Goal: Task Accomplishment & Management: Complete application form

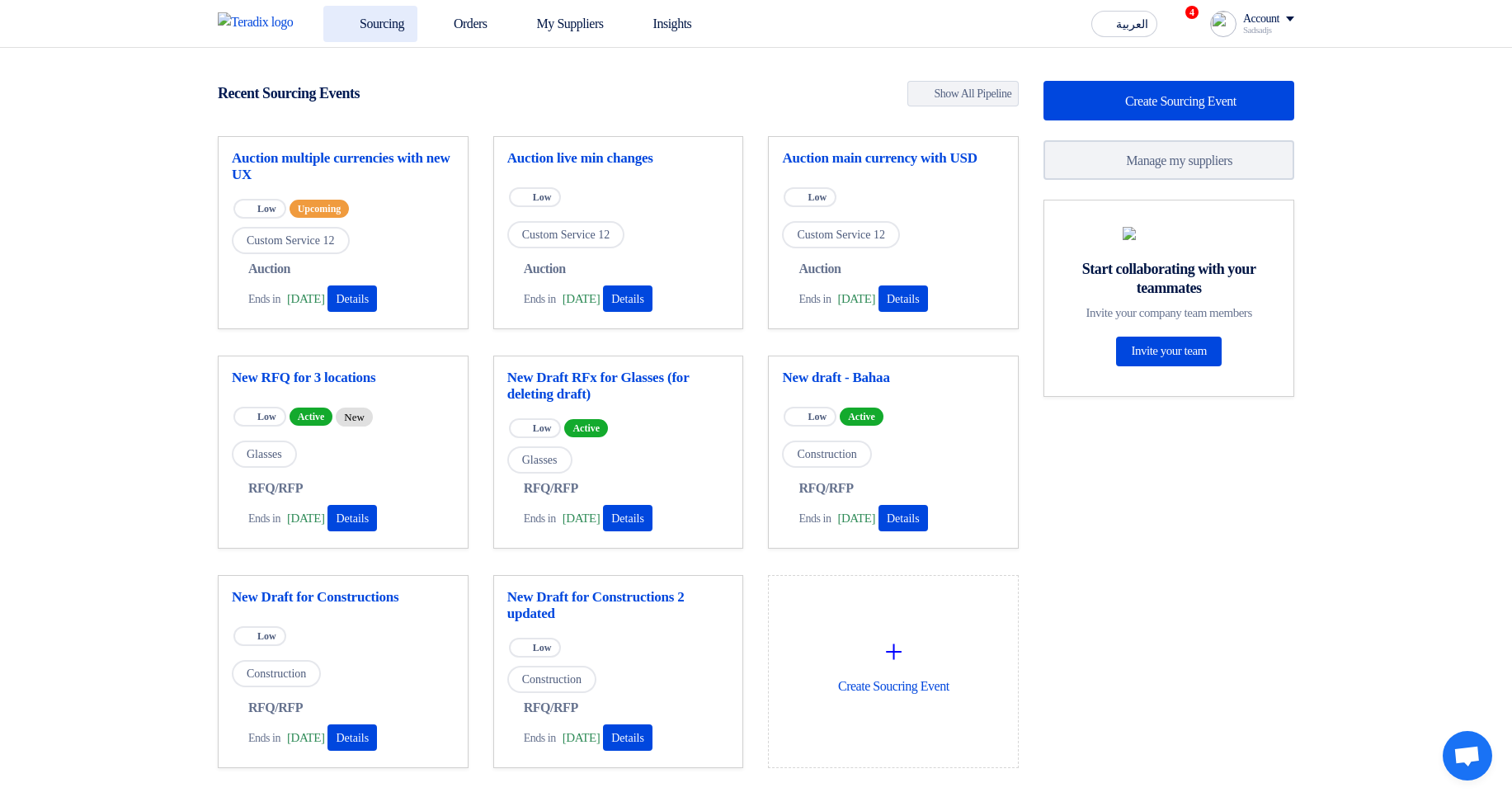
click at [345, 16] on icon at bounding box center [345, 23] width 16 height 16
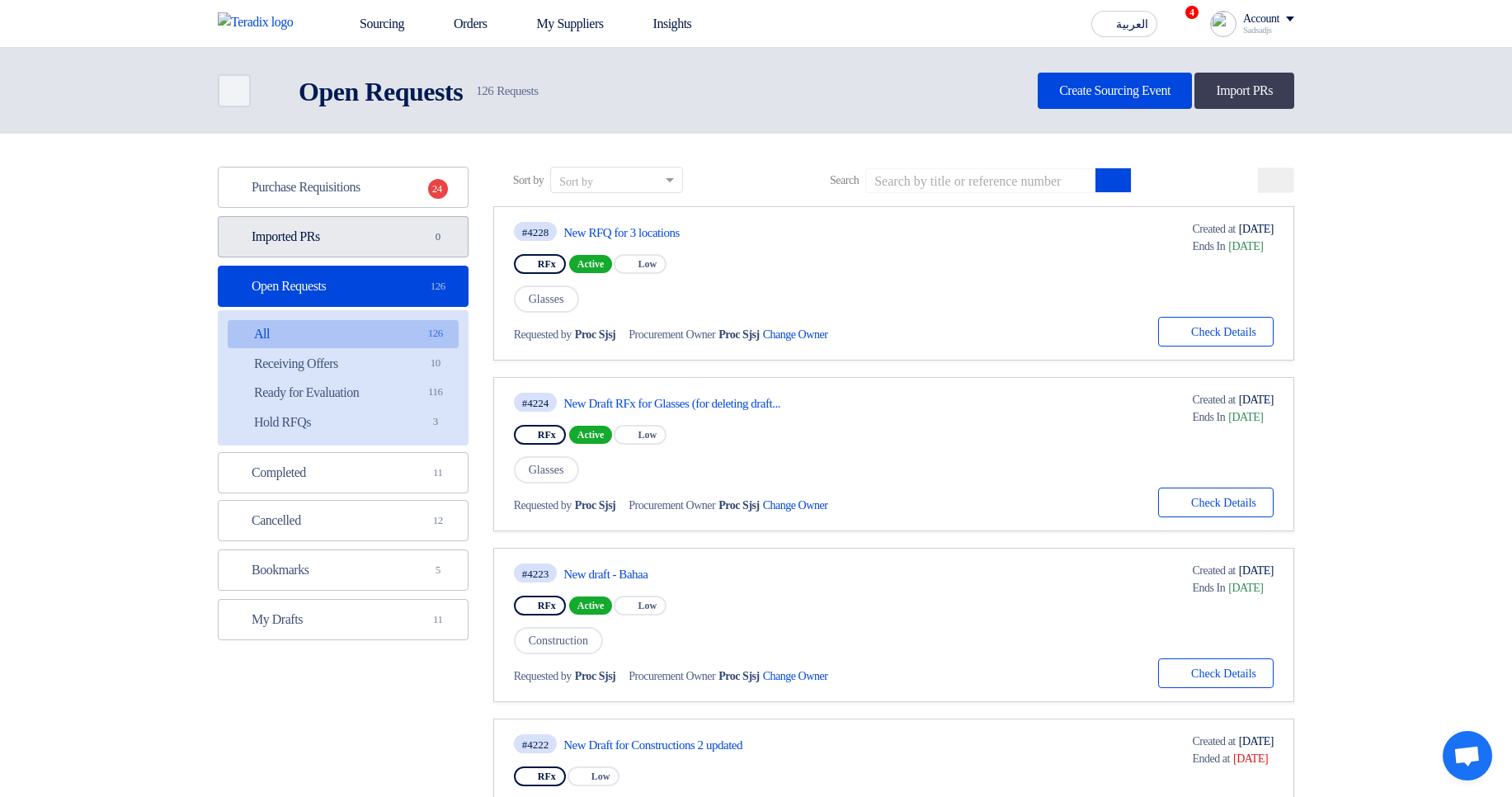
click at [395, 243] on link "Imported PRs Imported PRs 0" at bounding box center [342, 236] width 250 height 41
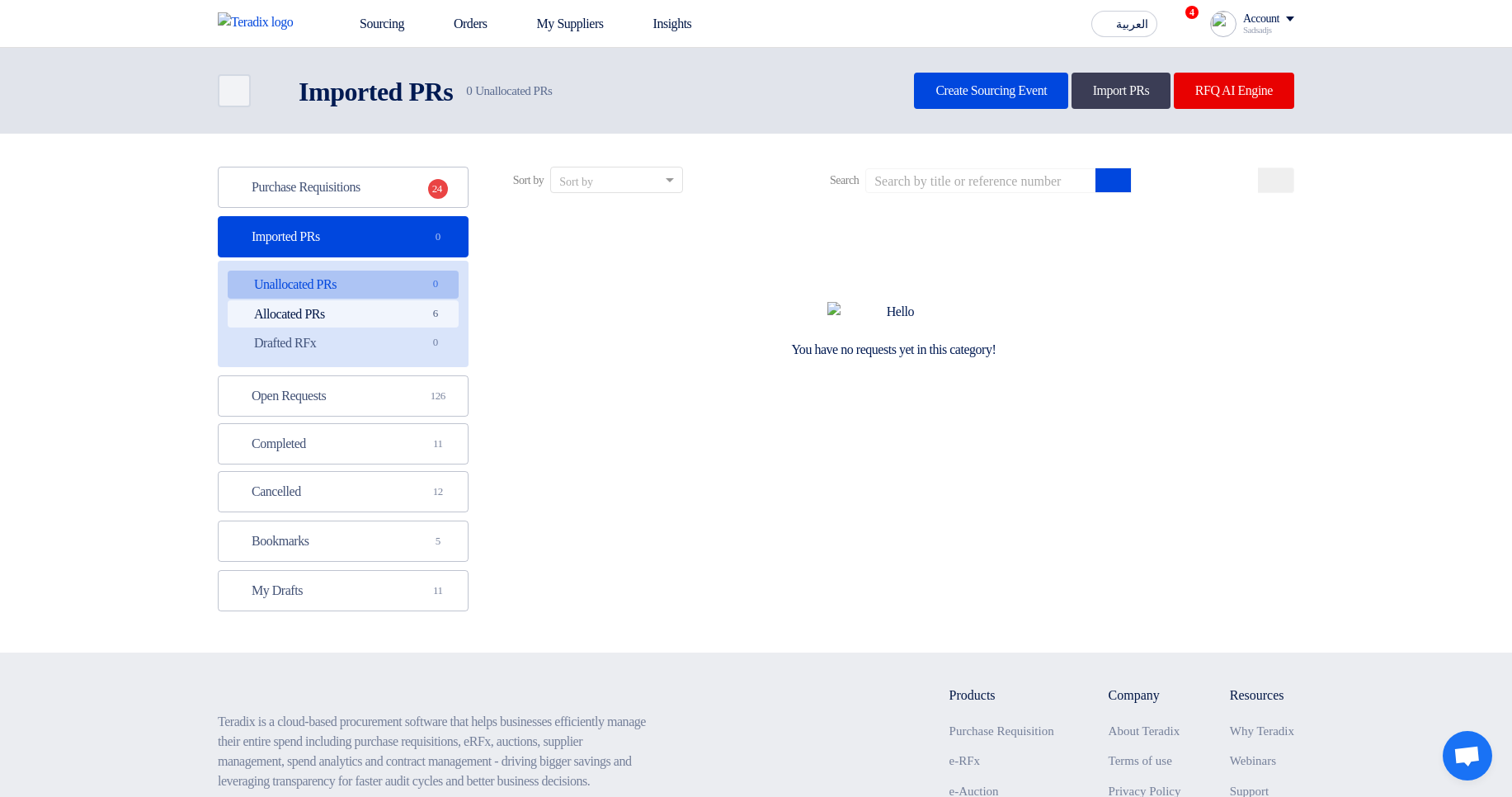
click at [402, 317] on link "Allocated PRs Allocated PRs 6" at bounding box center [343, 314] width 231 height 28
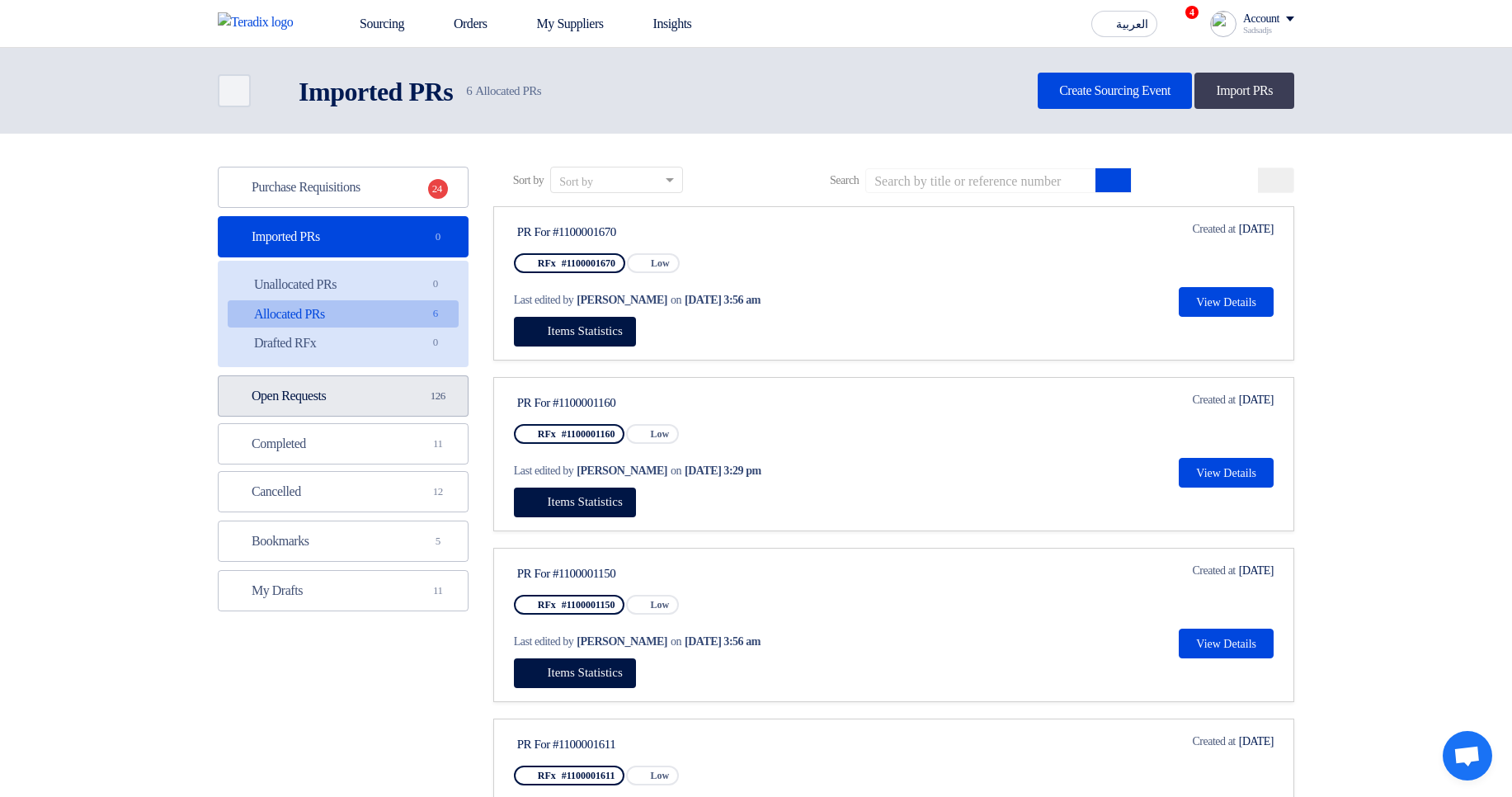
click at [390, 392] on link "Open Requests Open Requests 126" at bounding box center [342, 395] width 250 height 41
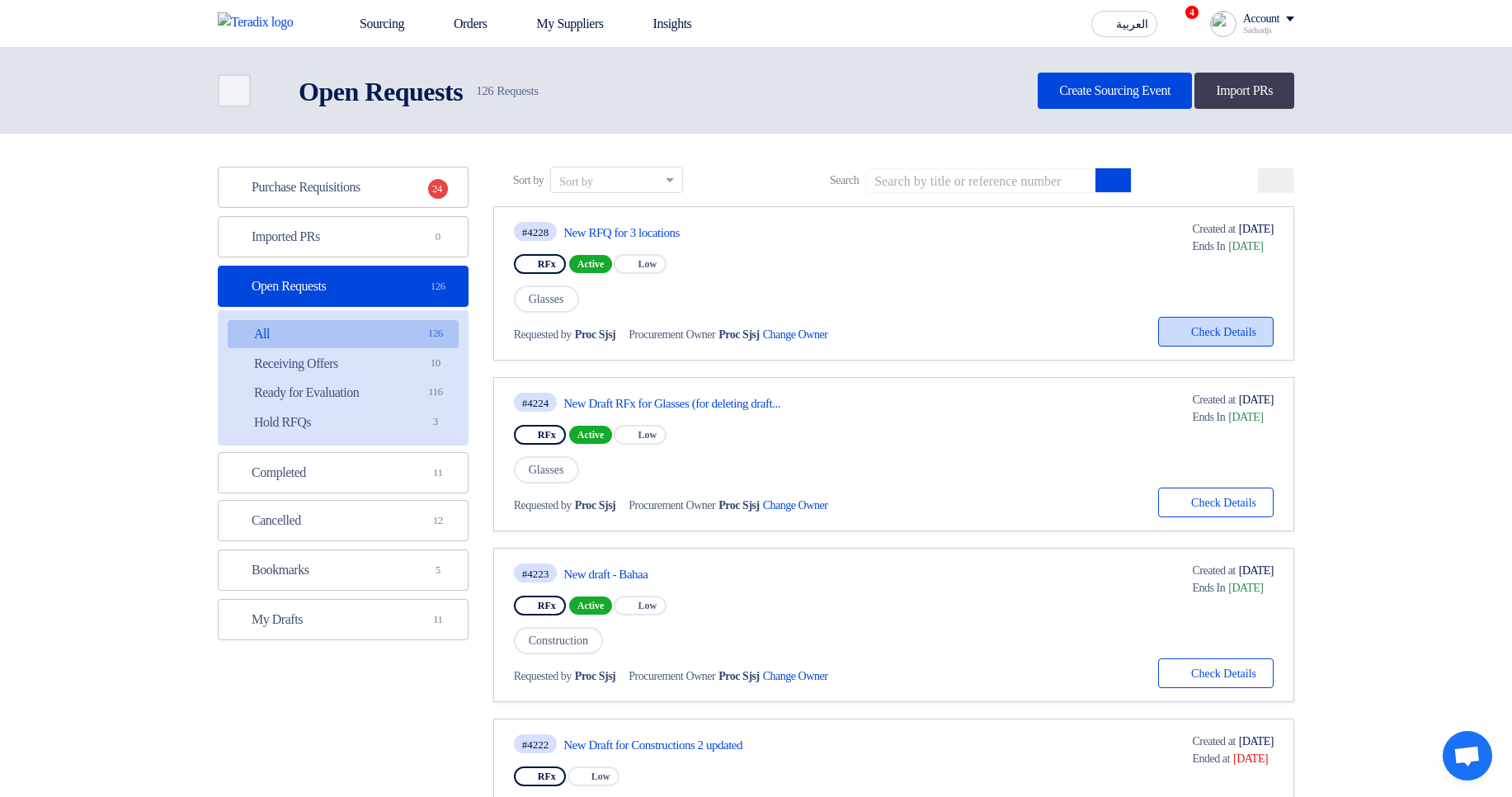
click at [1253, 322] on button "Check details Check Details" at bounding box center [1216, 332] width 116 height 30
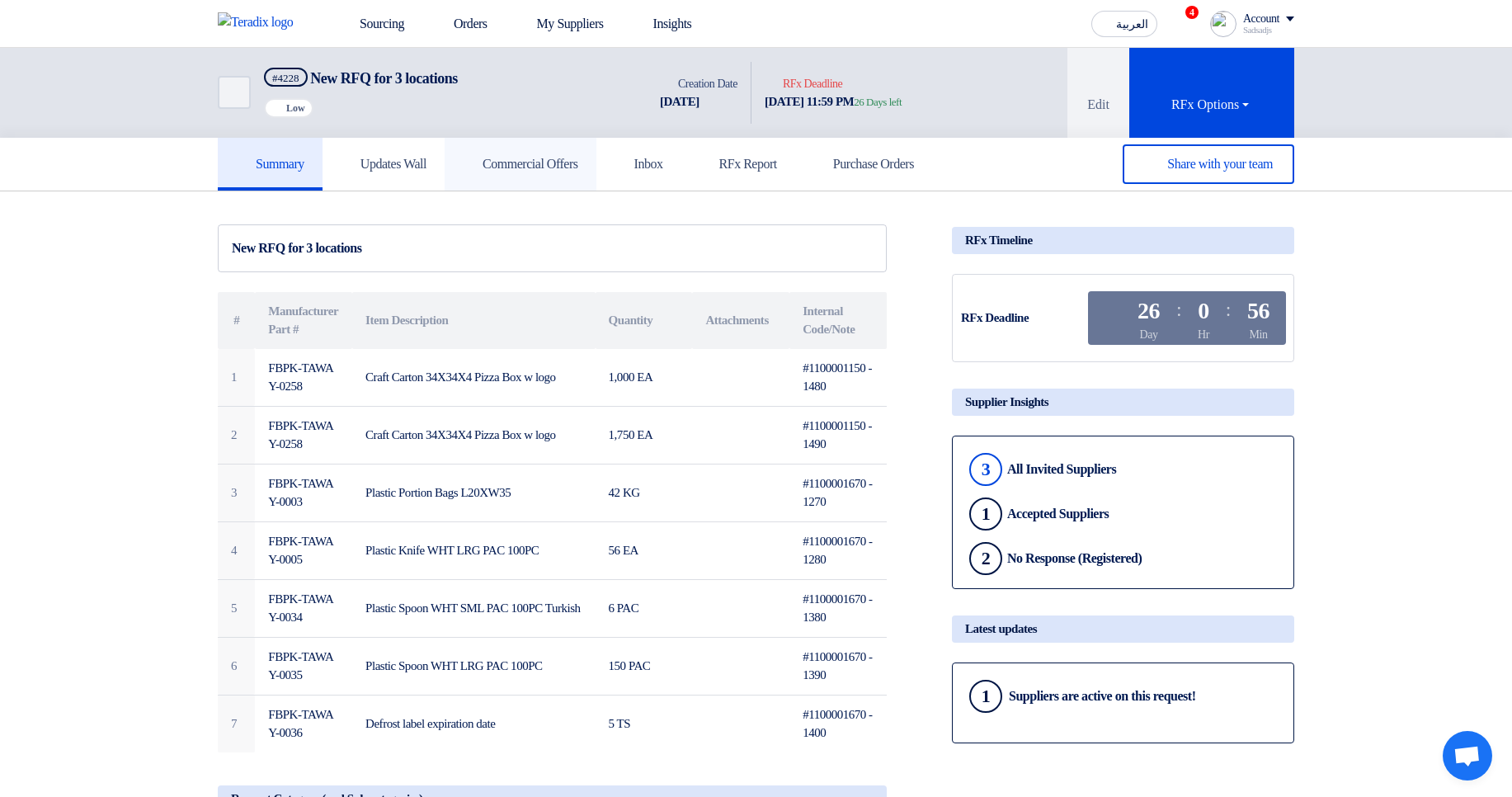
click at [578, 163] on h5 "Commercial Offers" at bounding box center [520, 164] width 116 height 16
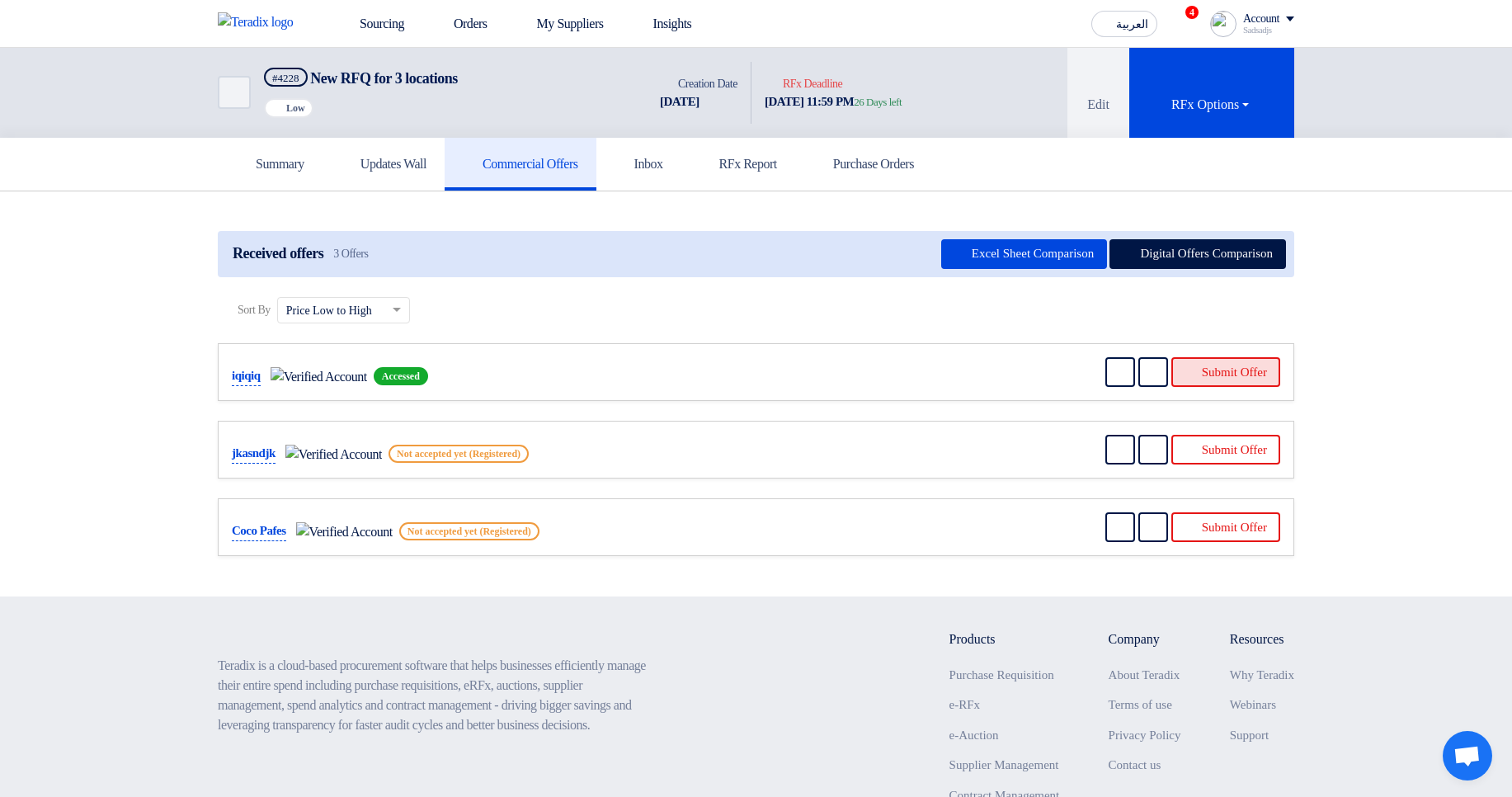
click at [1235, 363] on button "Submit Offer" at bounding box center [1226, 372] width 109 height 30
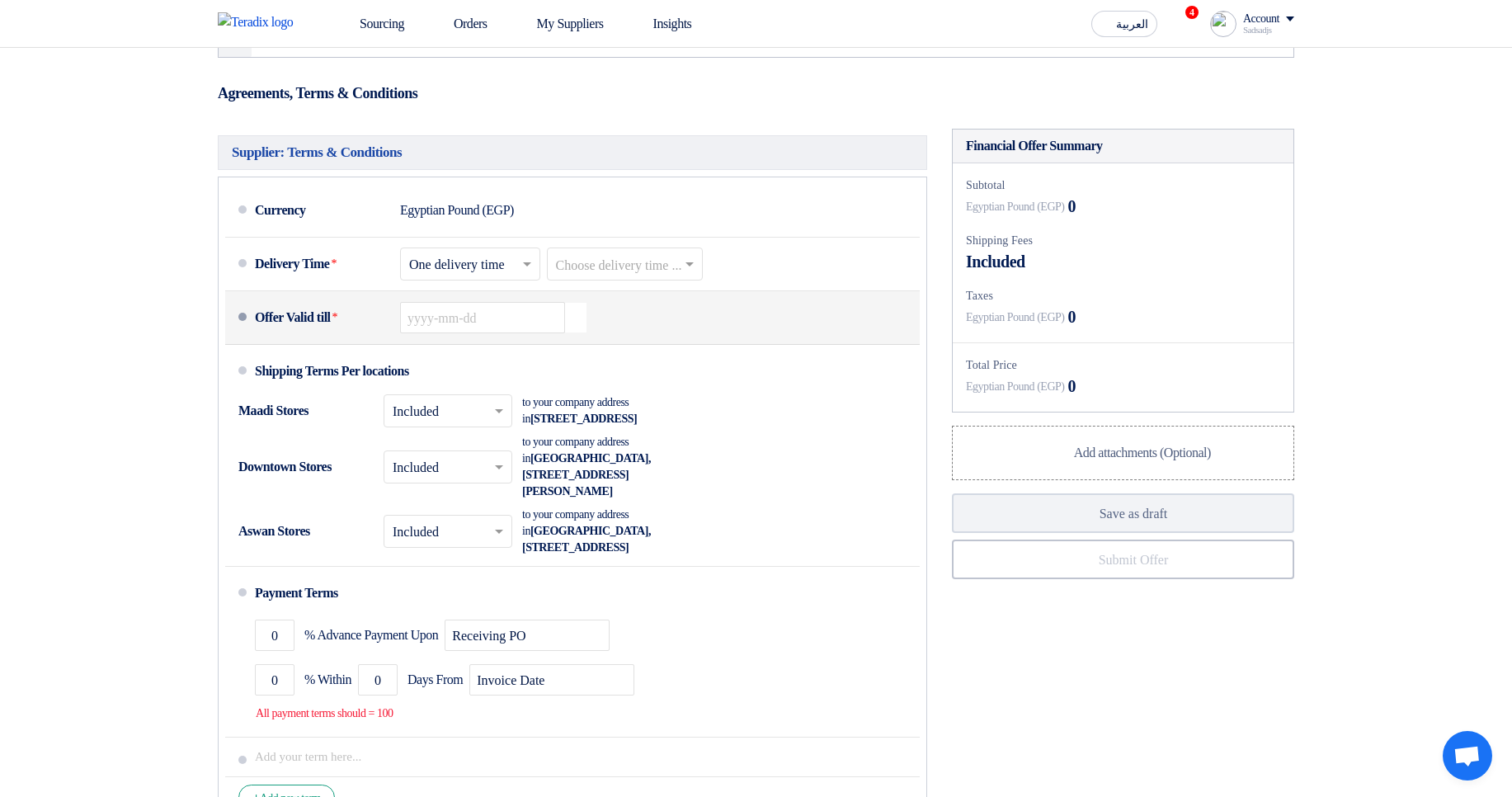
scroll to position [990, 0]
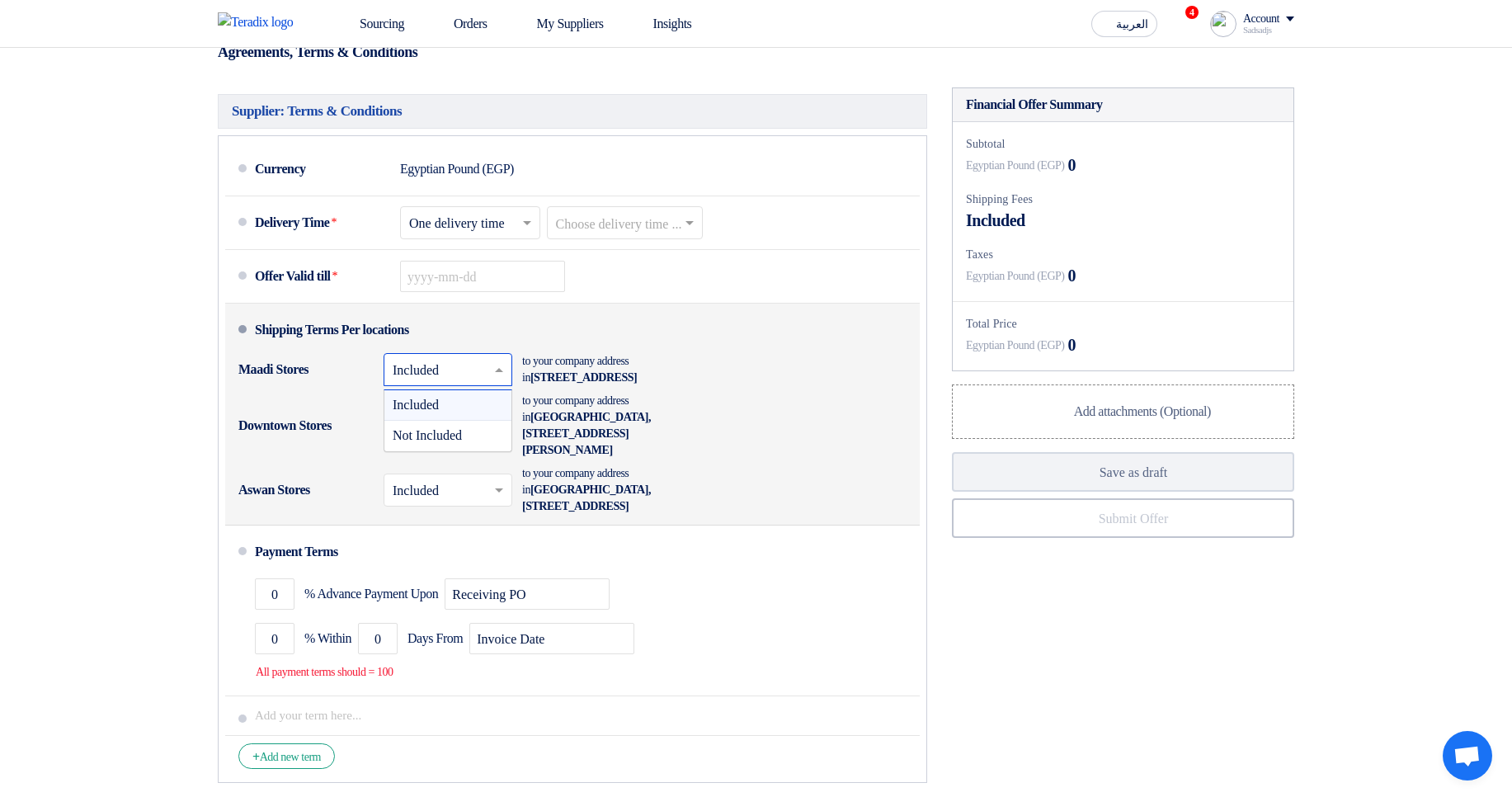
click at [450, 383] on input "text" at bounding box center [448, 372] width 112 height 24
click at [464, 421] on div "Included" at bounding box center [447, 405] width 127 height 31
drag, startPoint x: 459, startPoint y: 408, endPoint x: 457, endPoint y: 421, distance: 13.2
click at [459, 383] on input "text" at bounding box center [448, 372] width 112 height 24
click at [455, 451] on div "Not Included" at bounding box center [447, 435] width 127 height 30
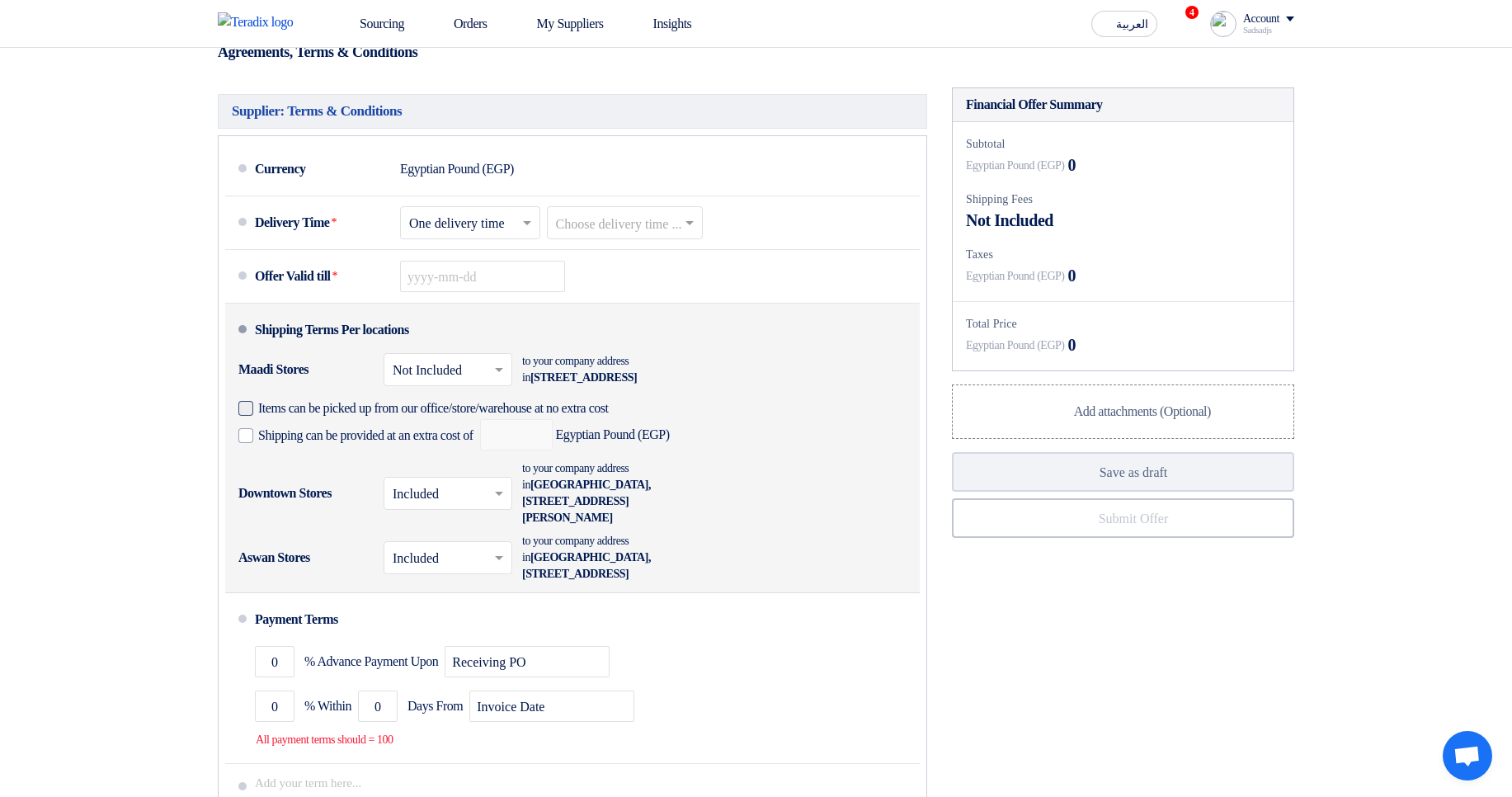
click at [415, 416] on span "Items can be picked up from our office/store/warehouse at no extra cost" at bounding box center [434, 408] width 351 height 16
click at [415, 431] on input "Items can be picked up from our office/store/warehouse at no extra cost" at bounding box center [463, 414] width 408 height 31
checkbox input "true"
click at [434, 444] on span "Shipping can be provided at an extra cost of" at bounding box center [366, 435] width 215 height 16
click at [434, 458] on input "Shipping can be provided at an extra cost of" at bounding box center [368, 442] width 219 height 31
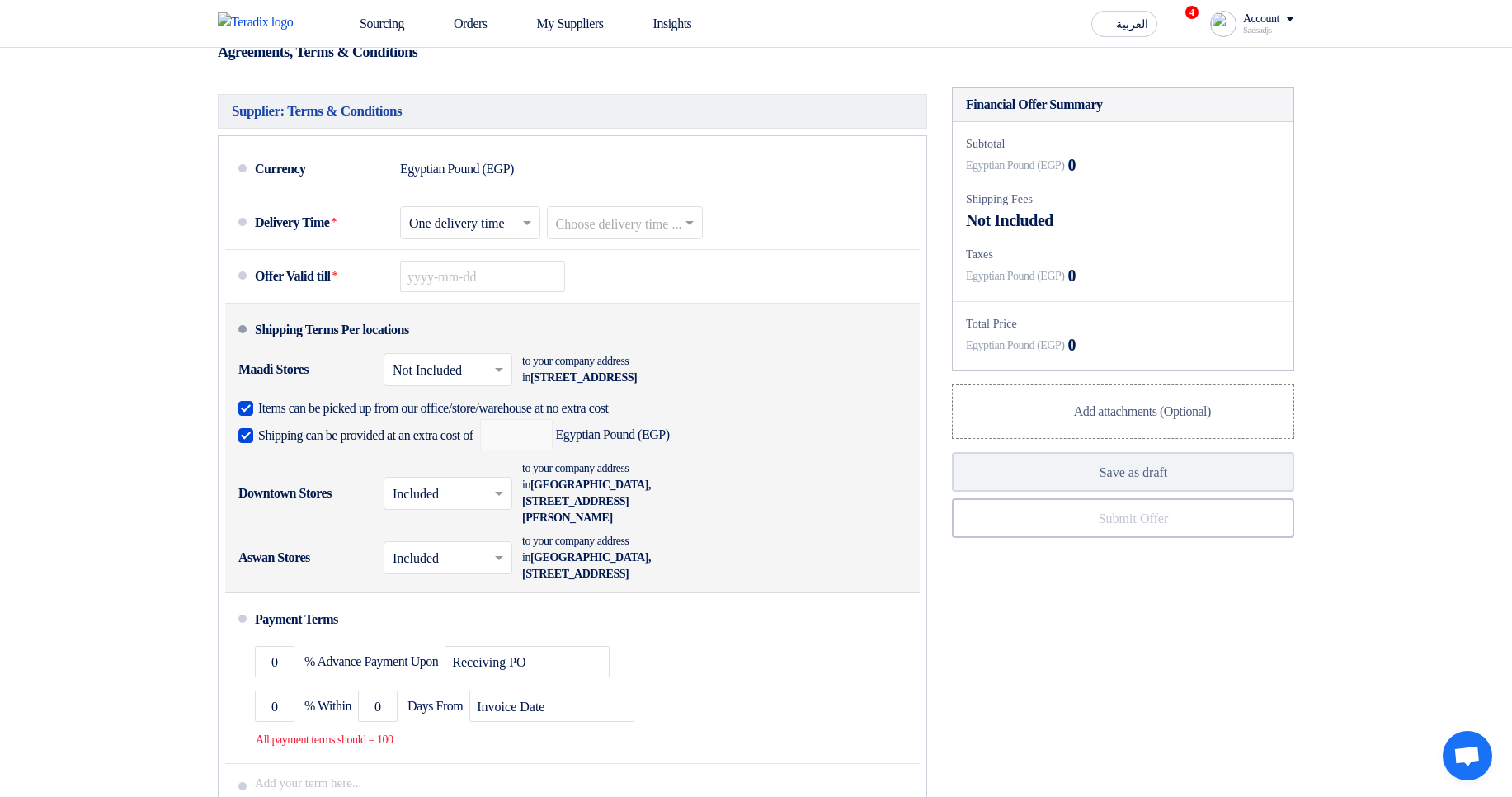
checkbox input "true"
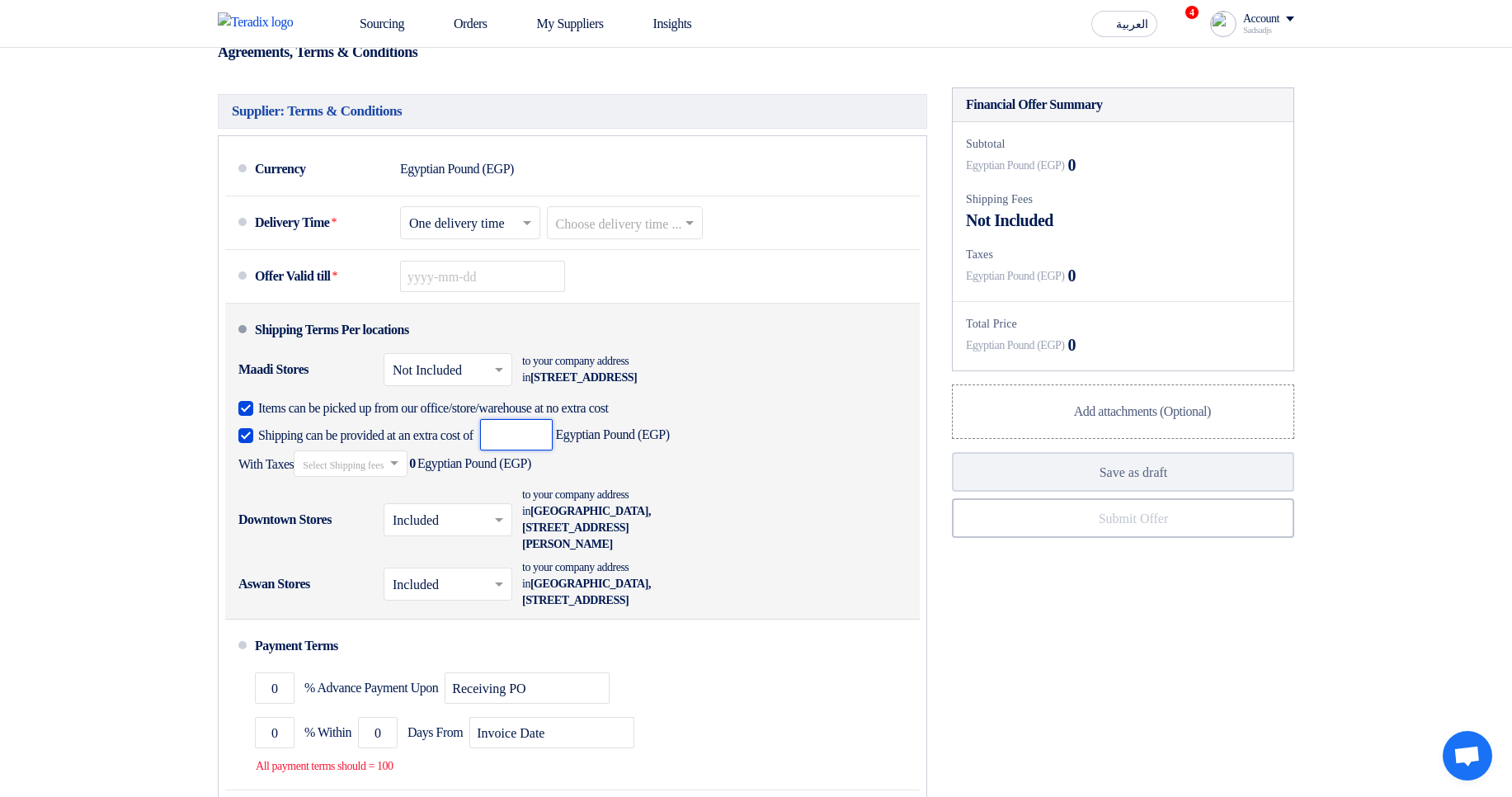
click at [553, 451] on input "number" at bounding box center [516, 434] width 73 height 31
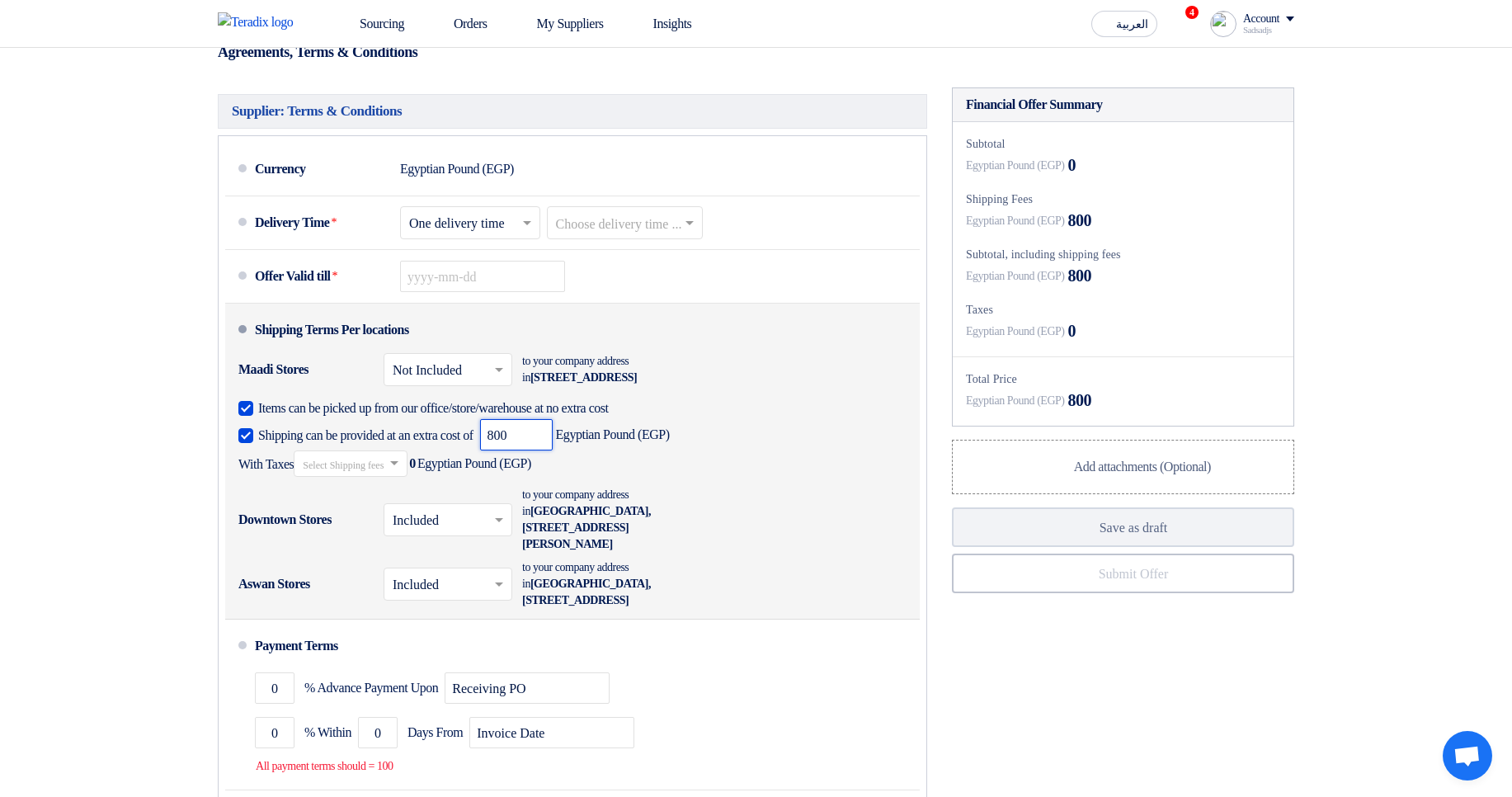
type input "800"
click at [368, 477] on input "text" at bounding box center [351, 465] width 97 height 24
click at [351, 528] on span "10% -VAT10" at bounding box center [332, 522] width 60 height 13
click at [495, 528] on span at bounding box center [501, 520] width 21 height 16
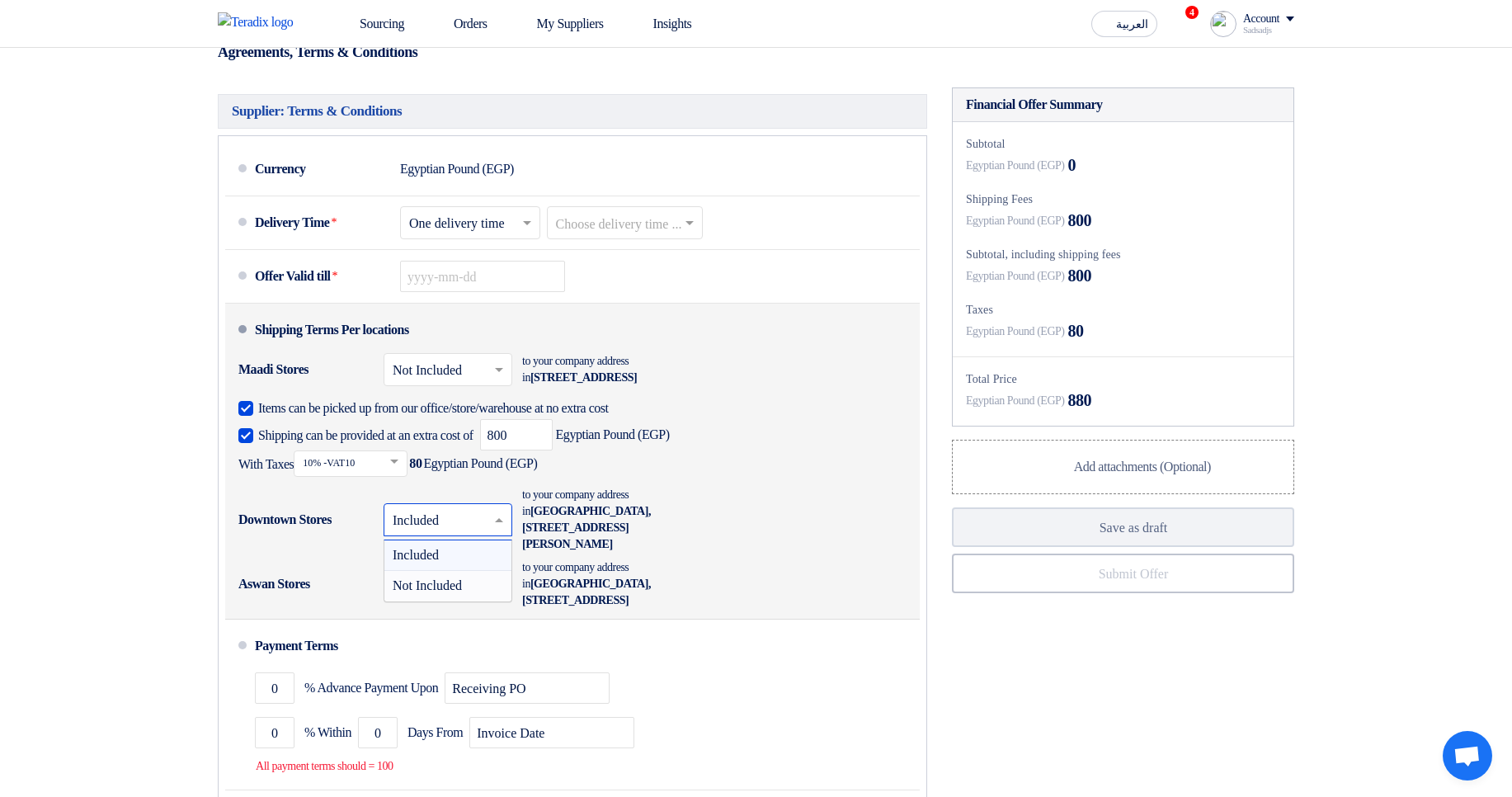
click at [462, 592] on span "Not Included" at bounding box center [427, 585] width 69 height 14
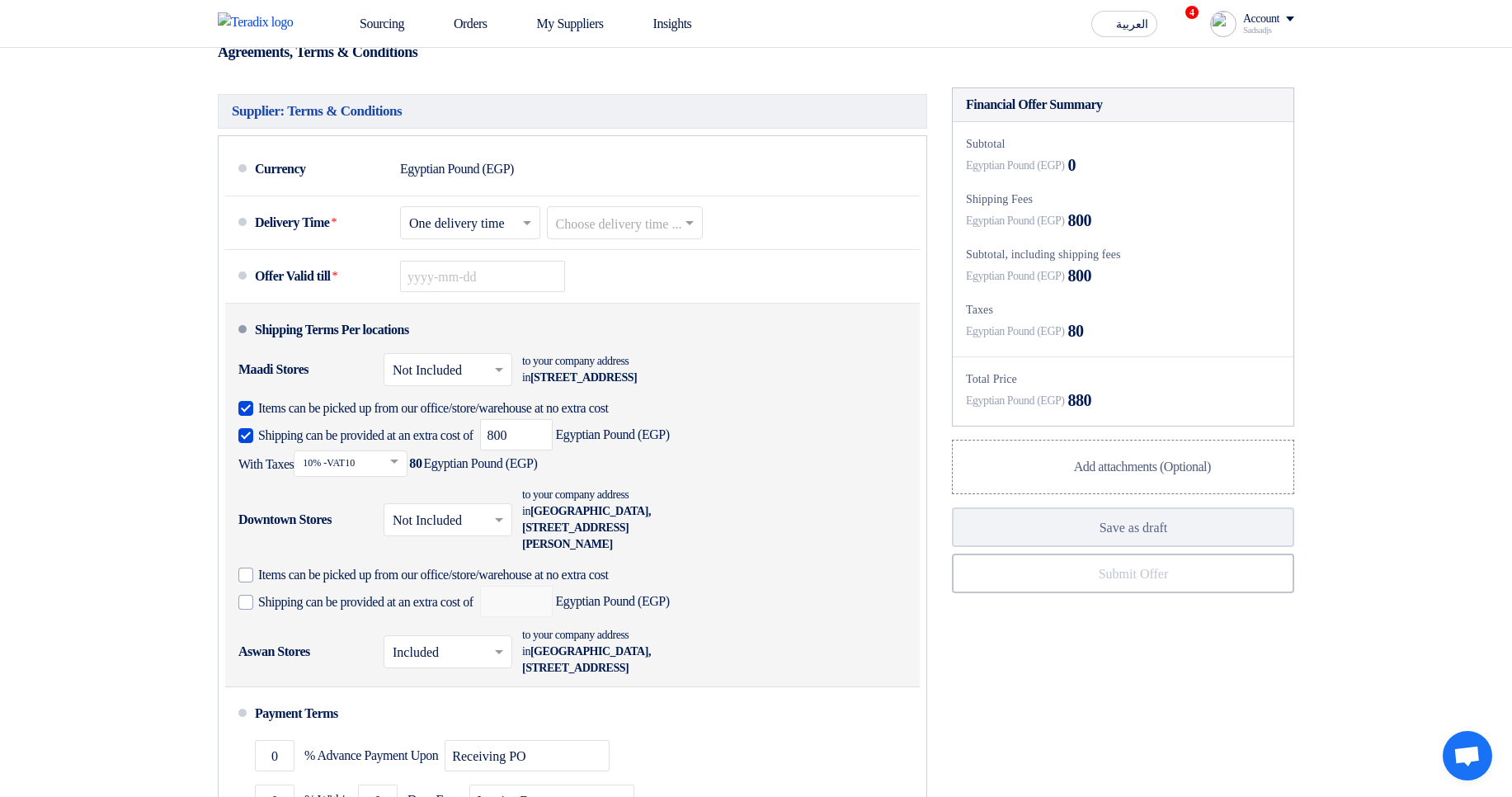
click at [403, 588] on div "Items can be picked up from our office/store/warehouse at no extra cost Shippin…" at bounding box center [455, 590] width 432 height 55
click at [408, 608] on div "Items can be picked up from our office/store/warehouse at no extra cost Shippin…" at bounding box center [455, 590] width 432 height 55
click at [411, 609] on label "Shipping can be provided at an extra cost of" at bounding box center [356, 601] width 235 height 16
click at [411, 618] on input "Shipping can be provided at an extra cost of" at bounding box center [368, 608] width 219 height 31
checkbox input "true"
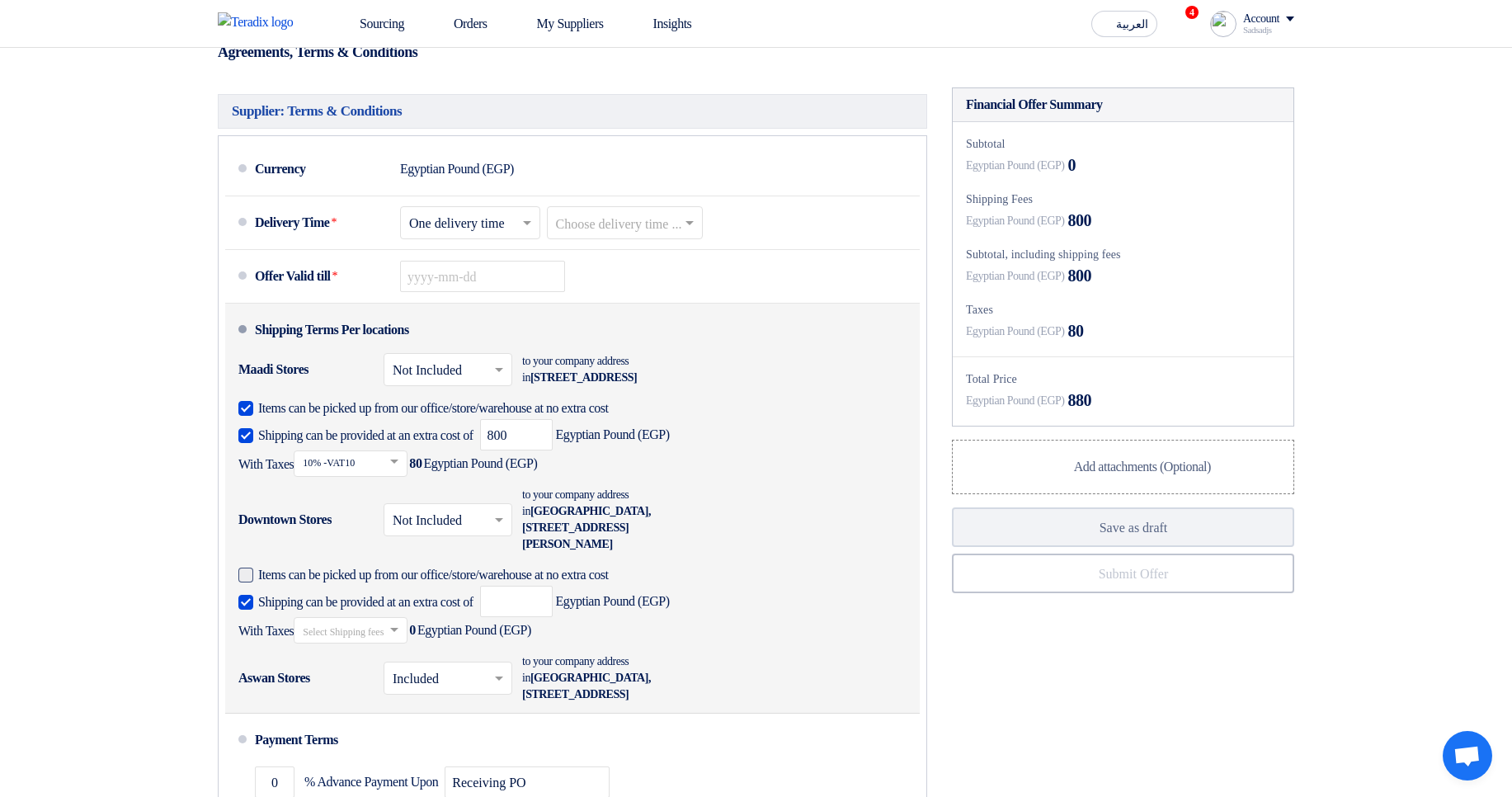
click at [416, 583] on span "Items can be picked up from our office/store/warehouse at no extra cost" at bounding box center [434, 575] width 351 height 16
click at [416, 594] on input "Items can be picked up from our office/store/warehouse at no extra cost" at bounding box center [576, 581] width 635 height 31
checkbox input "true"
drag, startPoint x: 485, startPoint y: 609, endPoint x: 499, endPoint y: 615, distance: 15.2
click at [487, 609] on div "Shipping can be provided at an extra cost of Egyptian Pound (EGP) With Taxes Se…" at bounding box center [567, 614] width 659 height 57
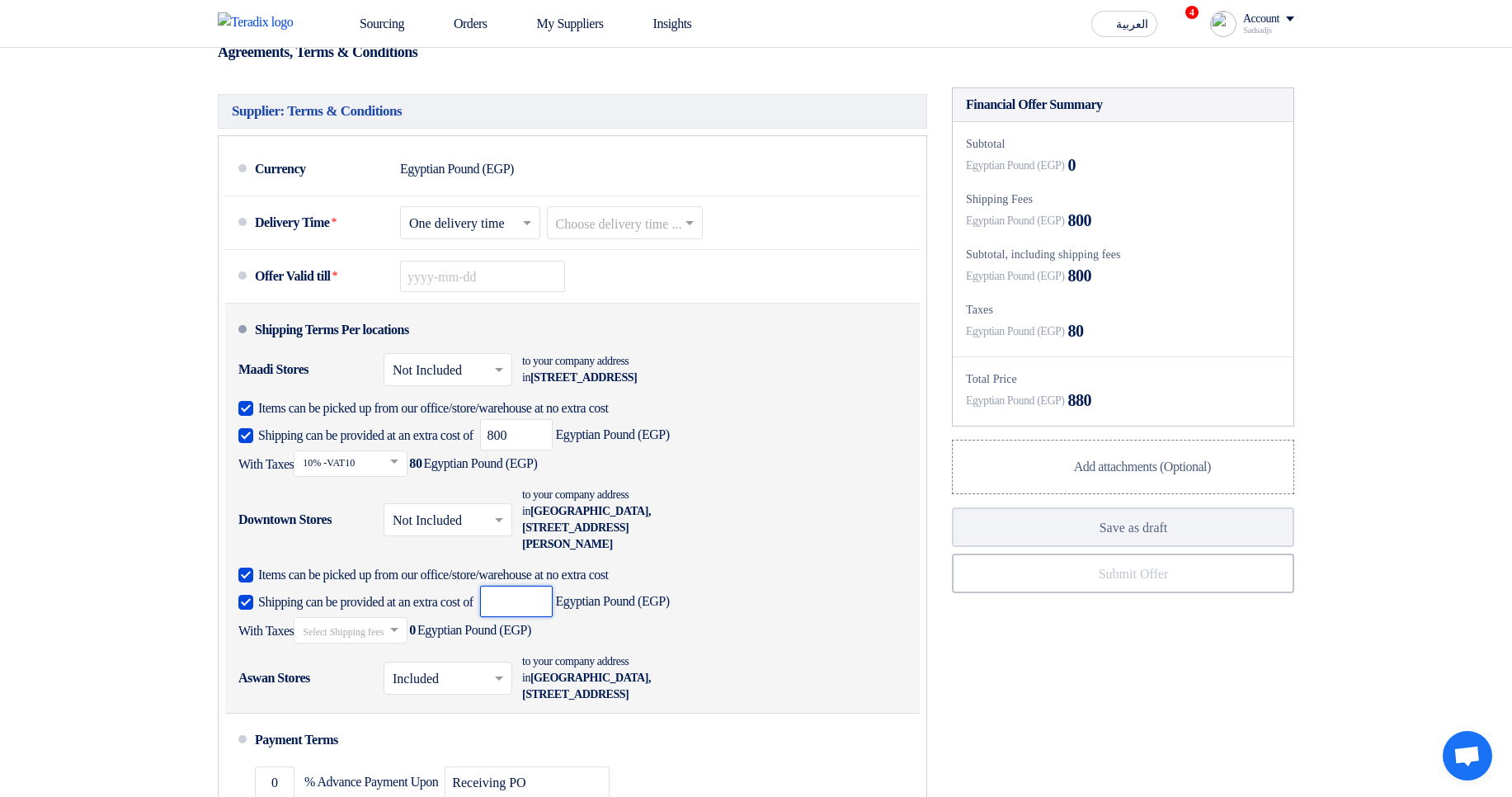
click at [553, 618] on input "number" at bounding box center [516, 601] width 73 height 31
type input "1000"
click at [378, 644] on input "text" at bounding box center [351, 632] width 97 height 24
click at [384, 674] on div "14% -VAT14" at bounding box center [350, 659] width 112 height 31
drag, startPoint x: 1078, startPoint y: 366, endPoint x: 1144, endPoint y: 363, distance: 66.1
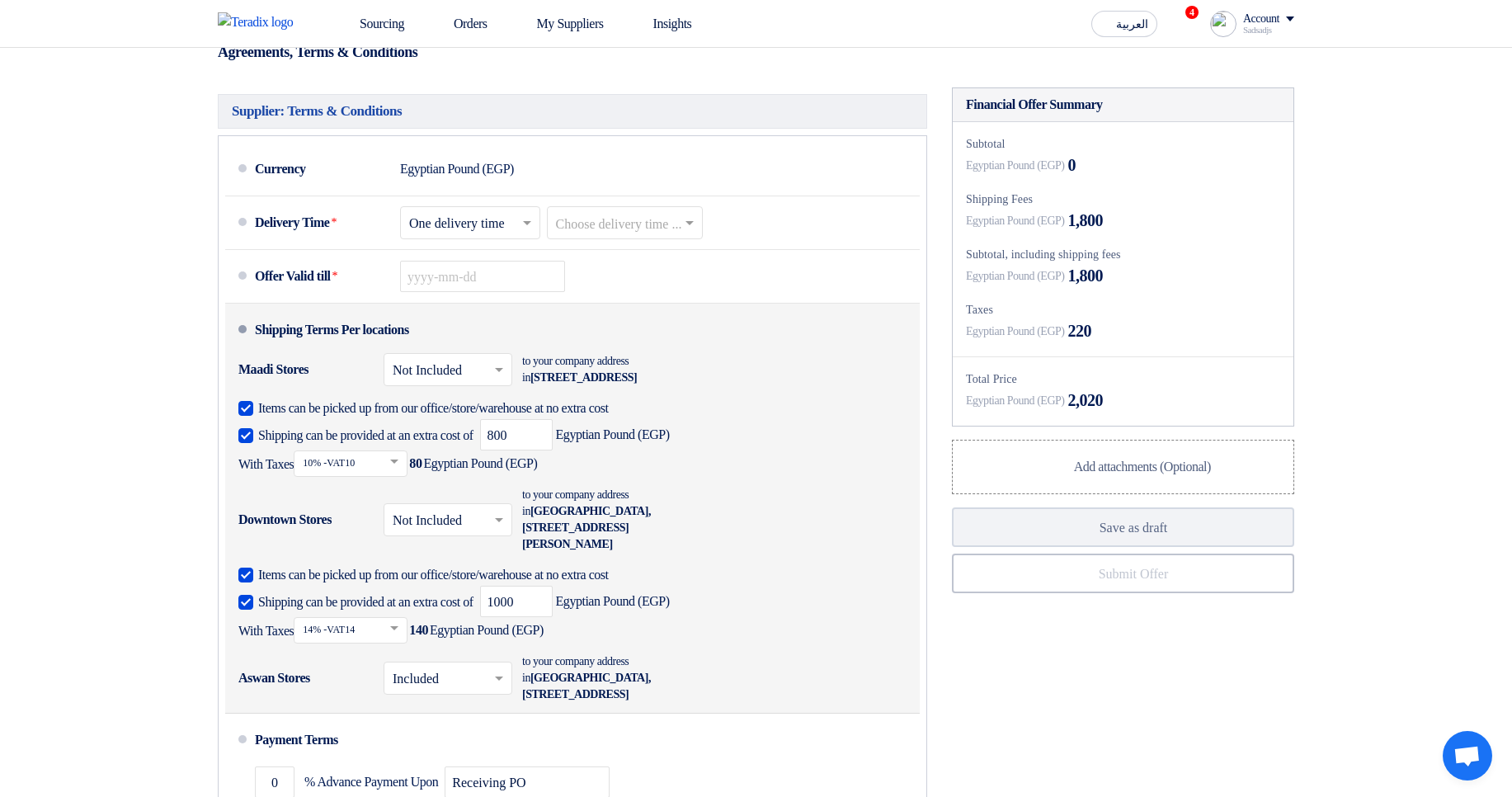
click at [1144, 343] on div "Egyptian Pound (EGP) 220" at bounding box center [1123, 331] width 314 height 25
click at [1192, 343] on div "Egyptian Pound (EGP) 220" at bounding box center [1123, 331] width 314 height 25
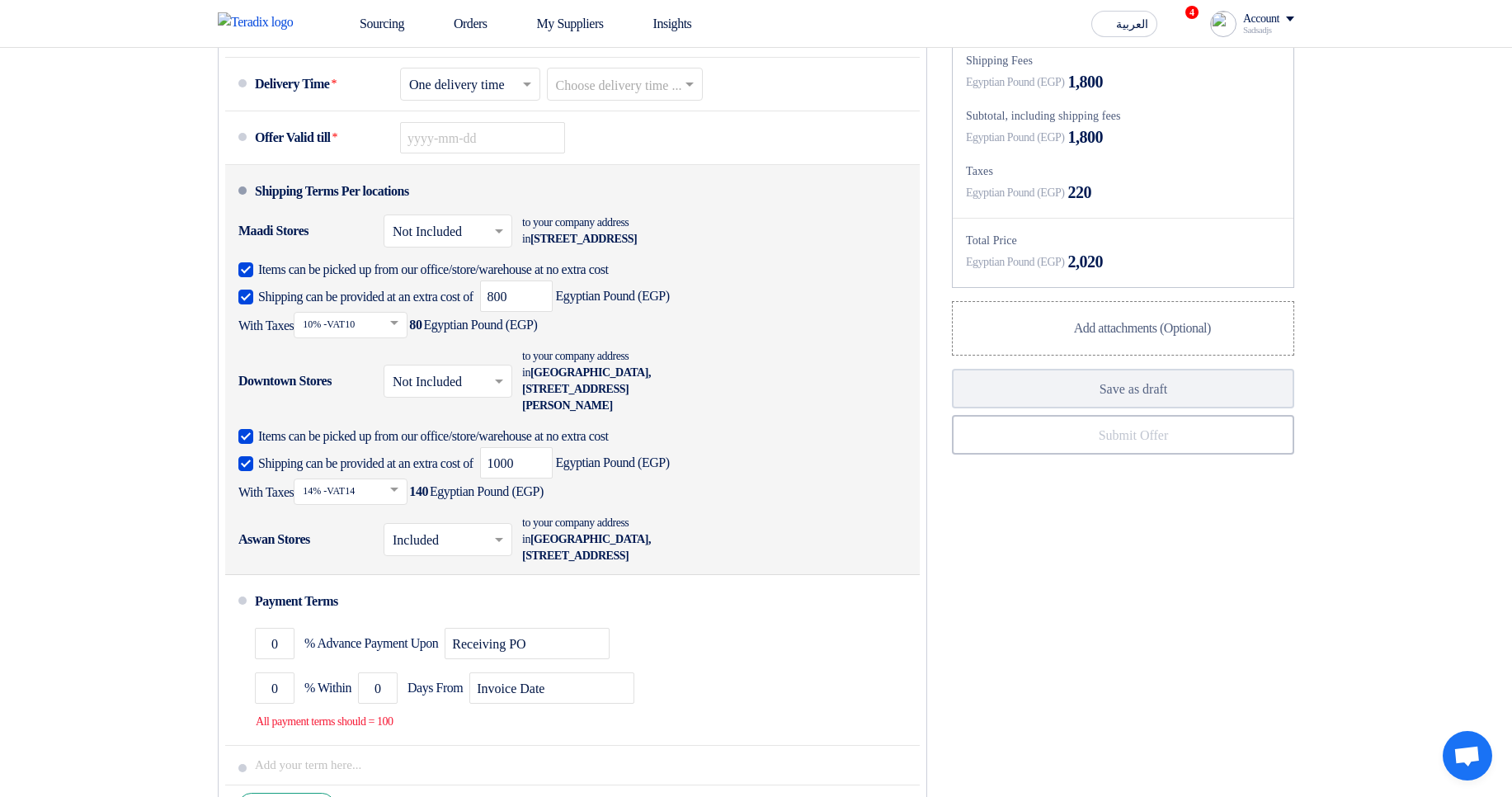
scroll to position [1089, 0]
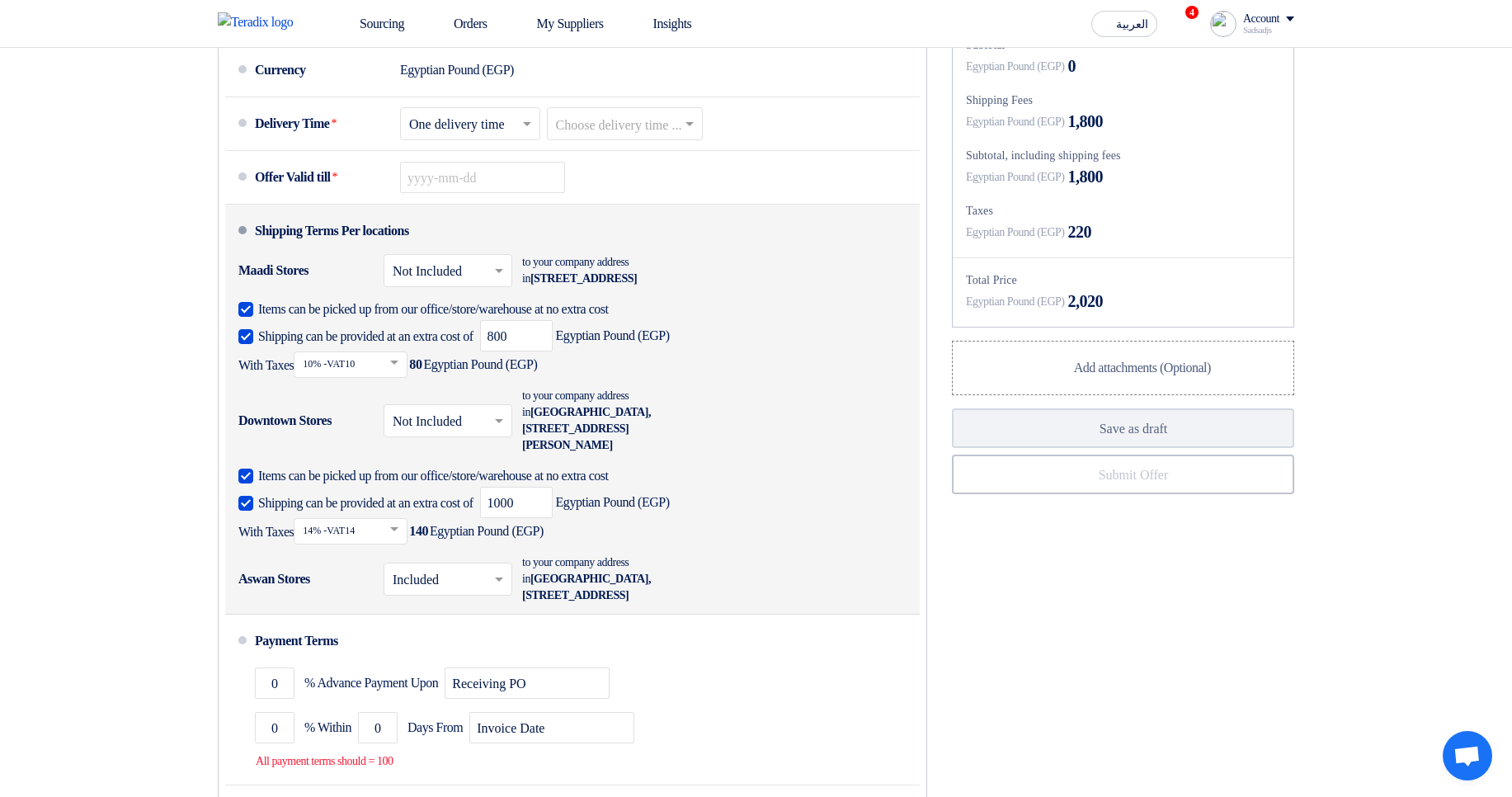
drag, startPoint x: 1090, startPoint y: 206, endPoint x: 1220, endPoint y: 198, distance: 130.2
click at [1220, 189] on div "Subtotal, including shipping fees Egyptian Pound (EGP) 1,800" at bounding box center [1123, 168] width 314 height 42
click at [1140, 189] on div "Egyptian Pound (EGP) 1,800" at bounding box center [1123, 176] width 314 height 25
drag, startPoint x: 1085, startPoint y: 208, endPoint x: 1213, endPoint y: 213, distance: 128.1
click at [1202, 189] on div "Egyptian Pound (EGP) 1,800" at bounding box center [1123, 176] width 314 height 25
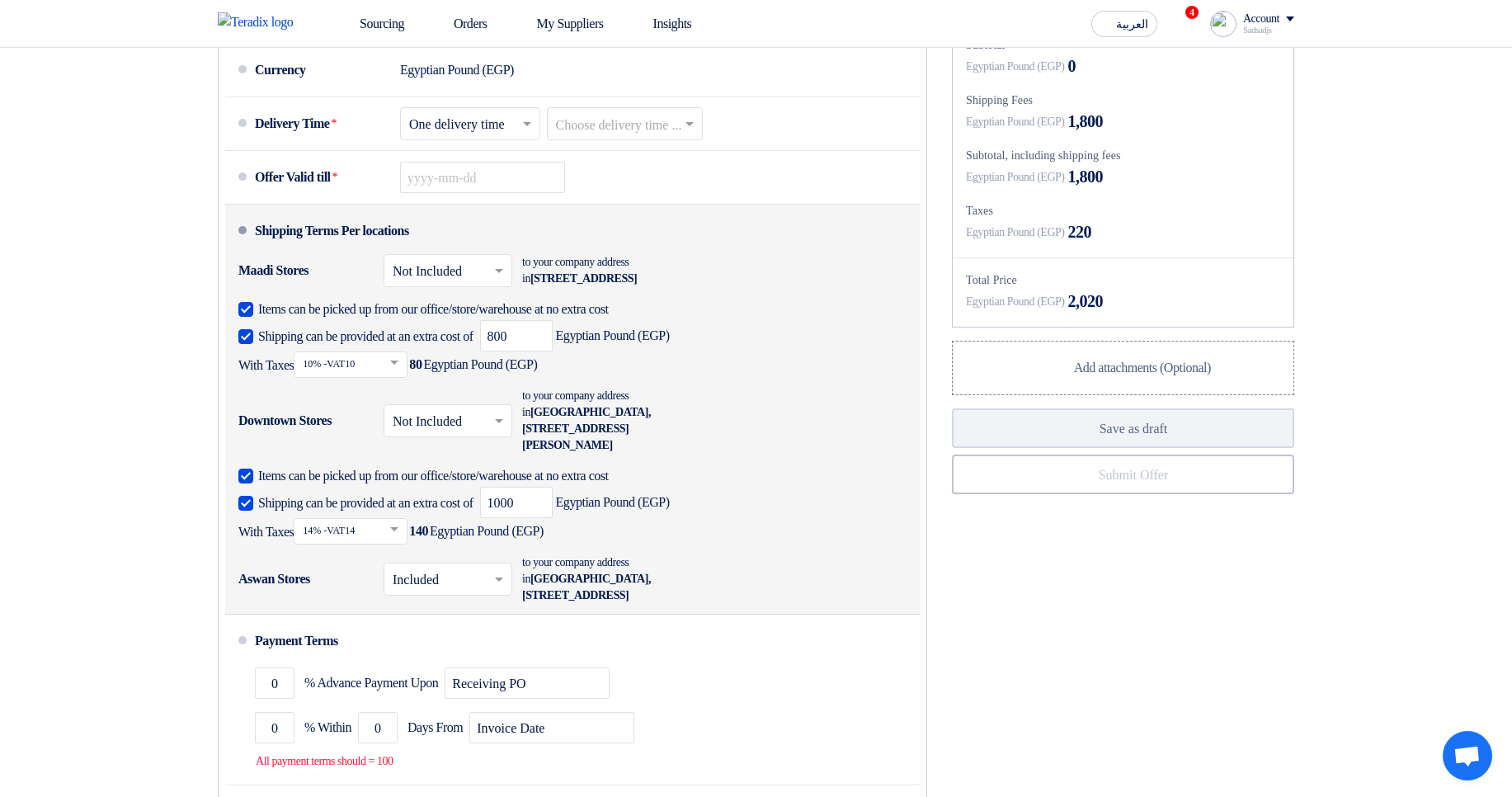
click at [1213, 189] on div "Egyptian Pound (EGP) 1,800" at bounding box center [1123, 176] width 314 height 25
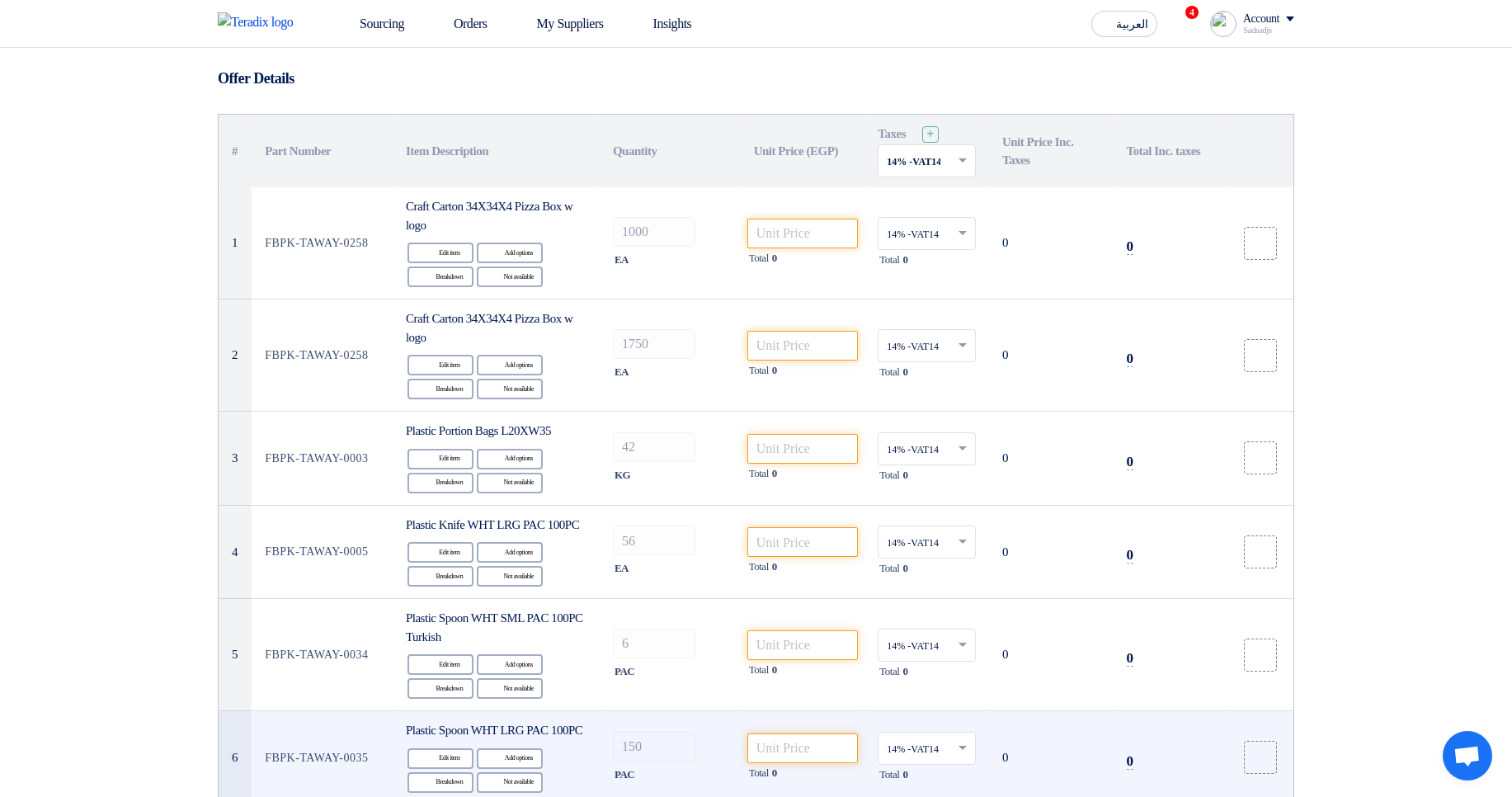
scroll to position [99, 0]
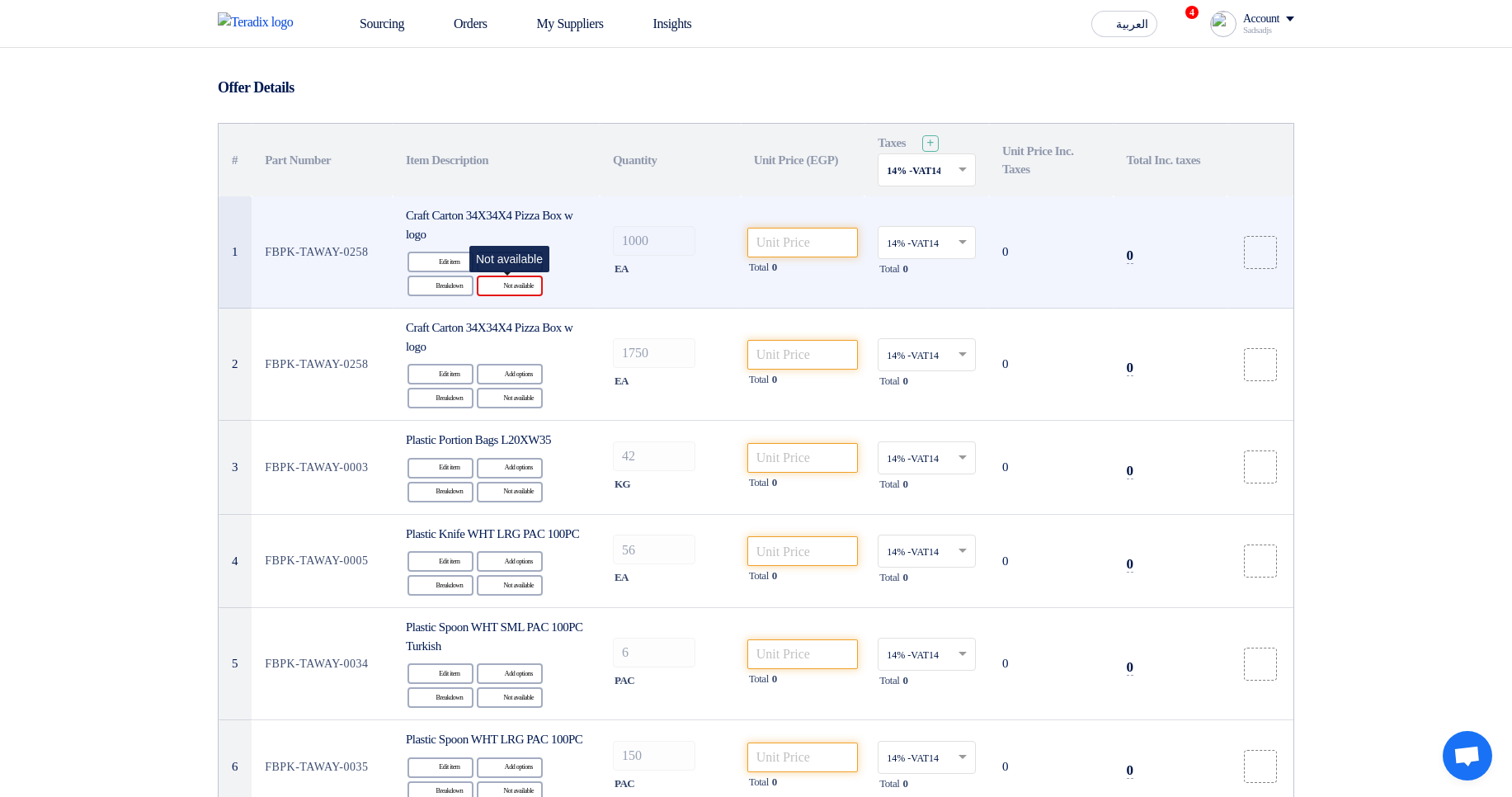
click at [508, 291] on div "Reject Not available" at bounding box center [510, 286] width 66 height 21
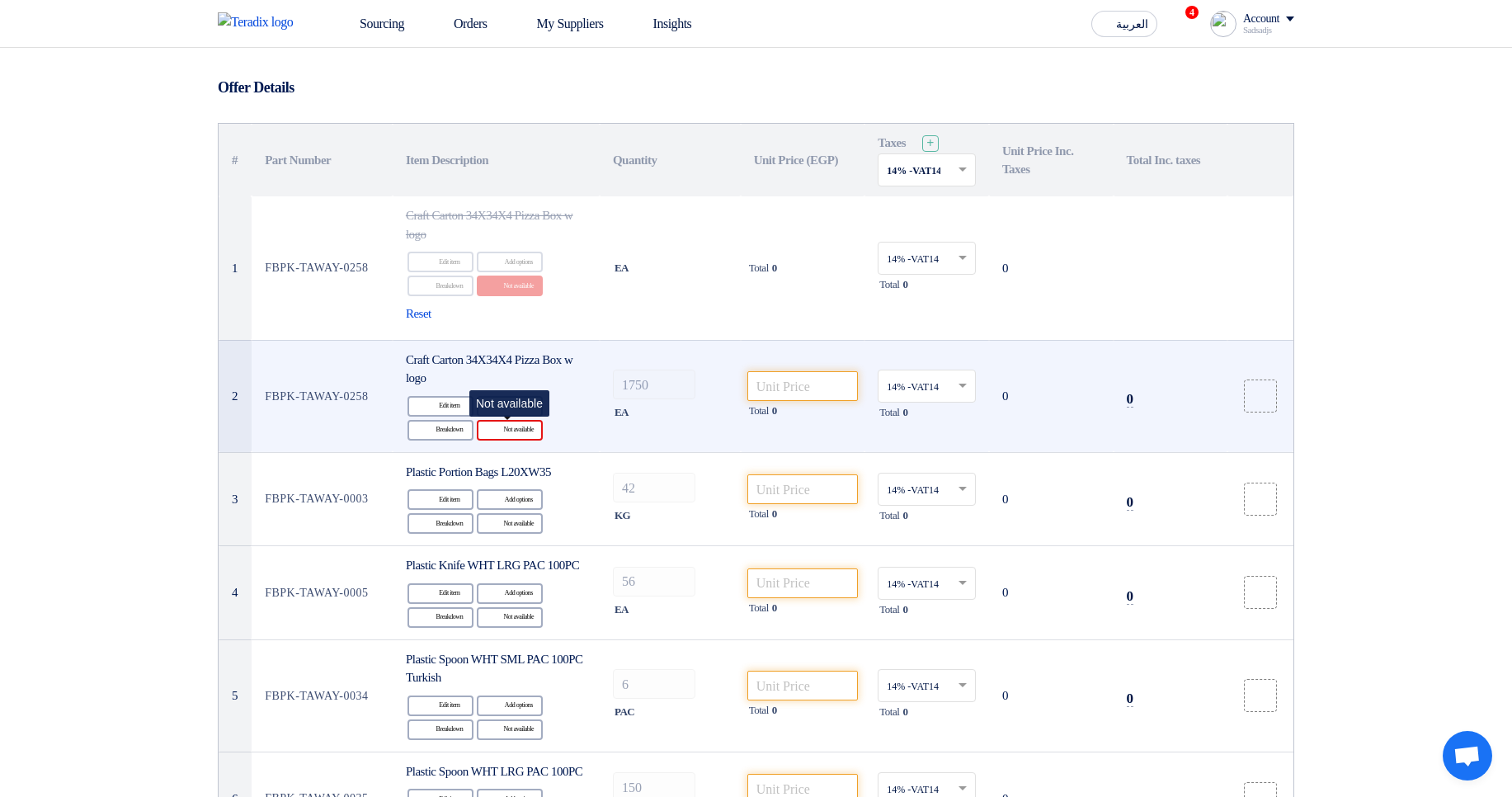
click at [506, 434] on div "Reject Not available" at bounding box center [510, 430] width 66 height 21
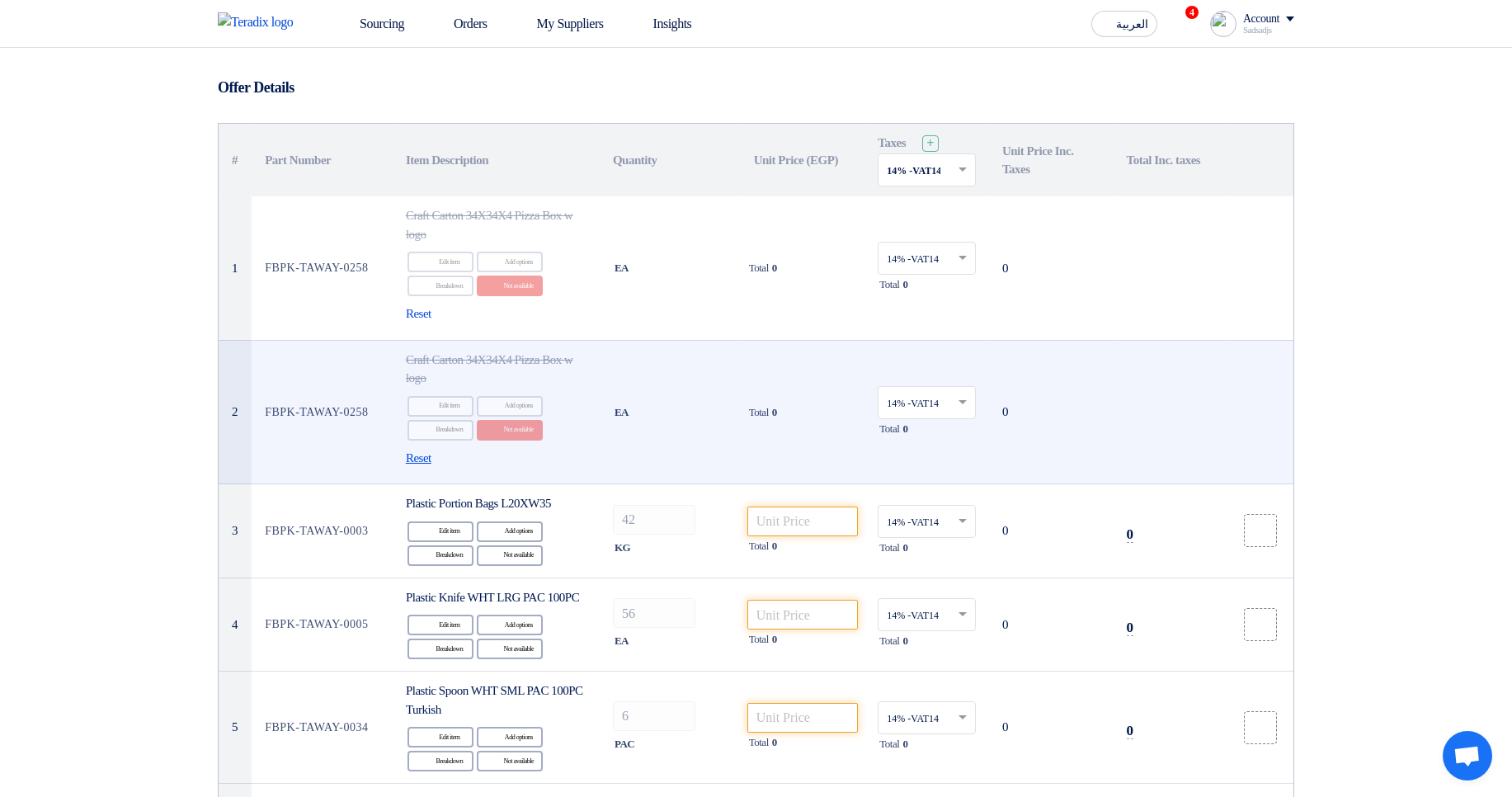
click at [418, 460] on span "Reset" at bounding box center [419, 458] width 26 height 19
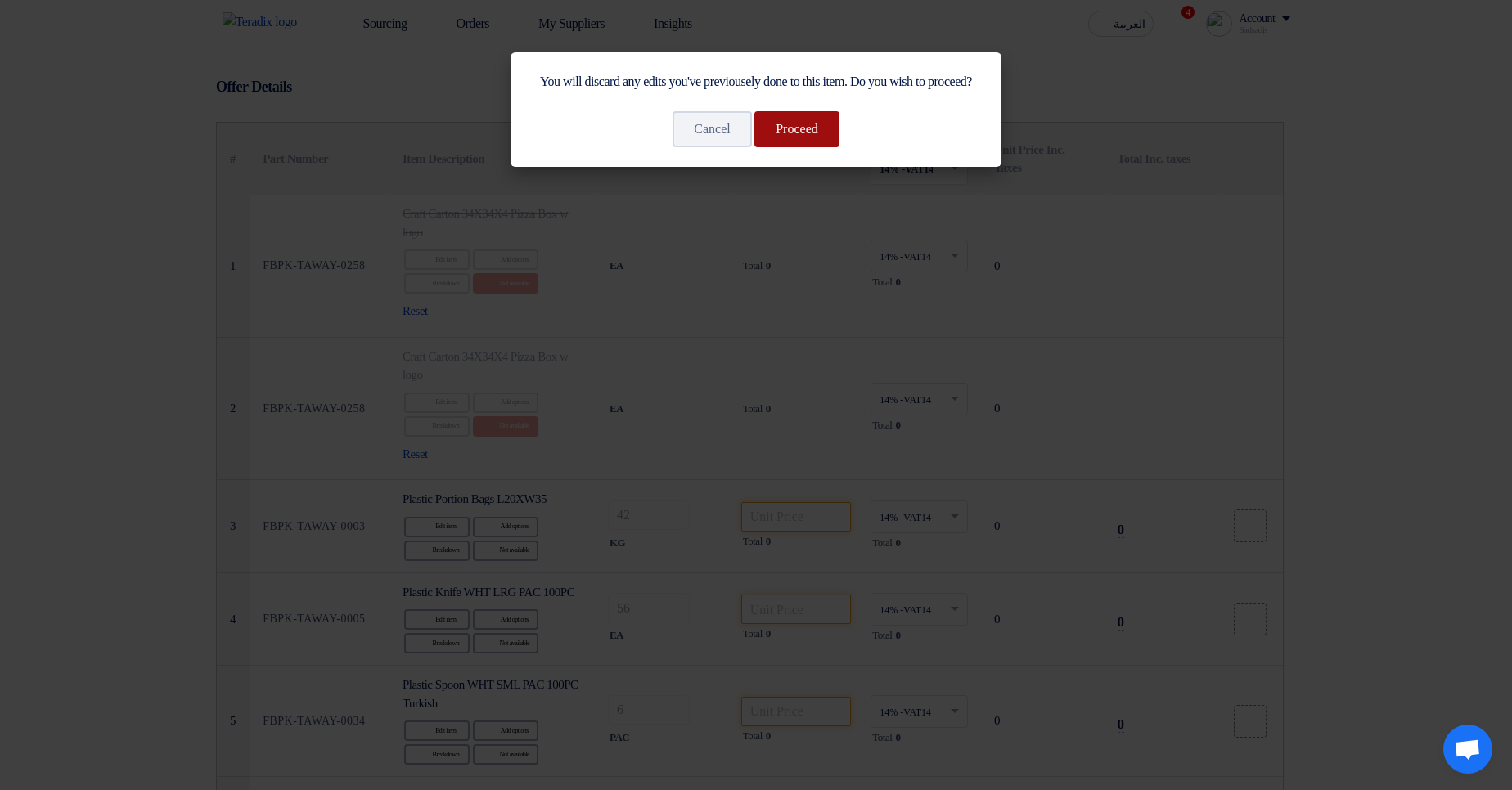
click at [812, 147] on button "Proceed" at bounding box center [797, 129] width 85 height 36
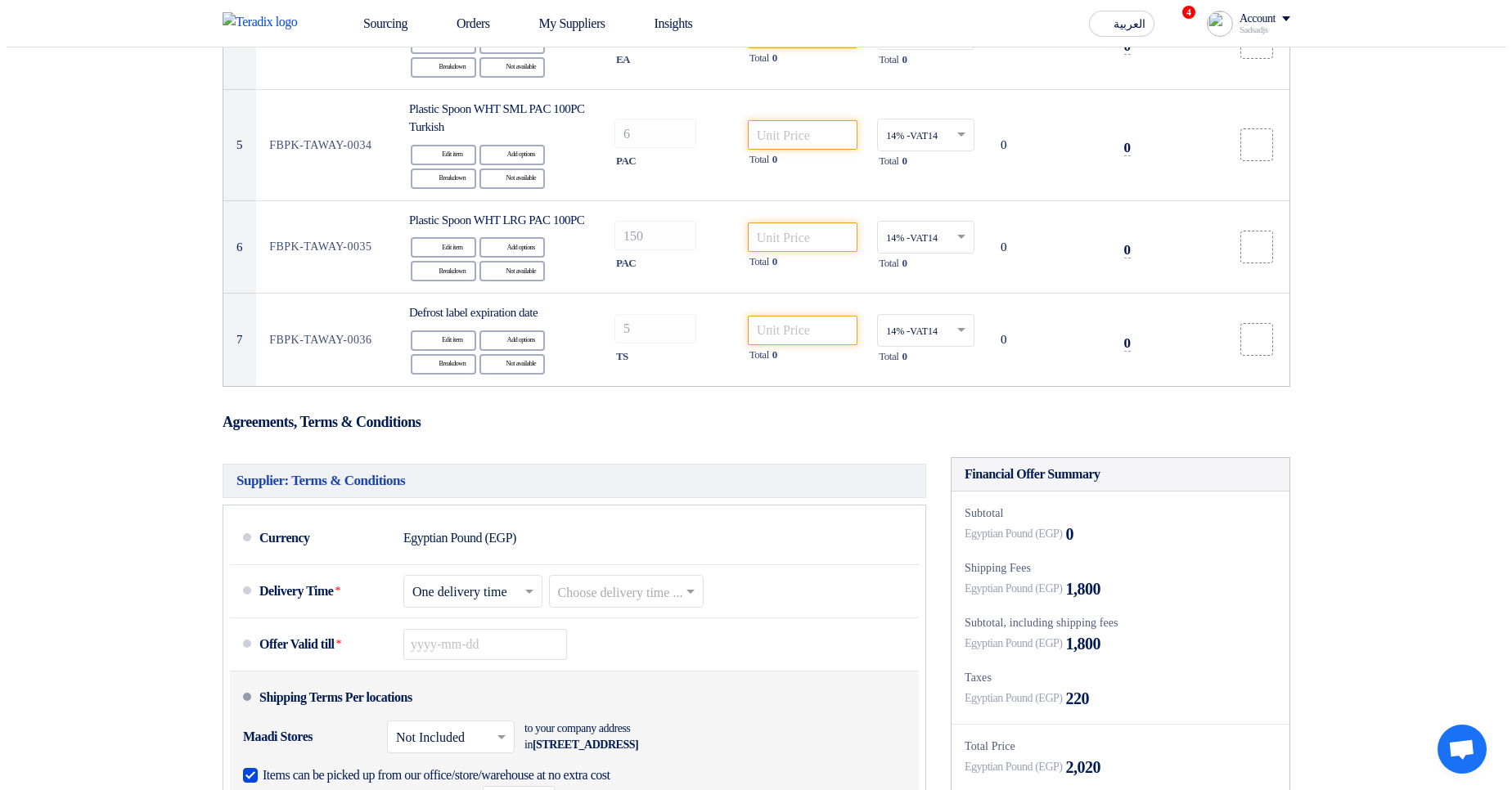
scroll to position [294, 0]
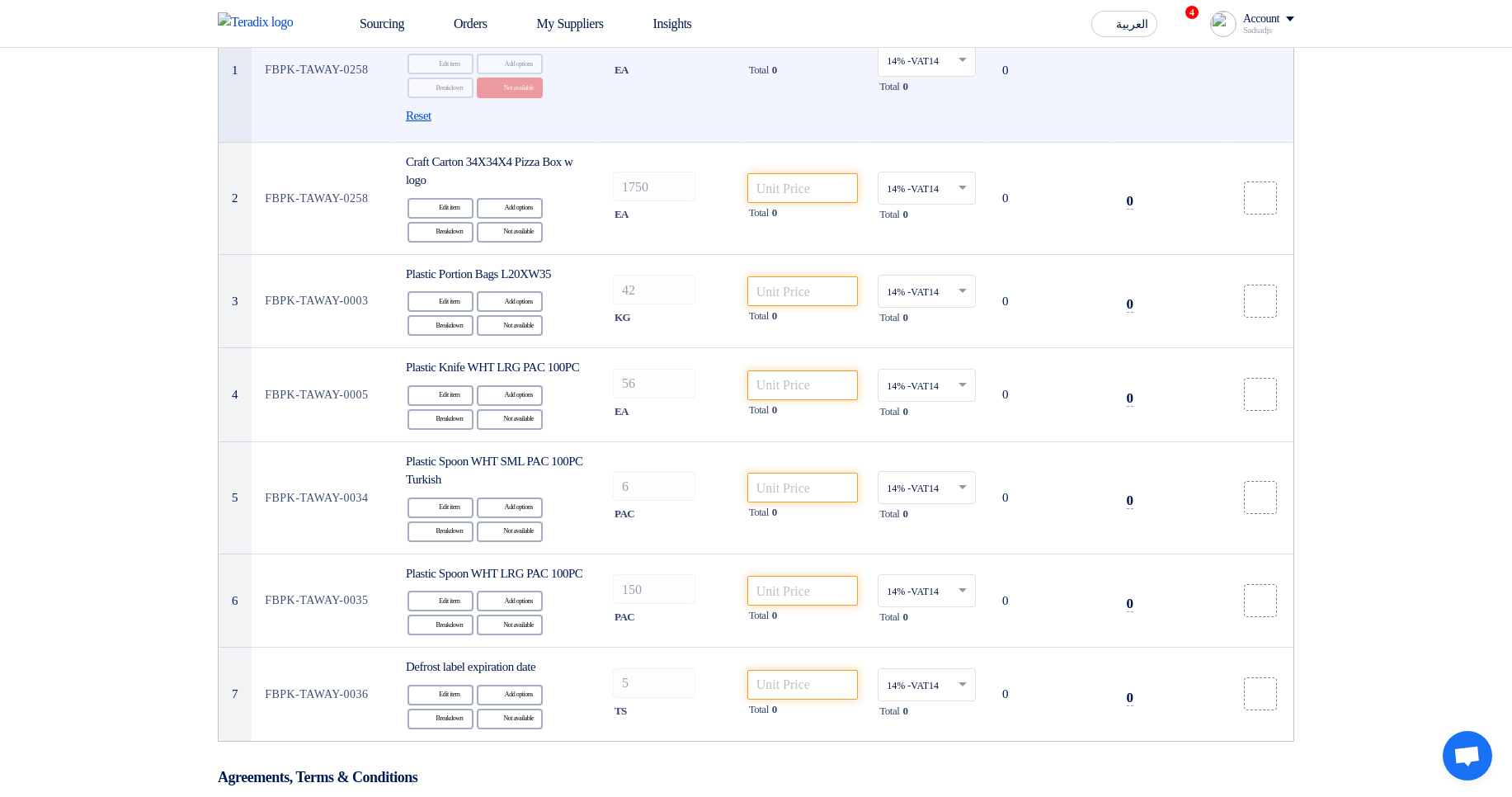
click at [424, 113] on span "Reset" at bounding box center [419, 116] width 26 height 19
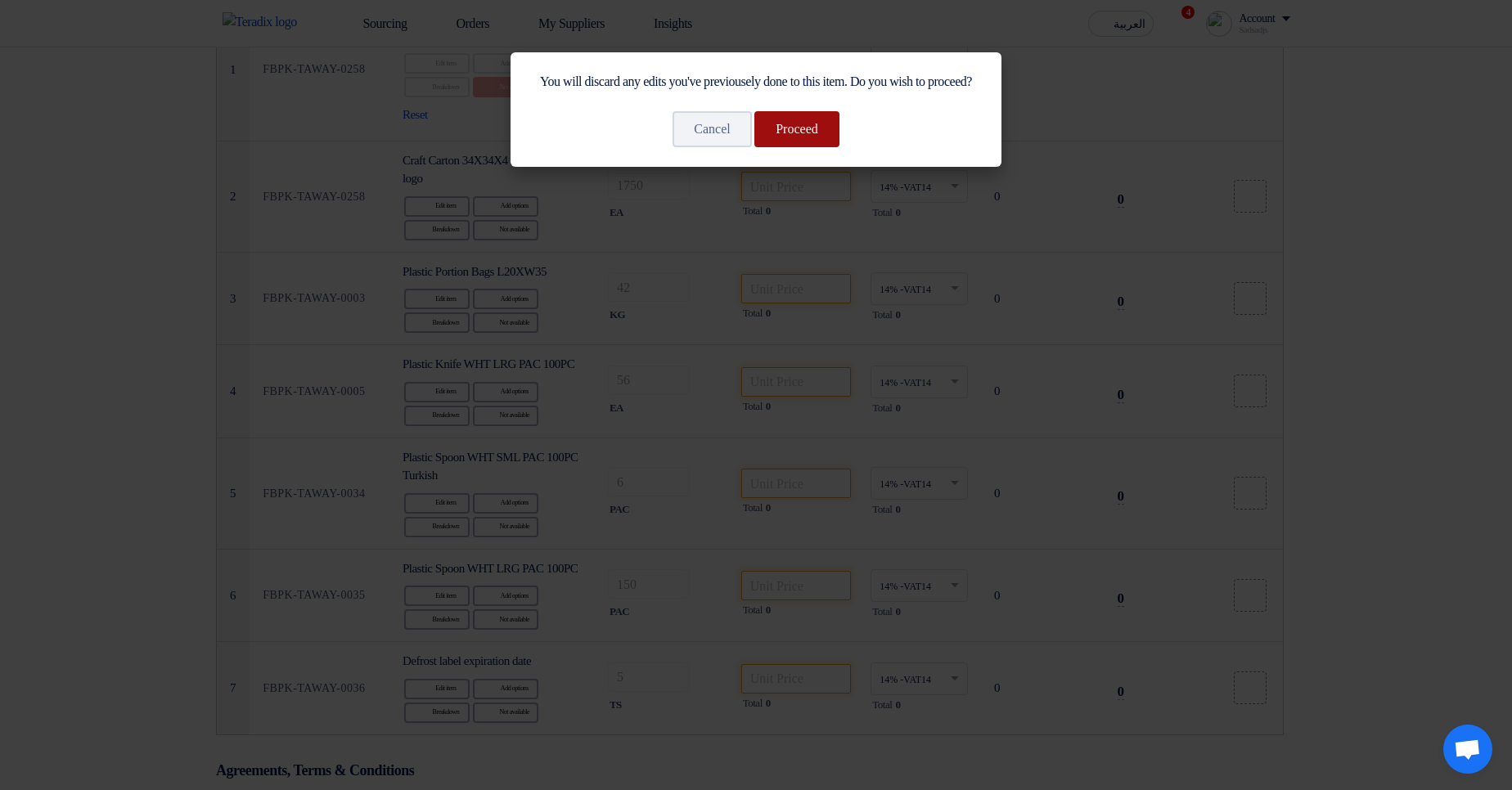
click at [808, 147] on button "Proceed" at bounding box center [797, 129] width 85 height 36
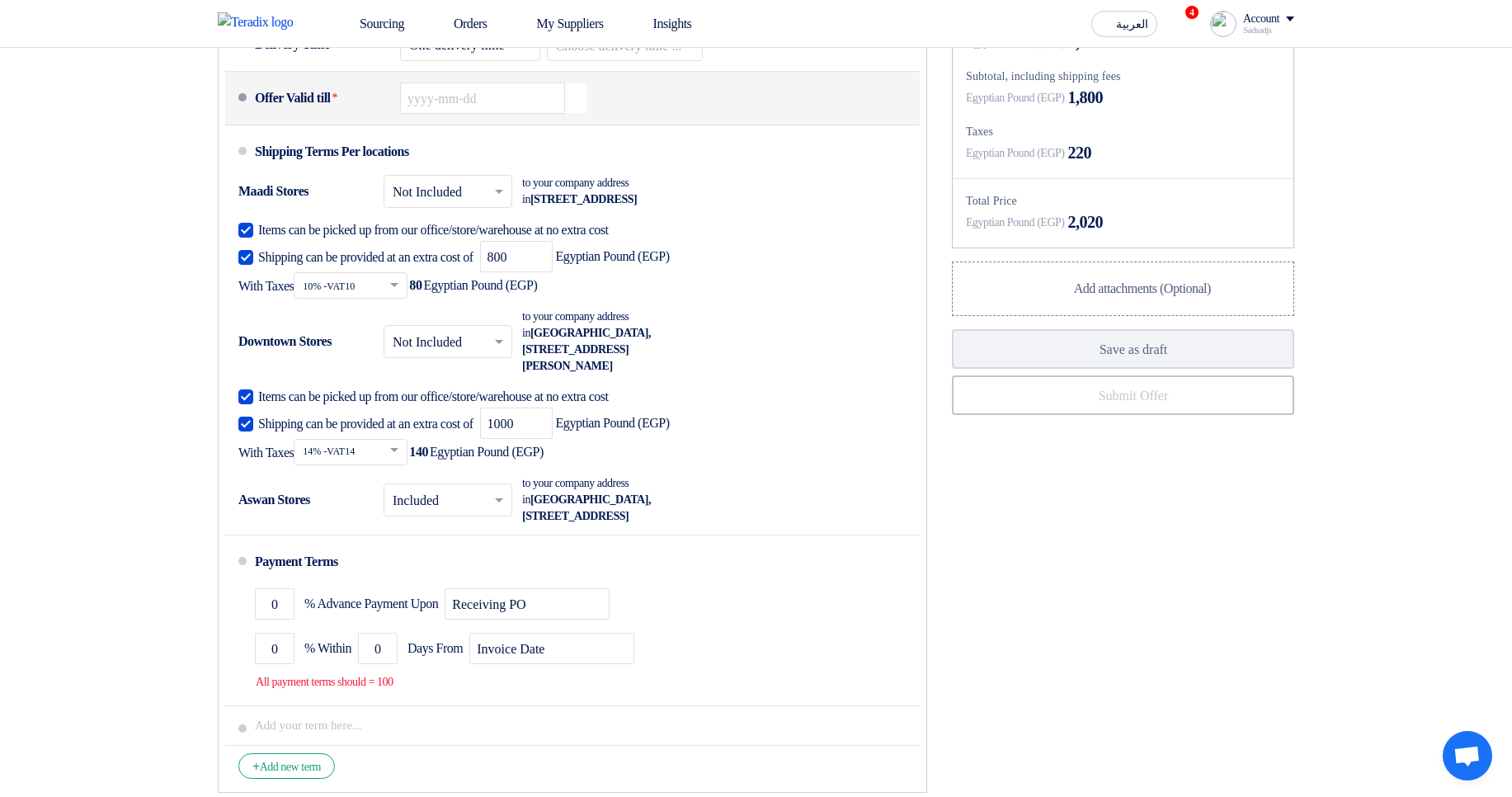
scroll to position [1171, 0]
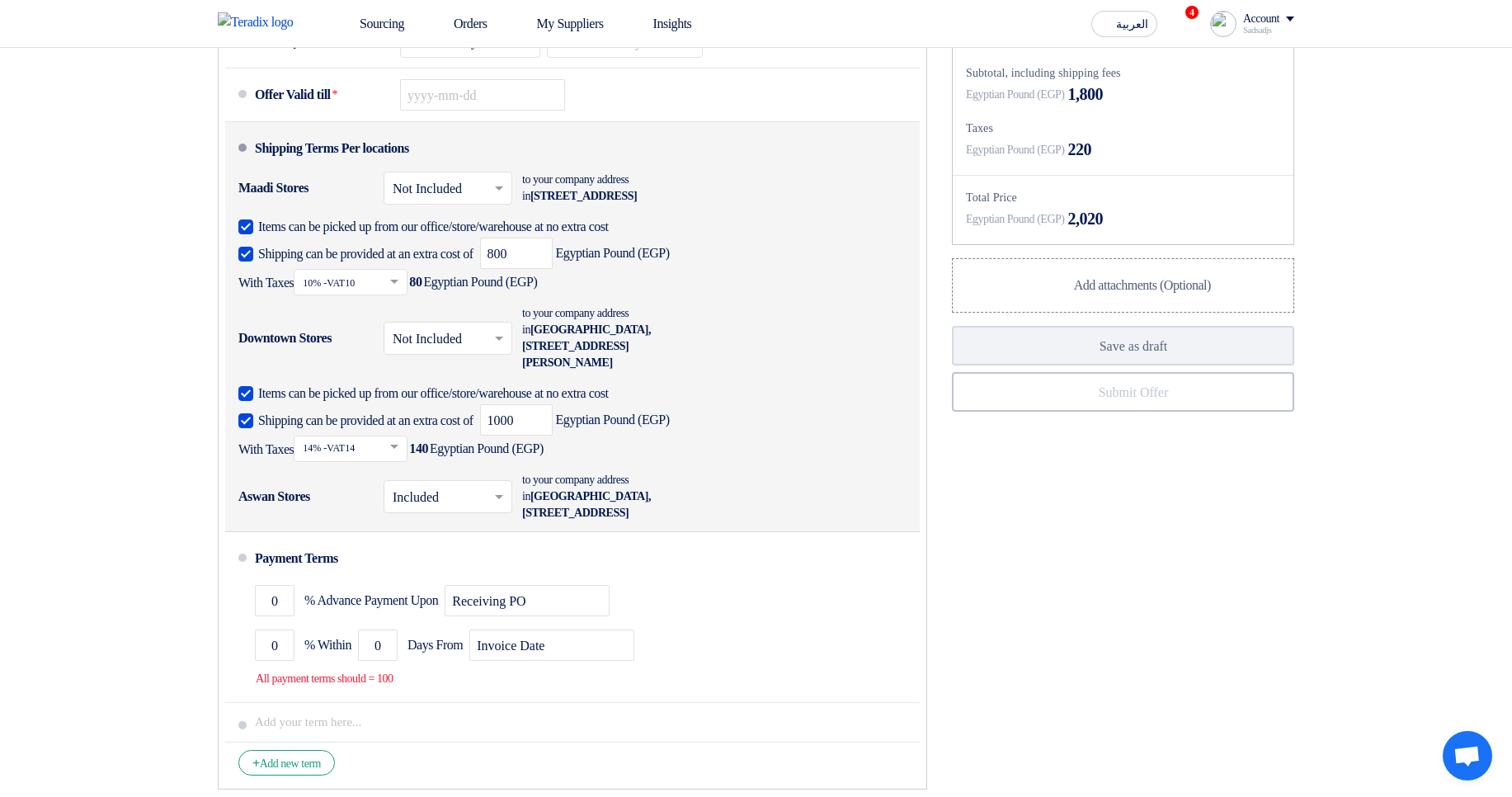
click at [598, 269] on span "800 Egyptian Pound (EGP)" at bounding box center [575, 253] width 189 height 31
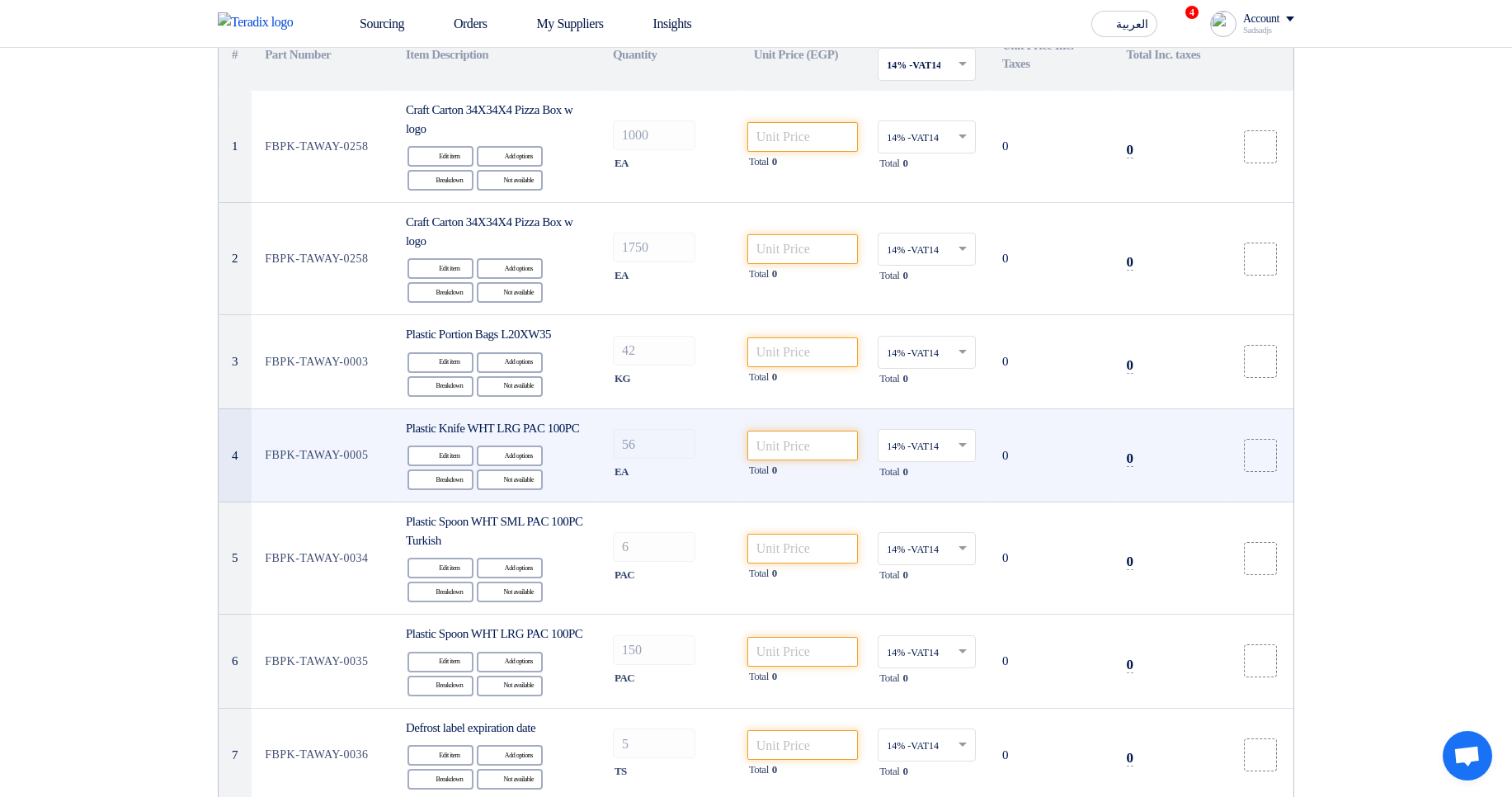
scroll to position [181, 0]
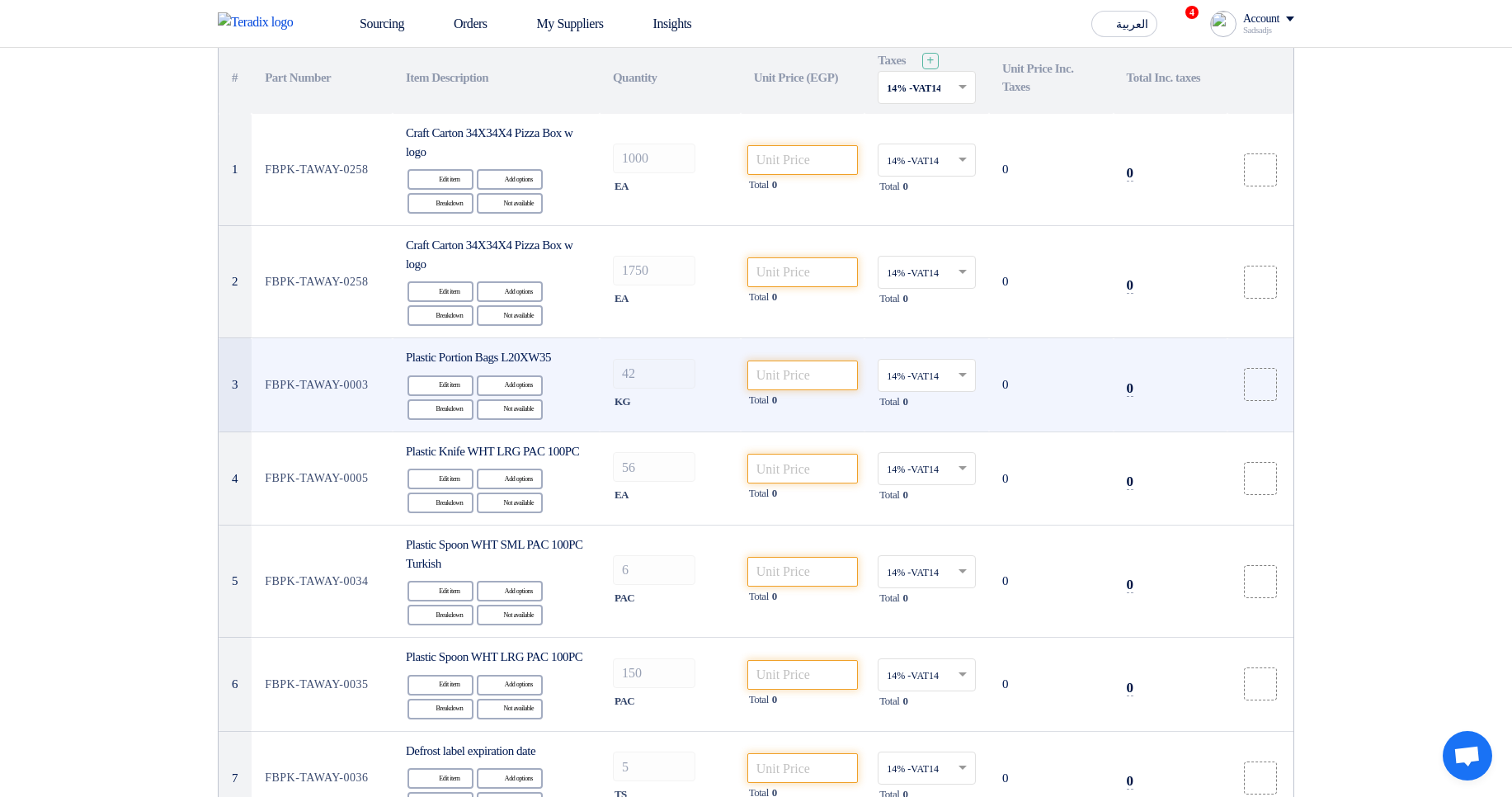
drag, startPoint x: 630, startPoint y: 214, endPoint x: 645, endPoint y: 342, distance: 128.9
click at [645, 342] on tbody "1 FBPK-TAWAY-0258 Craft Carton 34X34X4 Pizza Box w logo Edit Edit item Alternat…" at bounding box center [756, 469] width 1075 height 710
click at [645, 342] on td "42 KG" at bounding box center [669, 384] width 141 height 94
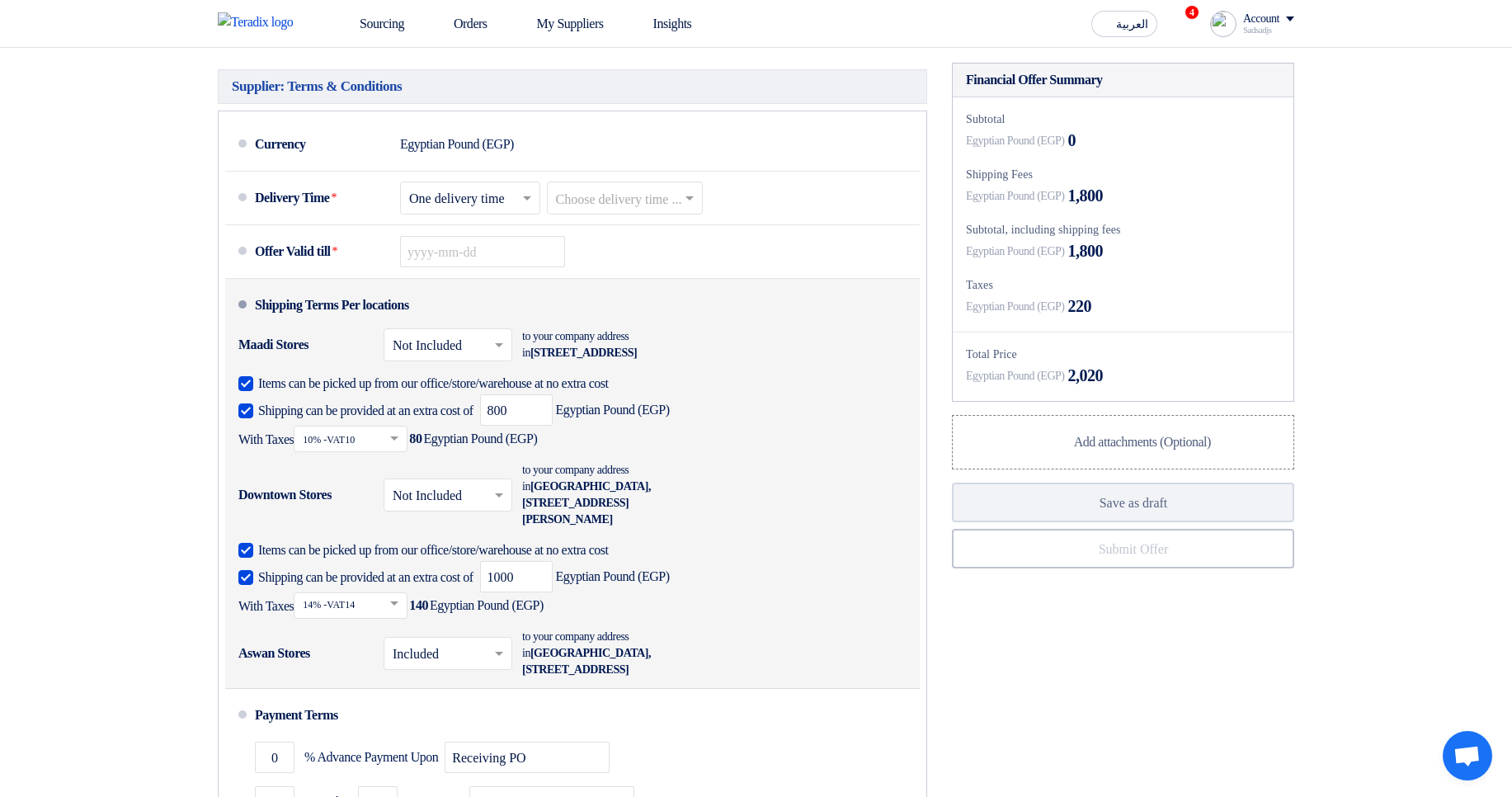
scroll to position [1072, 0]
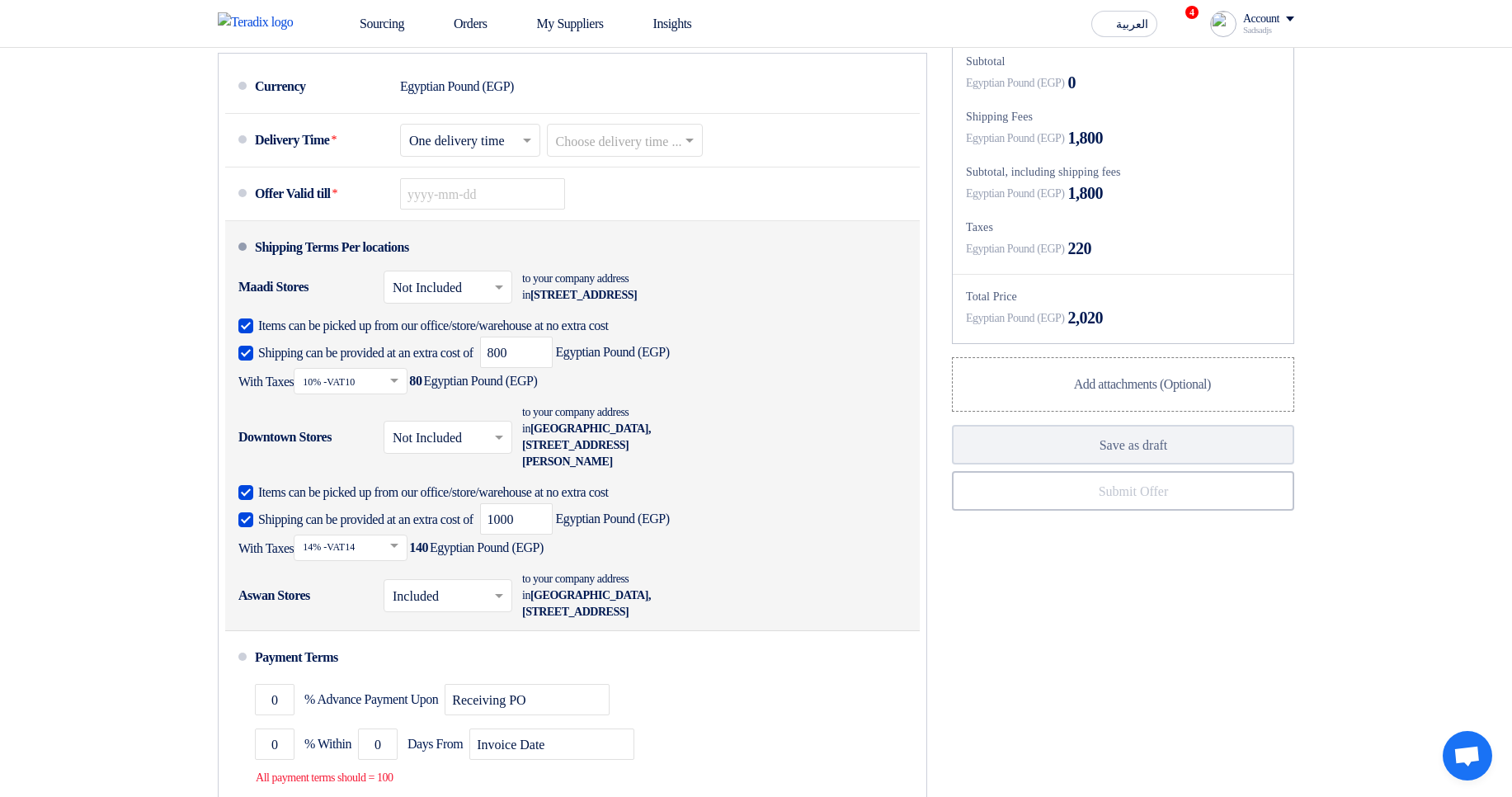
drag, startPoint x: 662, startPoint y: 321, endPoint x: 682, endPoint y: 333, distance: 23.3
click at [682, 303] on div "to your company address in [STREET_ADDRESS]" at bounding box center [612, 287] width 181 height 33
click at [683, 303] on div "to your company address in [STREET_ADDRESS]" at bounding box center [612, 287] width 181 height 33
drag, startPoint x: 683, startPoint y: 333, endPoint x: 669, endPoint y: 320, distance: 19.1
click at [669, 303] on div "to your company address in [STREET_ADDRESS]" at bounding box center [612, 287] width 181 height 33
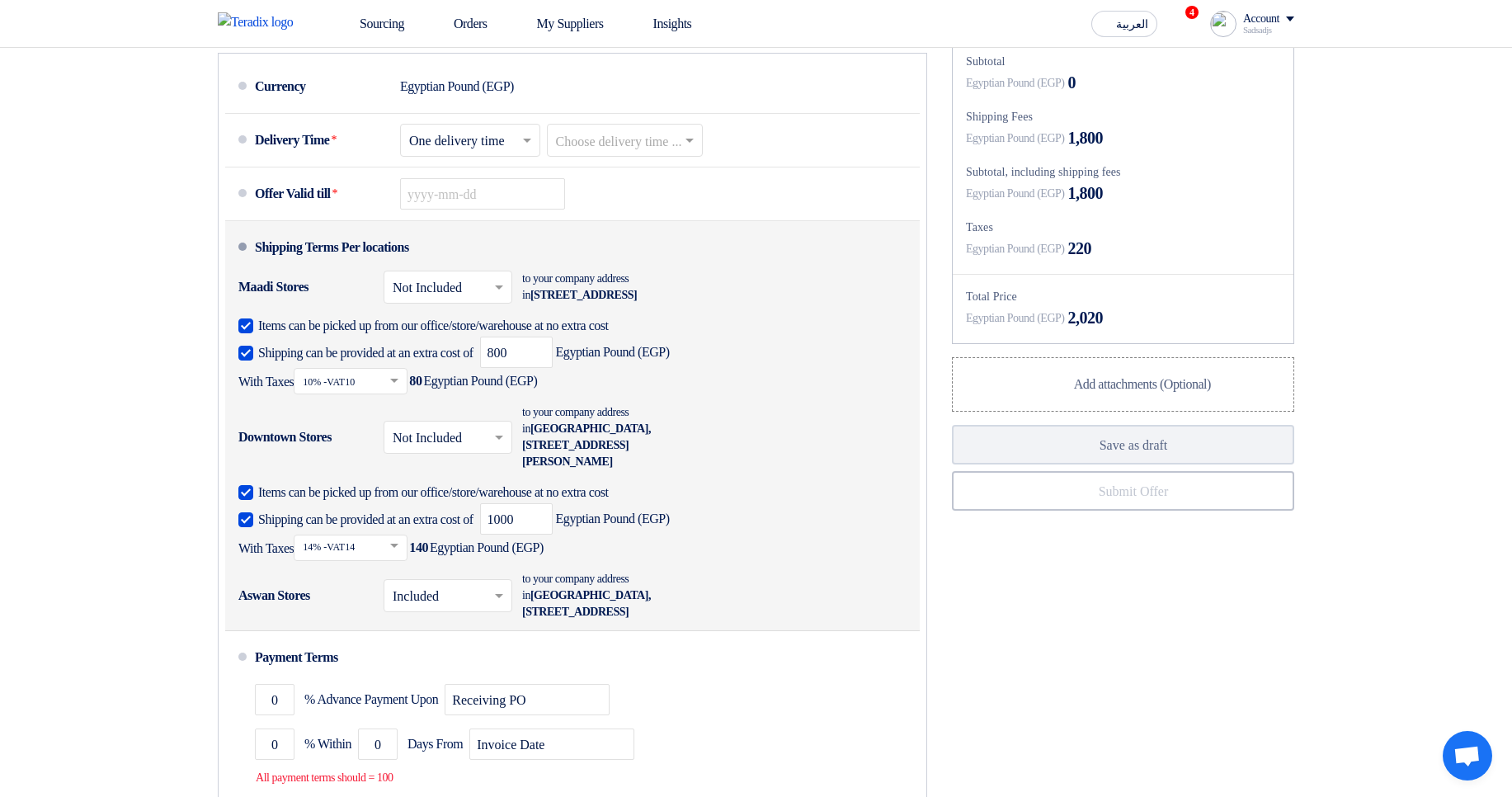
click at [240, 354] on div "Items can be picked up from our office/store/warehouse at no extra cost Shippin…" at bounding box center [567, 353] width 659 height 81
click at [247, 373] on div "Items can be picked up from our office/store/warehouse at no extra cost Shippin…" at bounding box center [567, 353] width 659 height 81
click at [247, 333] on label "Items can be picked up from our office/store/warehouse at no extra cost" at bounding box center [565, 325] width 652 height 16
click at [259, 348] on input "Items can be picked up from our office/store/warehouse at no extra cost" at bounding box center [576, 332] width 635 height 31
click at [247, 333] on div at bounding box center [246, 326] width 15 height 15
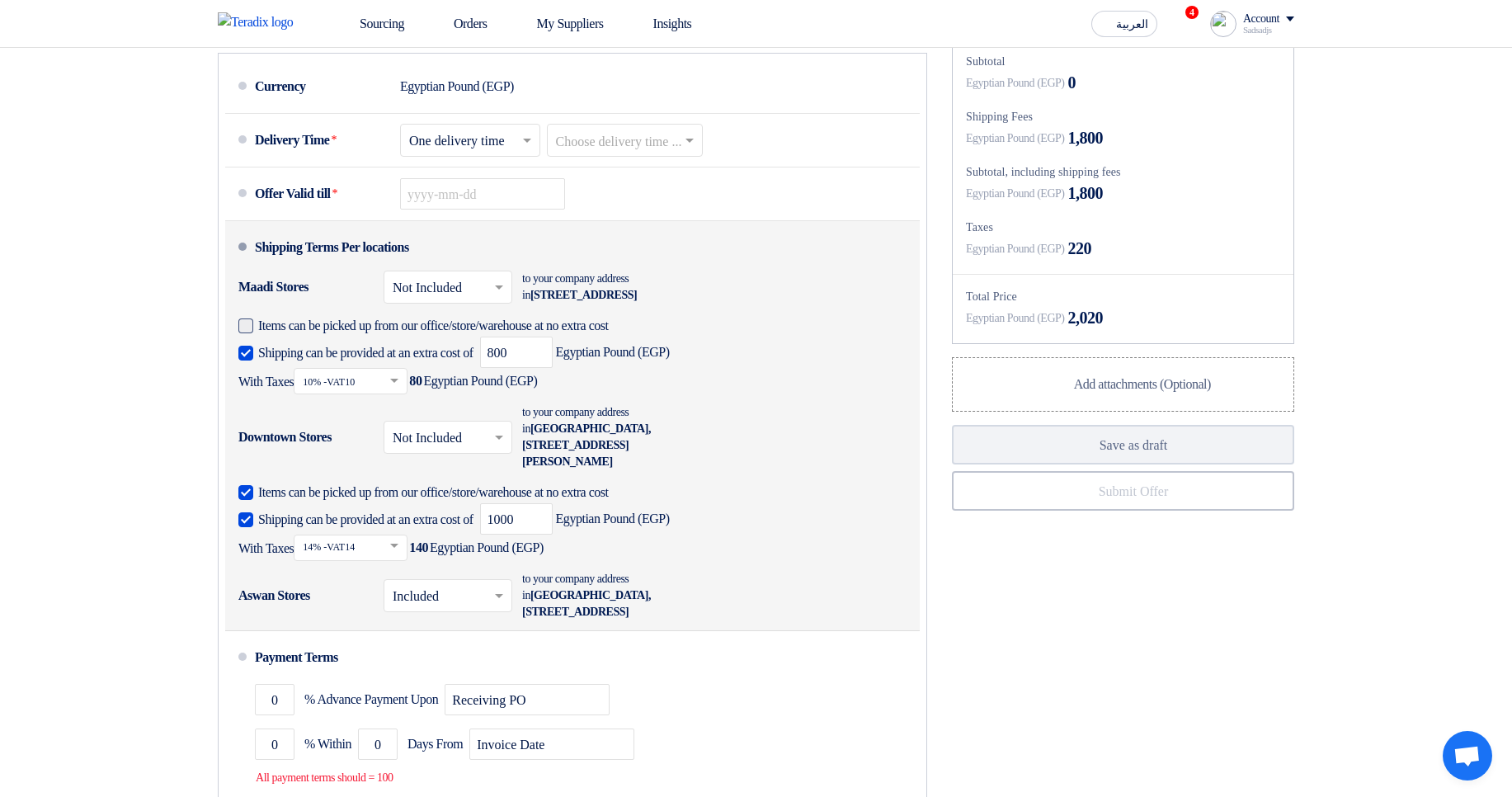
click at [259, 348] on input "Items can be picked up from our office/store/warehouse at no extra cost" at bounding box center [576, 332] width 635 height 31
click at [247, 333] on div at bounding box center [246, 326] width 15 height 15
click at [259, 348] on input "Items can be picked up from our office/store/warehouse at no extra cost" at bounding box center [576, 332] width 635 height 31
checkbox input "false"
click at [335, 307] on div "Maadi Stores" at bounding box center [304, 286] width 132 height 39
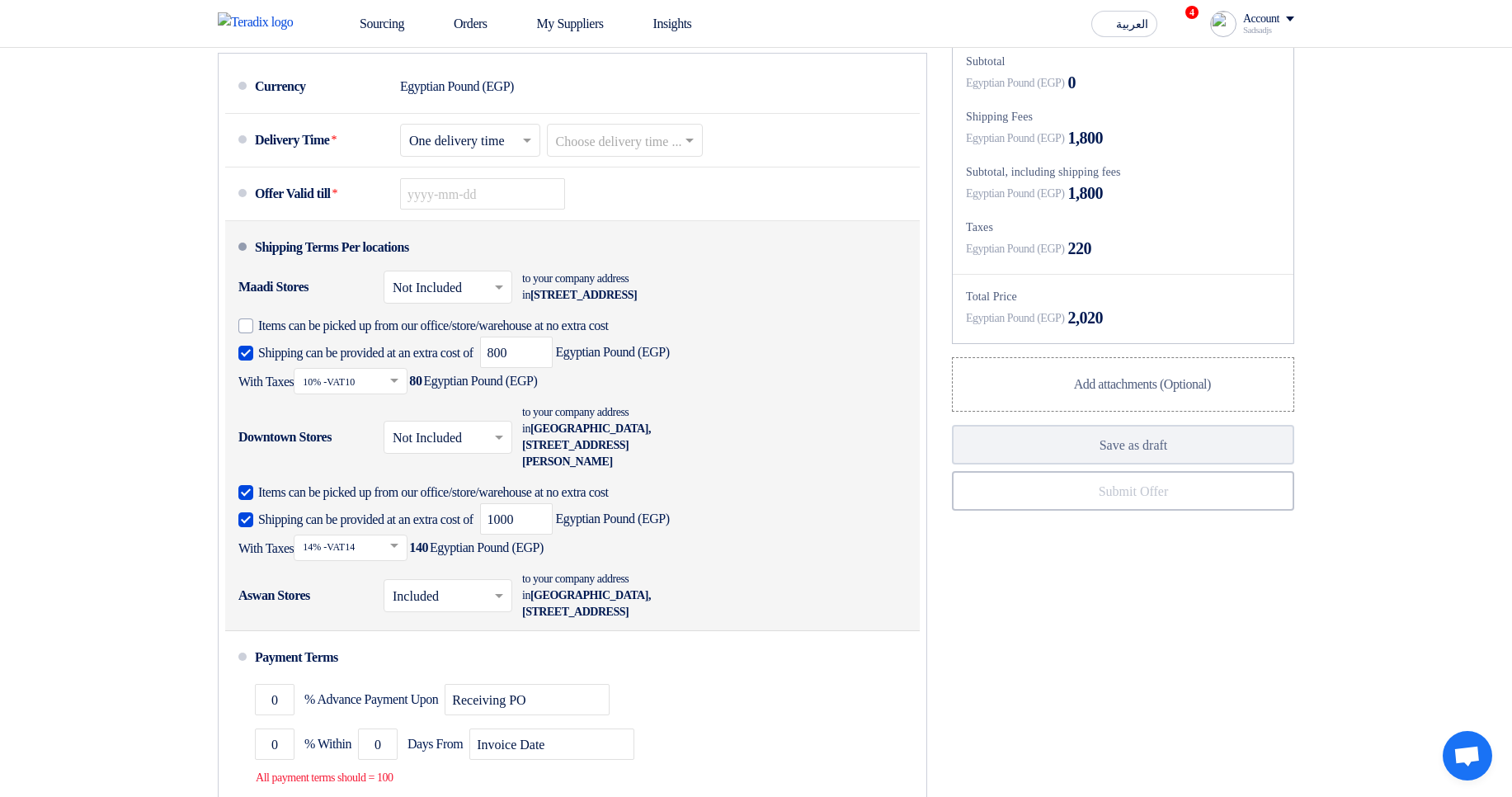
click at [242, 361] on span at bounding box center [246, 353] width 15 height 15
click at [259, 375] on input "Shipping can be provided at an extra cost of" at bounding box center [368, 360] width 219 height 31
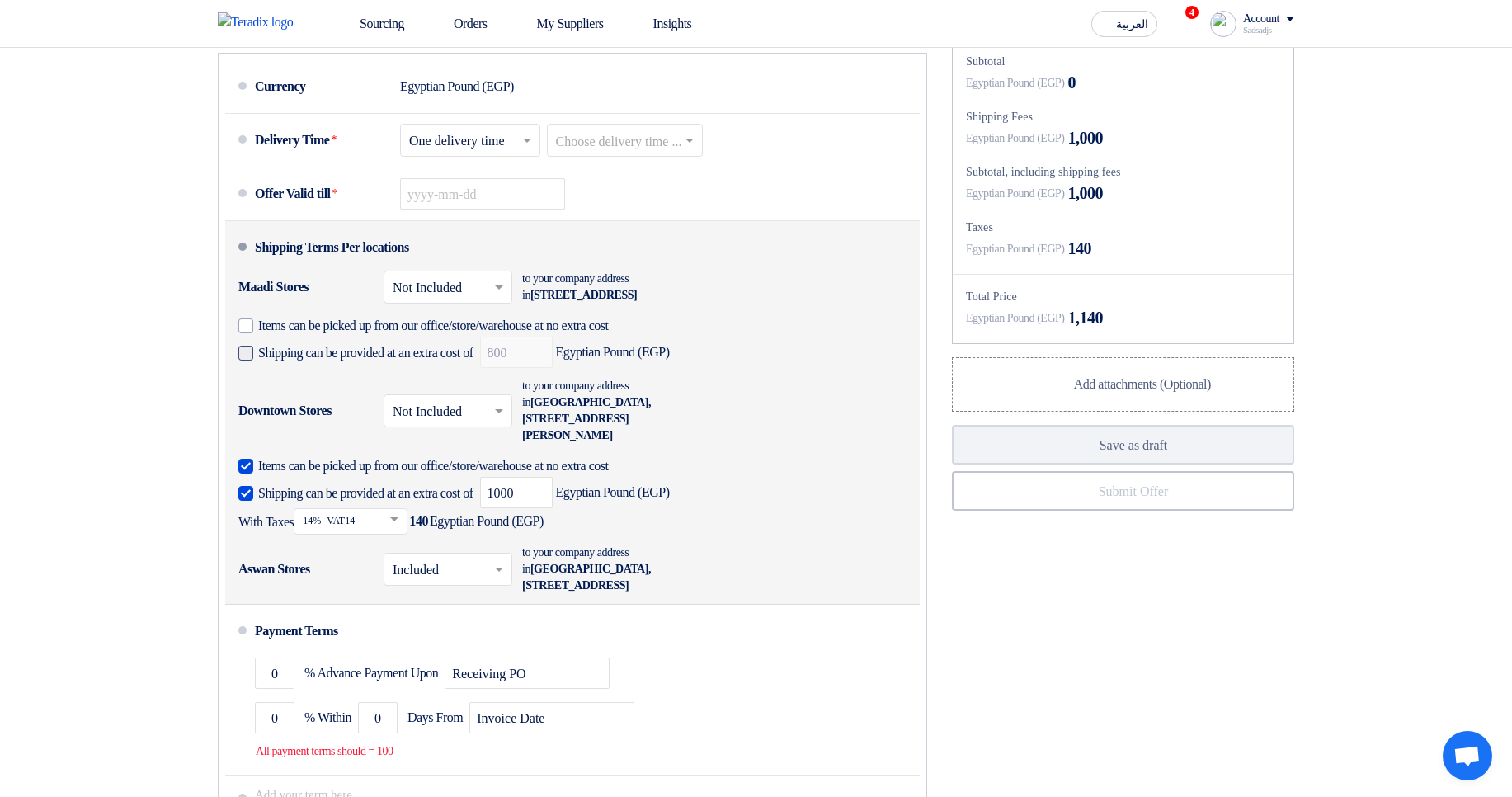
click at [242, 361] on span at bounding box center [246, 353] width 15 height 15
click at [259, 375] on input "Shipping can be provided at an extra cost of" at bounding box center [368, 360] width 219 height 31
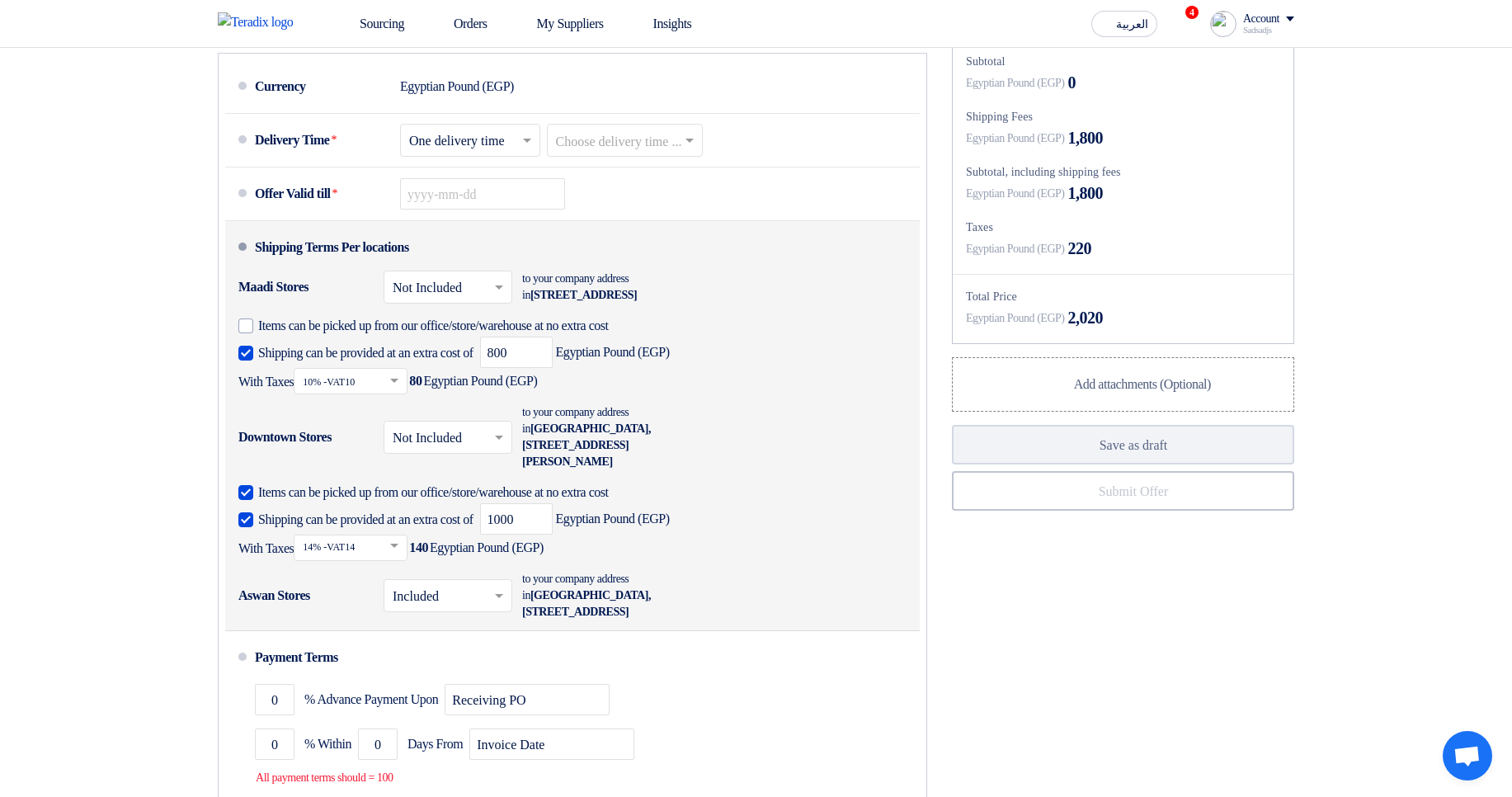
click at [242, 361] on span at bounding box center [246, 353] width 15 height 15
click at [259, 375] on input "Shipping can be provided at an extra cost of" at bounding box center [368, 360] width 219 height 31
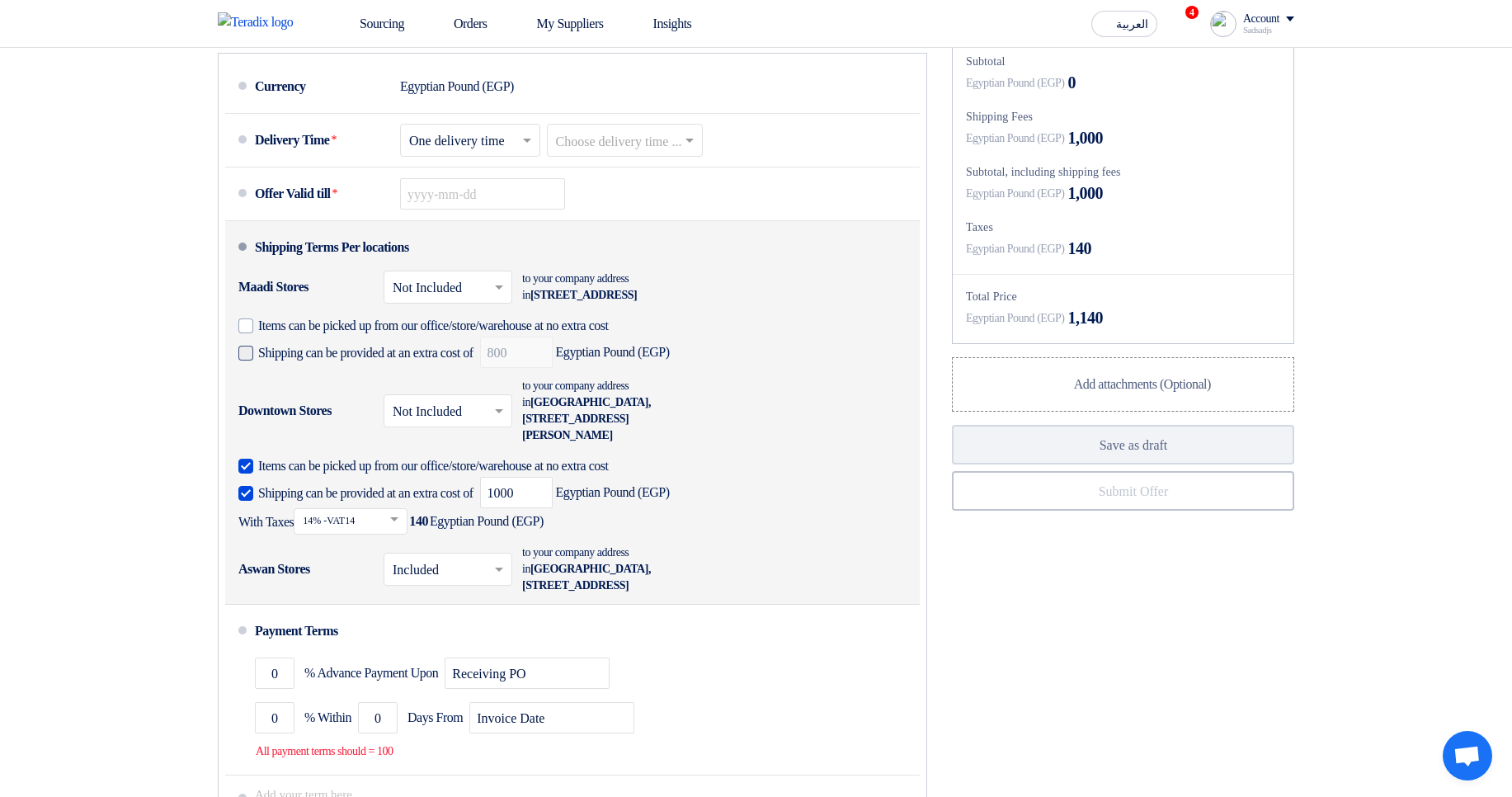
click at [242, 361] on span at bounding box center [246, 353] width 15 height 15
click at [259, 375] on input "Shipping can be provided at an extra cost of" at bounding box center [368, 360] width 219 height 31
checkbox input "true"
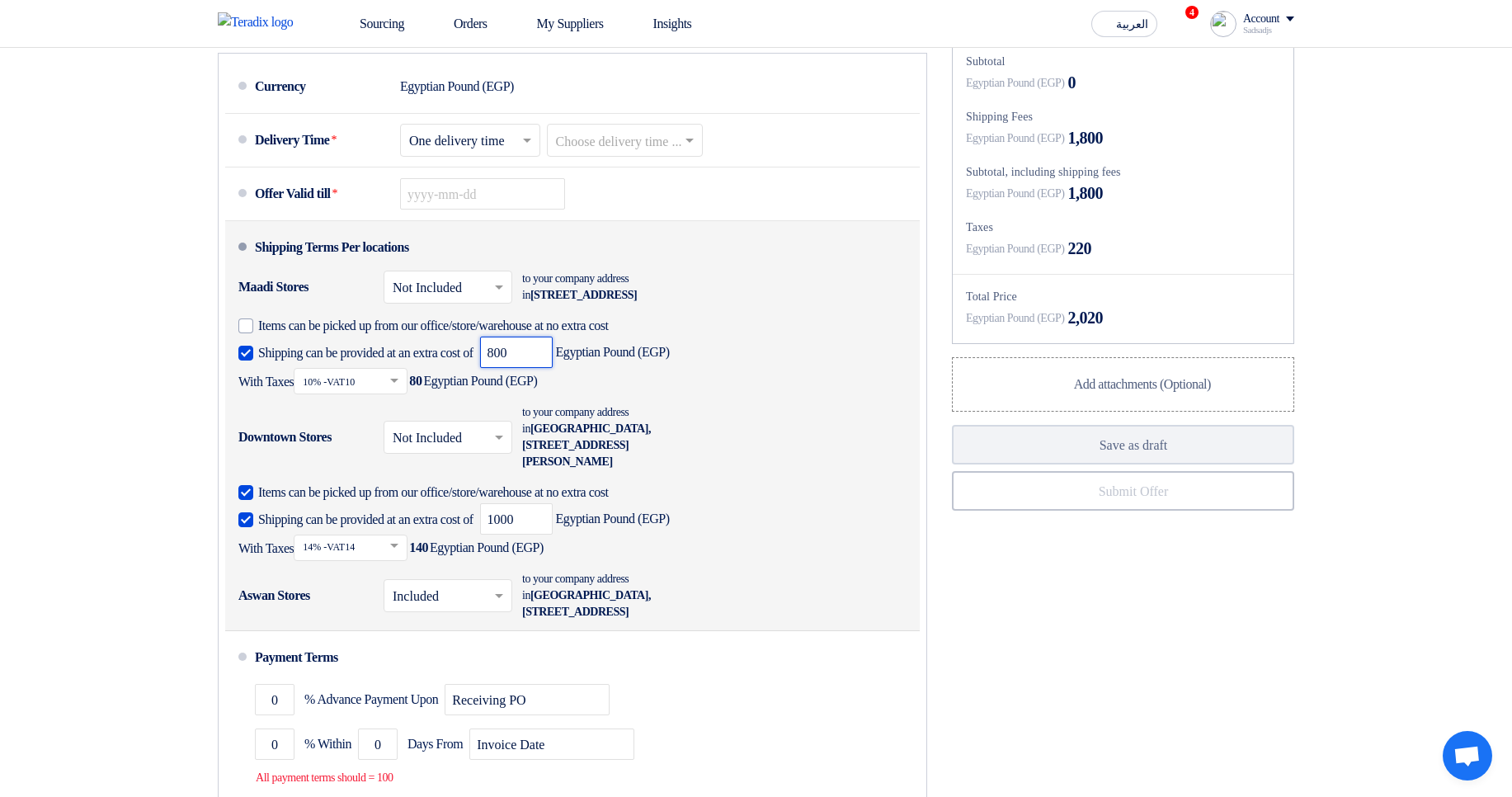
click at [553, 368] on input "800" at bounding box center [516, 353] width 73 height 31
click at [388, 395] on input "text" at bounding box center [351, 383] width 97 height 24
click at [553, 368] on input "800" at bounding box center [516, 353] width 73 height 31
click at [340, 334] on span "Items can be picked up from our office/store/warehouse at no extra cost" at bounding box center [434, 326] width 351 height 16
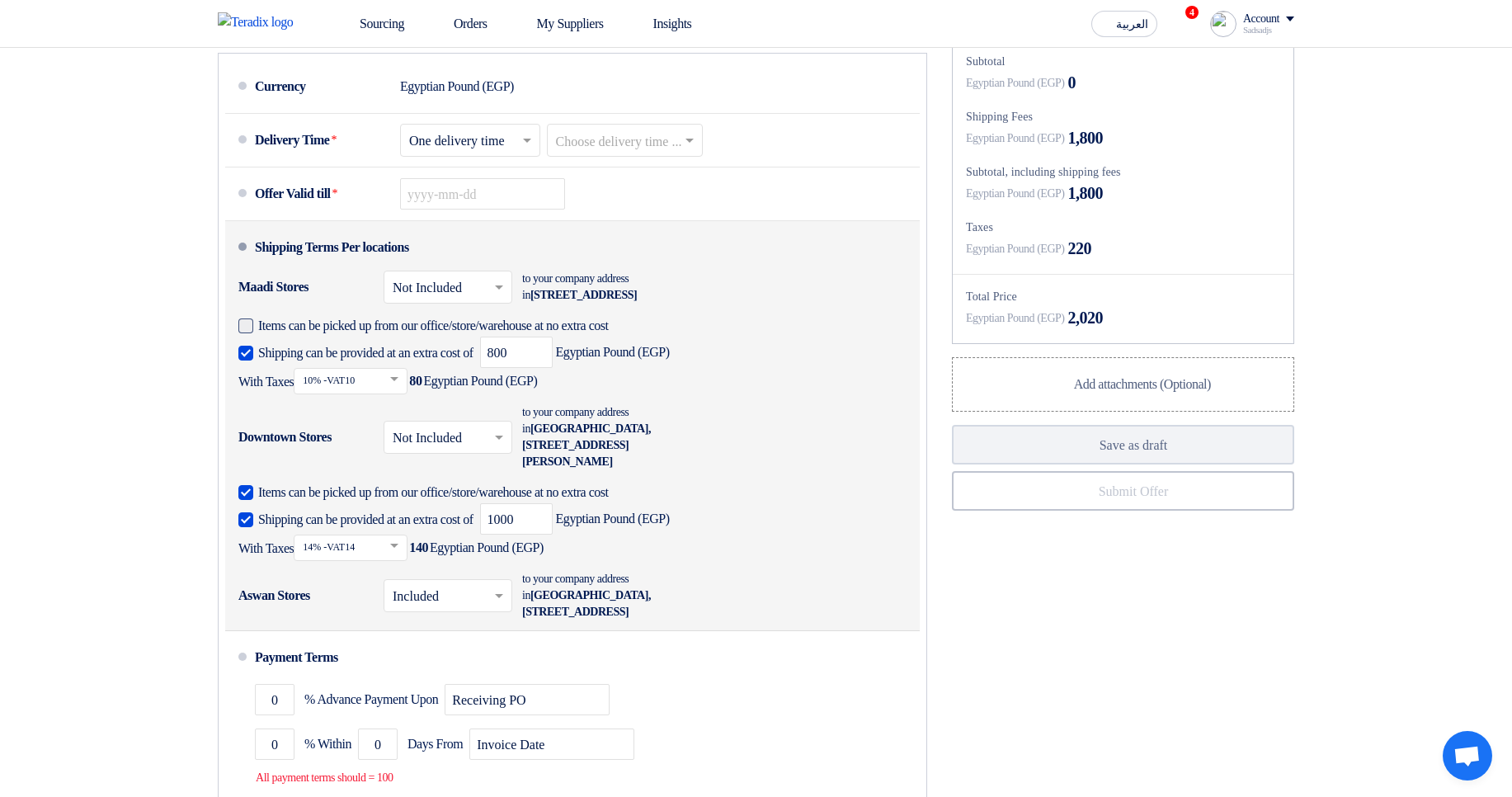
click at [340, 348] on input "Items can be picked up from our office/store/warehouse at no extra cost" at bounding box center [576, 332] width 635 height 31
click at [340, 334] on span "Items can be picked up from our office/store/warehouse at no extra cost" at bounding box center [434, 326] width 351 height 16
click at [340, 348] on input "Items can be picked up from our office/store/warehouse at no extra cost" at bounding box center [576, 332] width 635 height 31
click at [340, 334] on span "Items can be picked up from our office/store/warehouse at no extra cost" at bounding box center [434, 326] width 351 height 16
click at [340, 348] on input "Items can be picked up from our office/store/warehouse at no extra cost" at bounding box center [576, 332] width 635 height 31
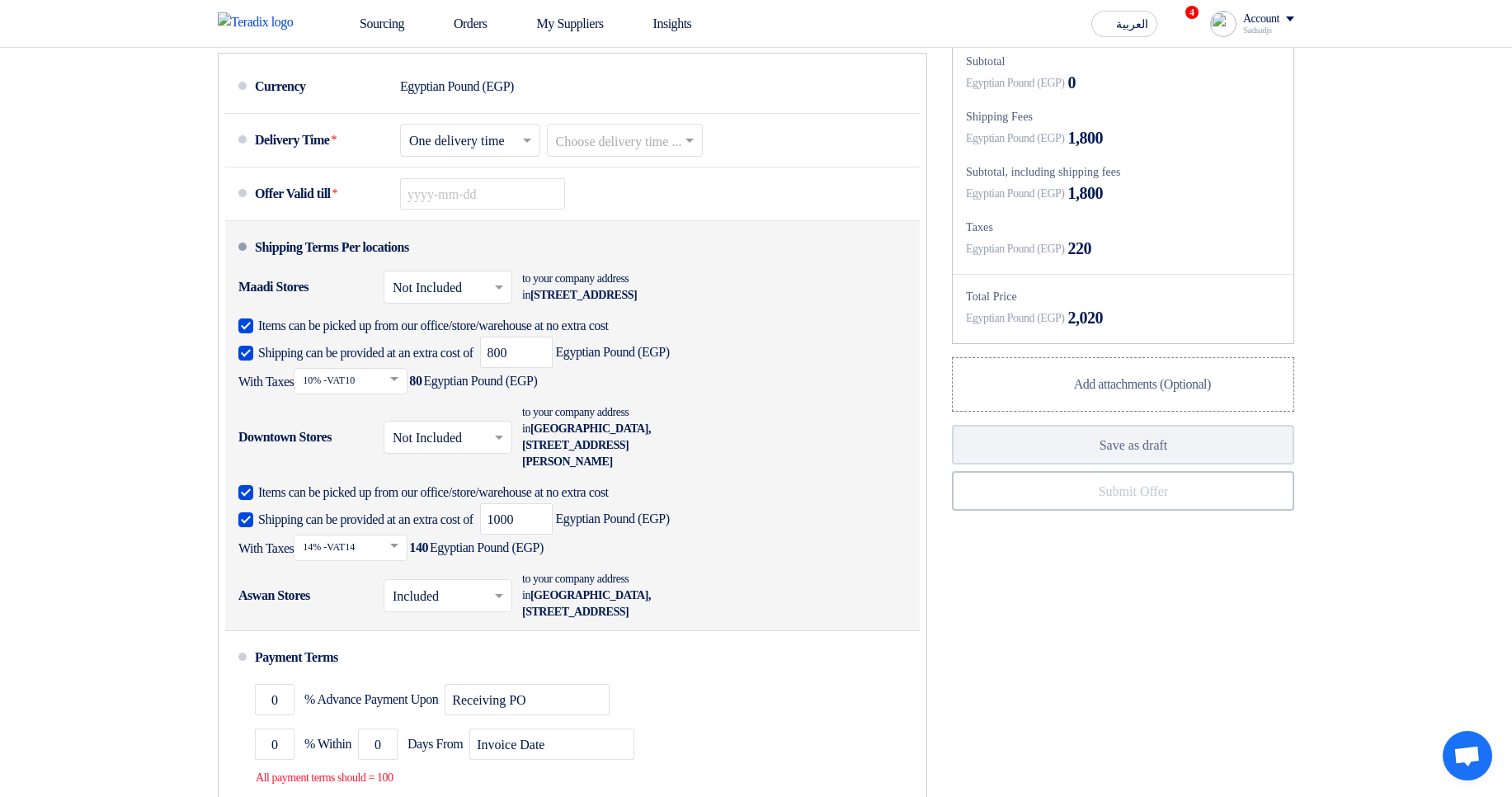
click at [339, 334] on span "Items can be picked up from our office/store/warehouse at no extra cost" at bounding box center [434, 326] width 351 height 16
click at [339, 348] on input "Items can be picked up from our office/store/warehouse at no extra cost" at bounding box center [576, 332] width 635 height 31
click at [339, 334] on span "Items can be picked up from our office/store/warehouse at no extra cost" at bounding box center [434, 326] width 351 height 16
click at [339, 348] on input "Items can be picked up from our office/store/warehouse at no extra cost" at bounding box center [576, 332] width 635 height 31
click at [306, 334] on span "Items can be picked up from our office/store/warehouse at no extra cost" at bounding box center [434, 326] width 351 height 16
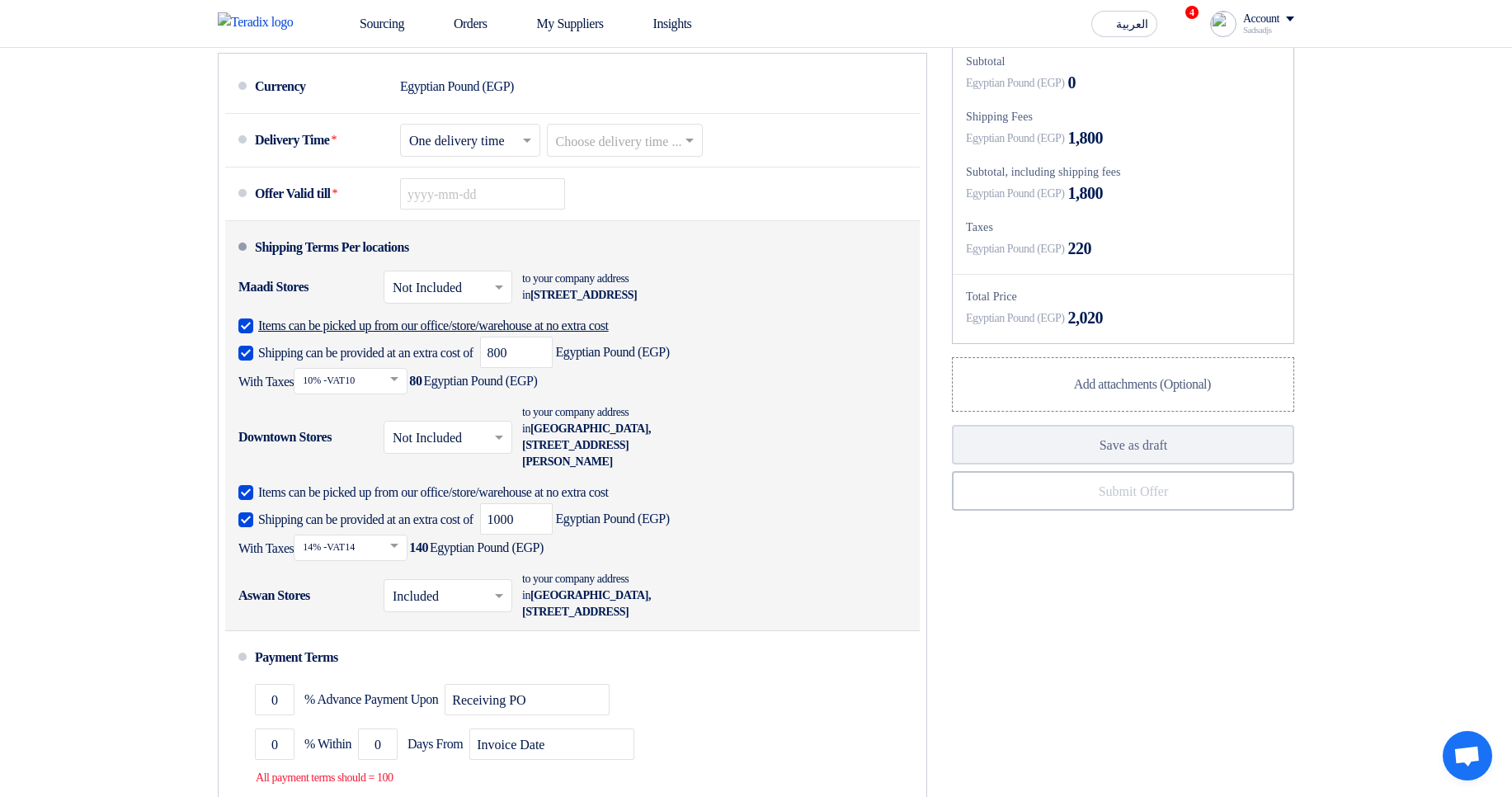
click at [306, 348] on input "Items can be picked up from our office/store/warehouse at no extra cost" at bounding box center [576, 332] width 635 height 31
checkbox input "false"
click at [293, 362] on span "Shipping can be provided at an extra cost of" at bounding box center [366, 353] width 215 height 16
click at [293, 375] on input "Shipping can be provided at an extra cost of" at bounding box center [368, 360] width 219 height 31
checkbox input "false"
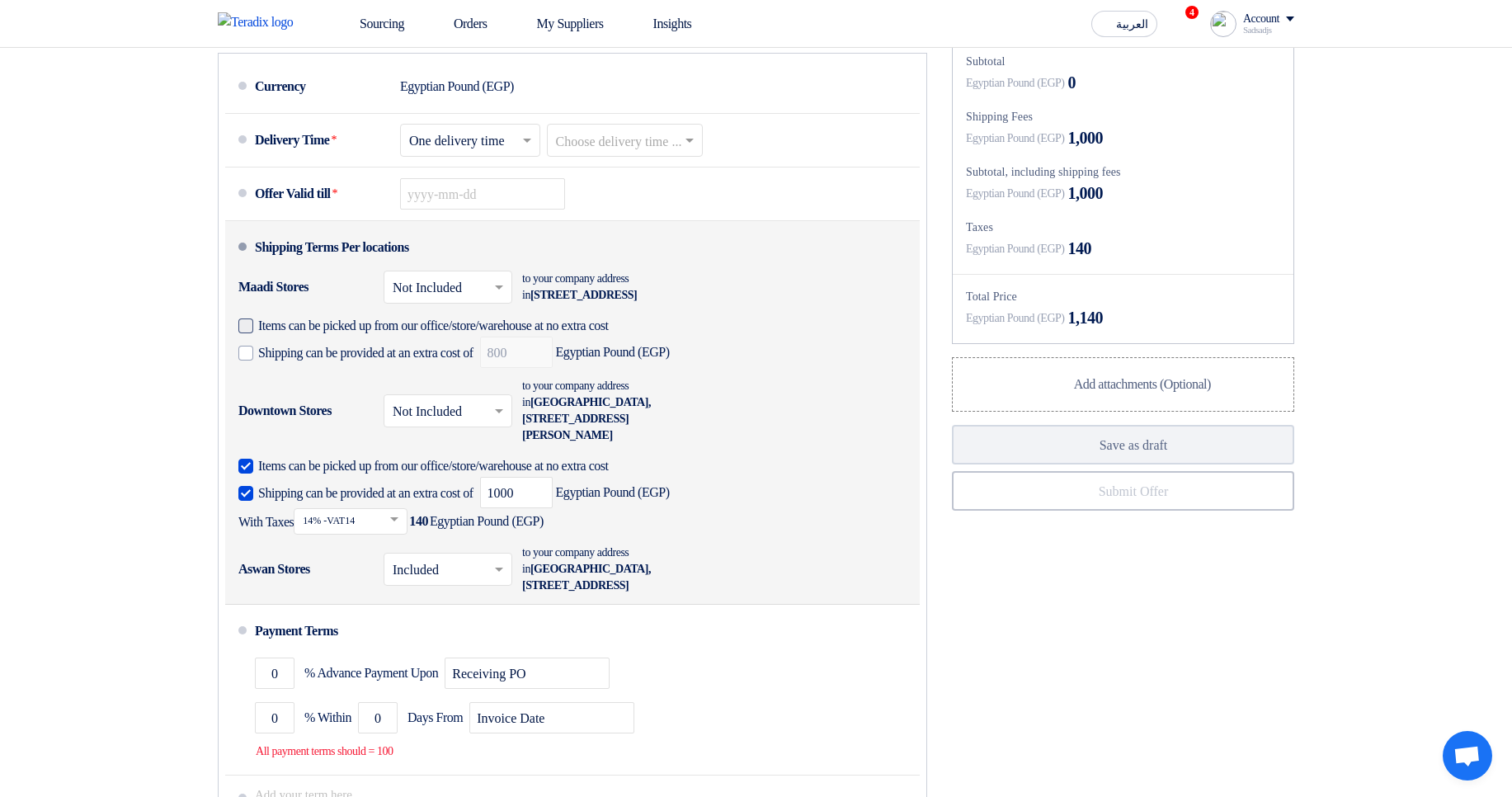
click at [296, 334] on span "Items can be picked up from our office/store/warehouse at no extra cost" at bounding box center [434, 326] width 351 height 16
click at [296, 348] on input "Items can be picked up from our office/store/warehouse at no extra cost" at bounding box center [463, 332] width 408 height 31
checkbox input "true"
click at [289, 362] on span "Shipping can be provided at an extra cost of" at bounding box center [366, 353] width 215 height 16
click at [289, 375] on input "Shipping can be provided at an extra cost of" at bounding box center [368, 360] width 219 height 31
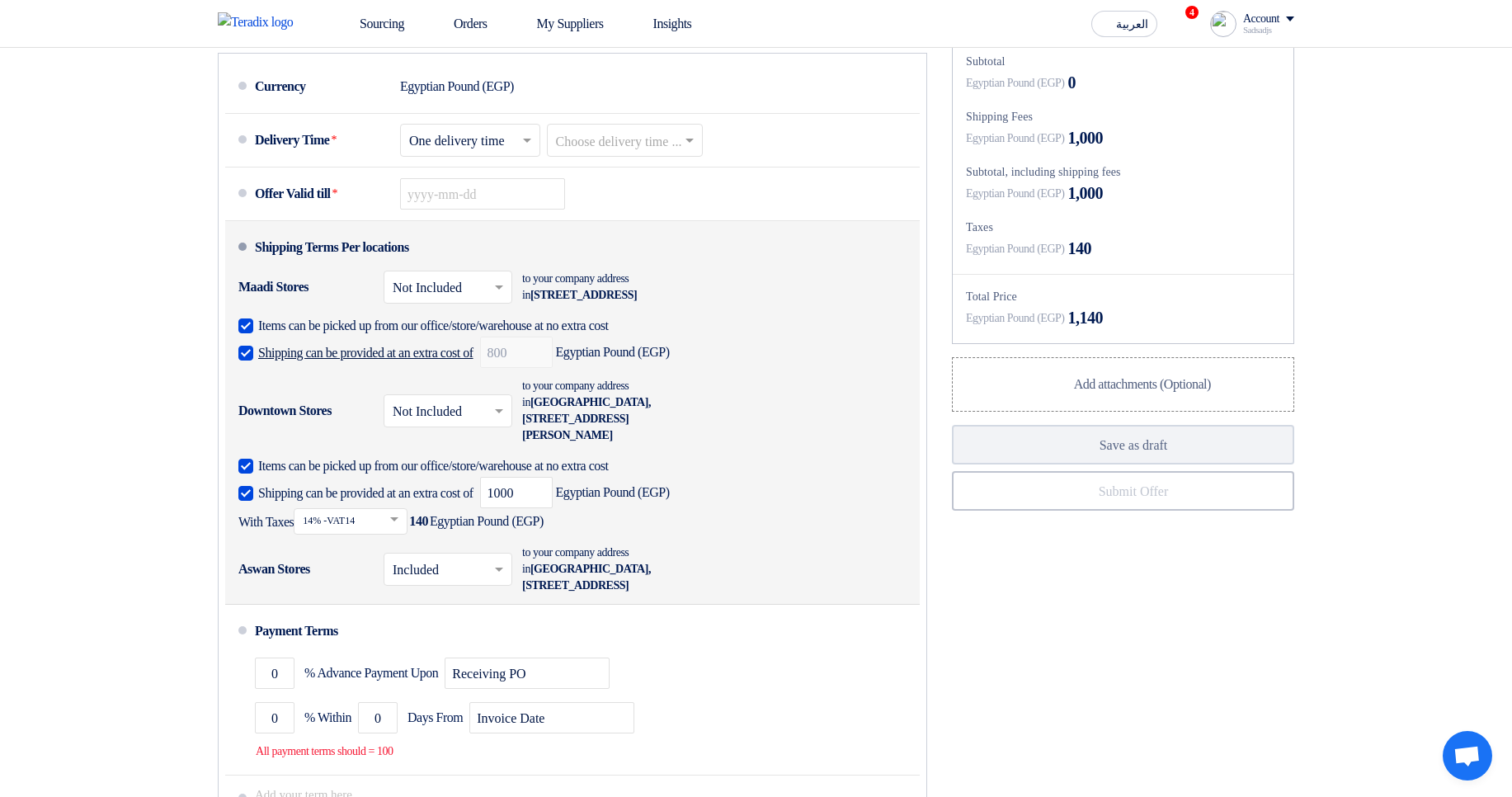
checkbox input "true"
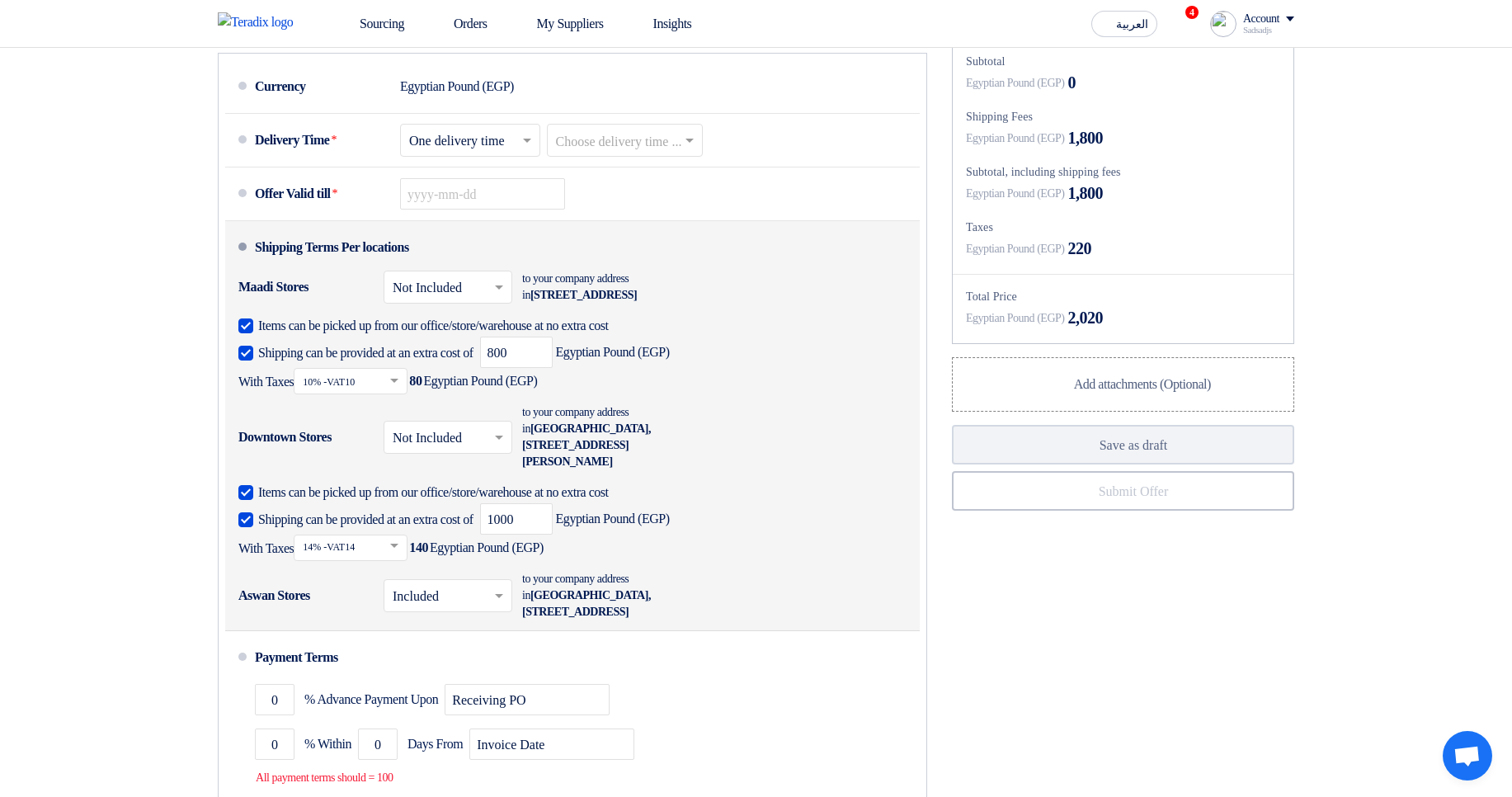
drag, startPoint x: 339, startPoint y: 370, endPoint x: 686, endPoint y: 363, distance: 347.1
click at [686, 333] on label "Items can be picked up from our office/store/warehouse at no extra cost" at bounding box center [565, 325] width 652 height 16
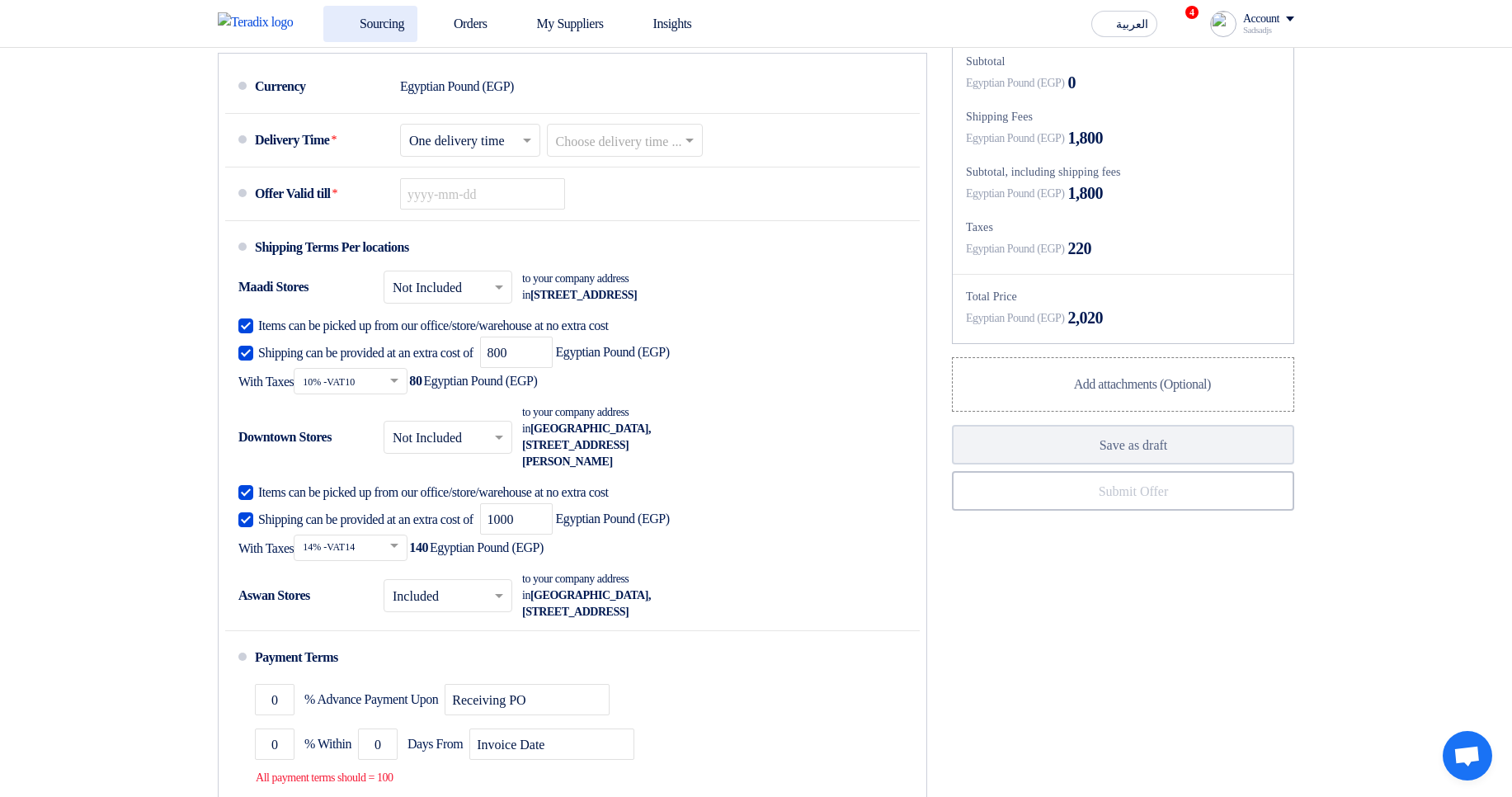
click at [352, 13] on link "Sourcing" at bounding box center [370, 24] width 94 height 36
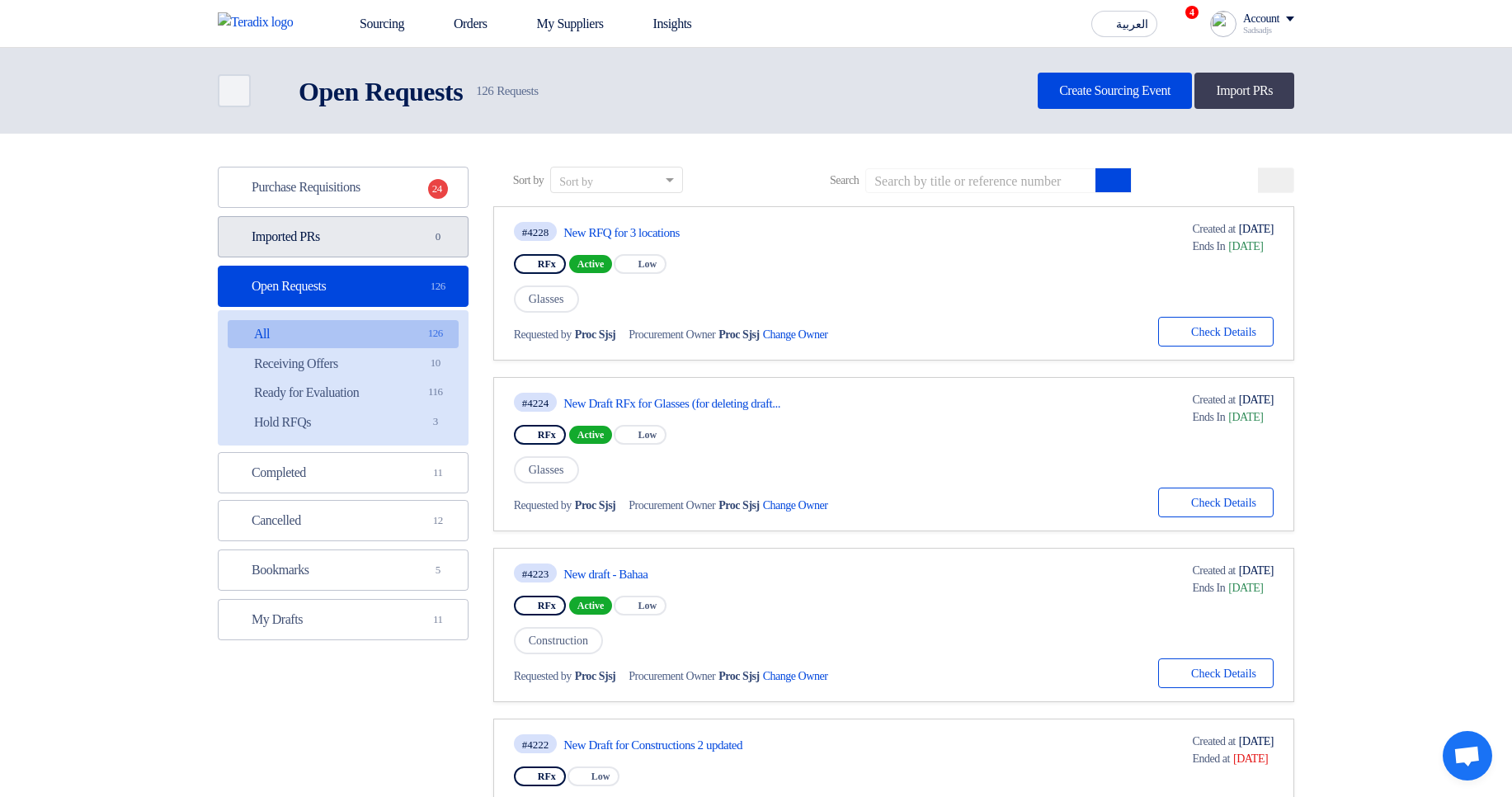
click at [446, 236] on span "0" at bounding box center [438, 237] width 20 height 16
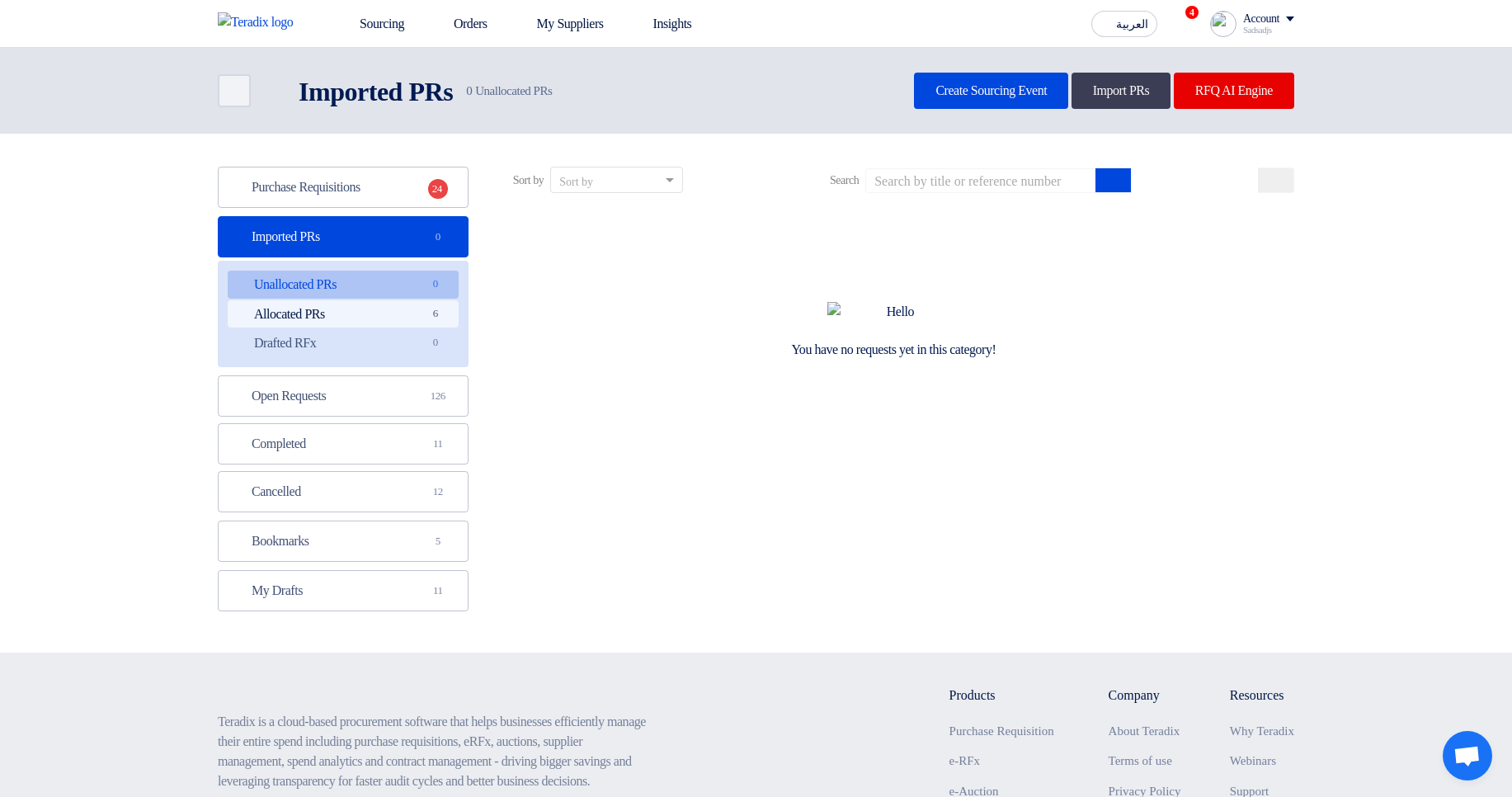
click at [429, 302] on link "Allocated PRs Allocated PRs 6" at bounding box center [343, 314] width 231 height 28
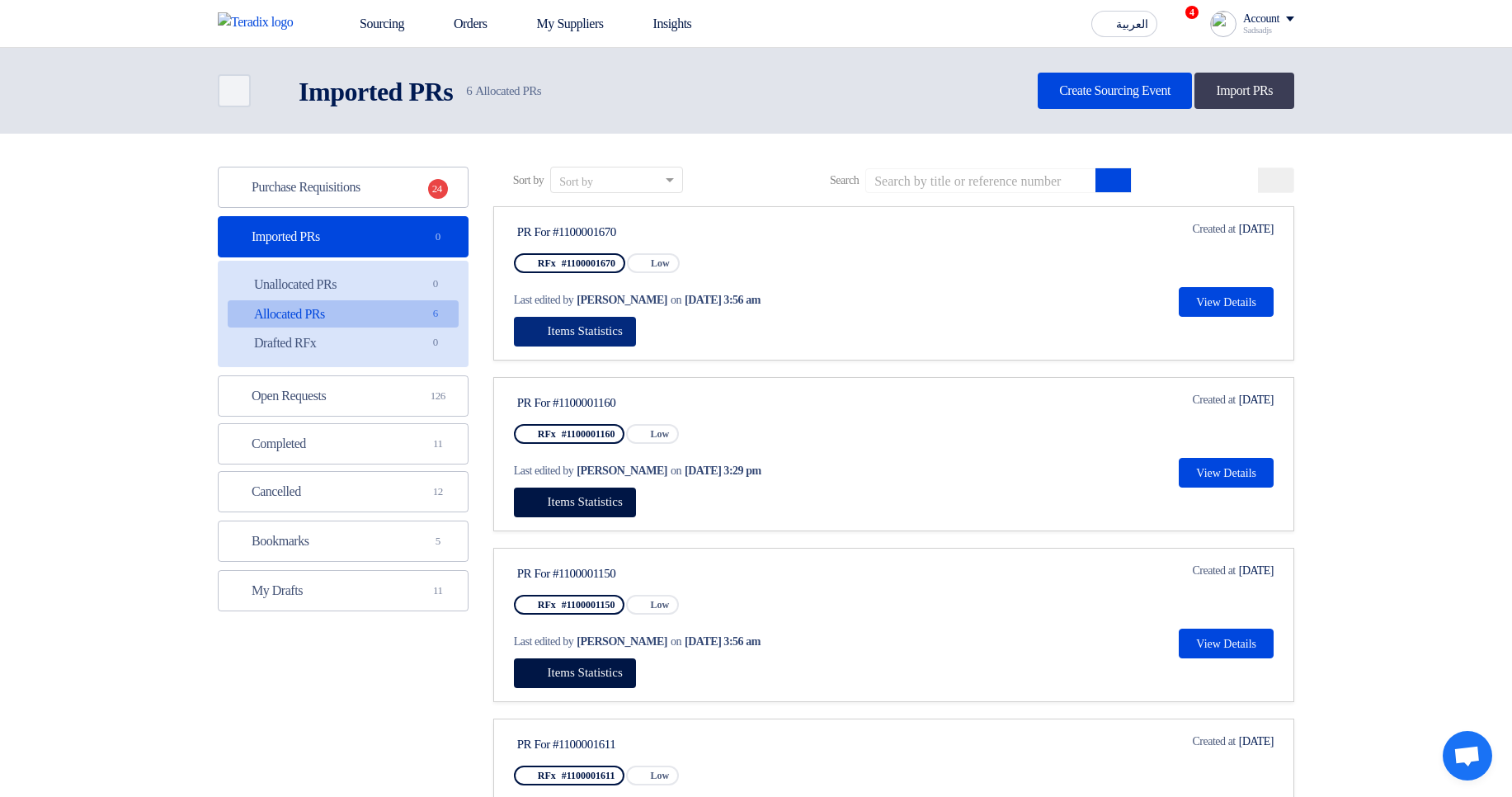
click at [607, 332] on span "Items Statistics" at bounding box center [585, 331] width 75 height 13
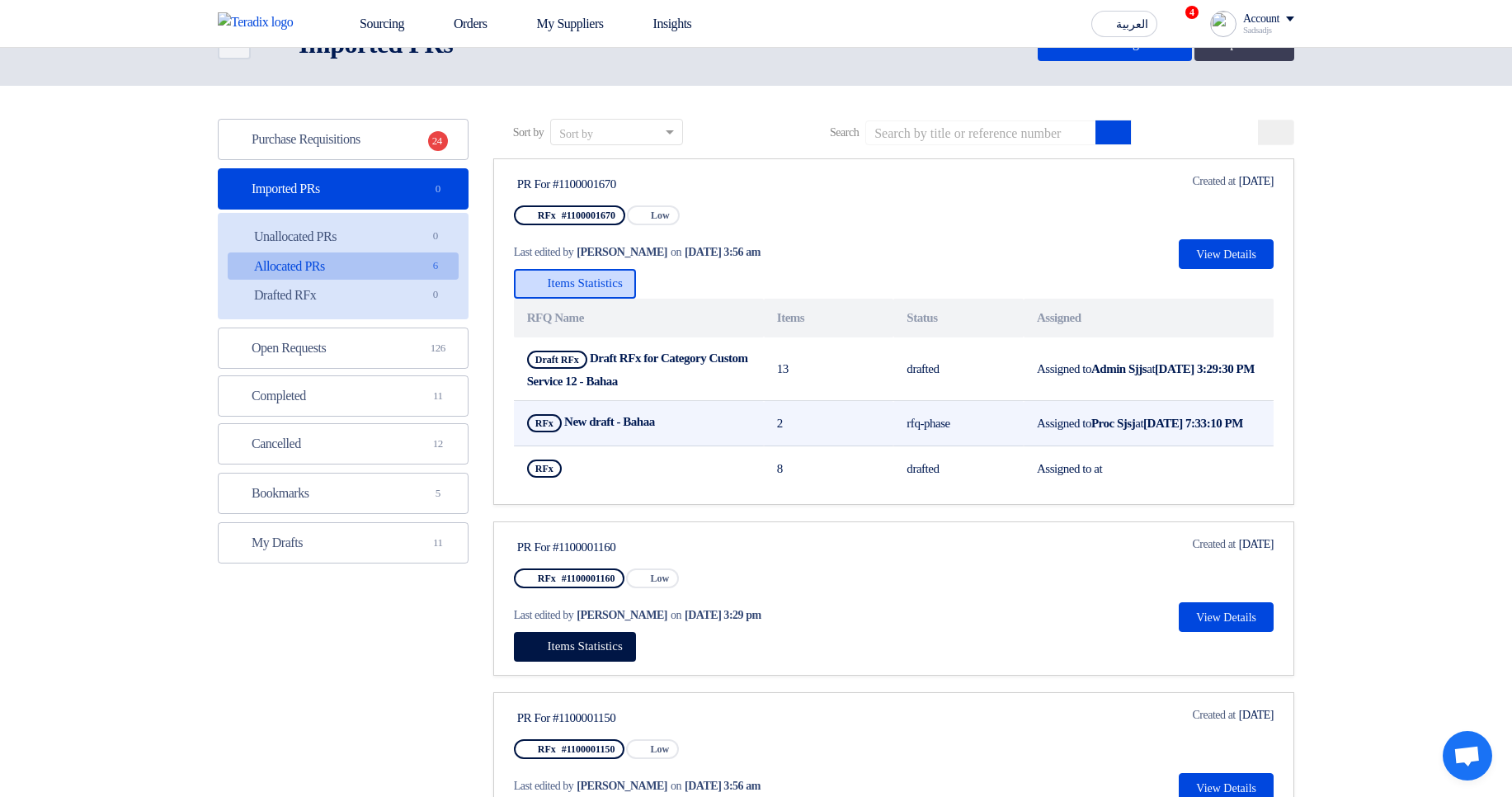
scroll to position [99, 0]
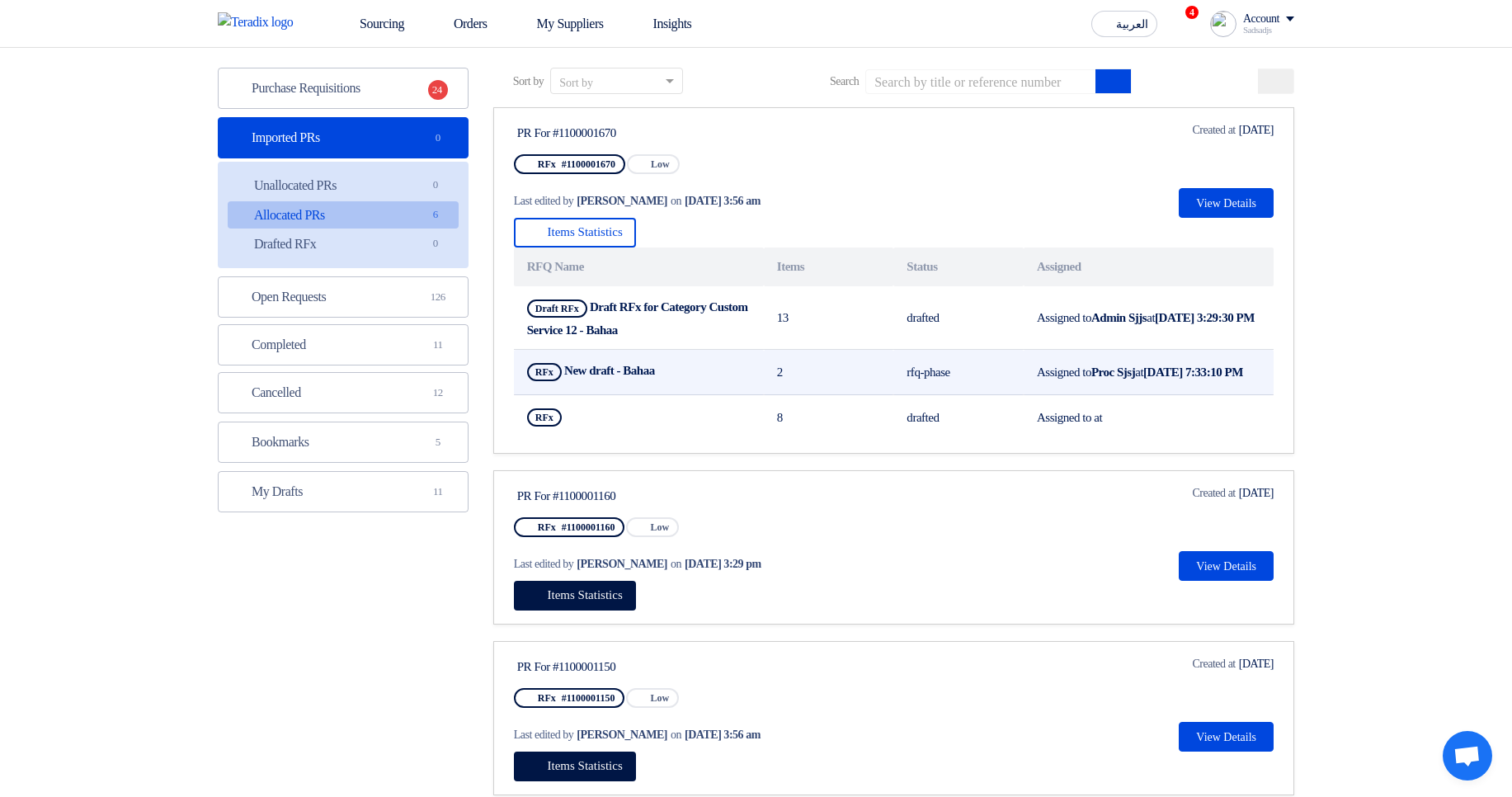
click at [894, 395] on td "rfq-phase" at bounding box center [958, 373] width 130 height 46
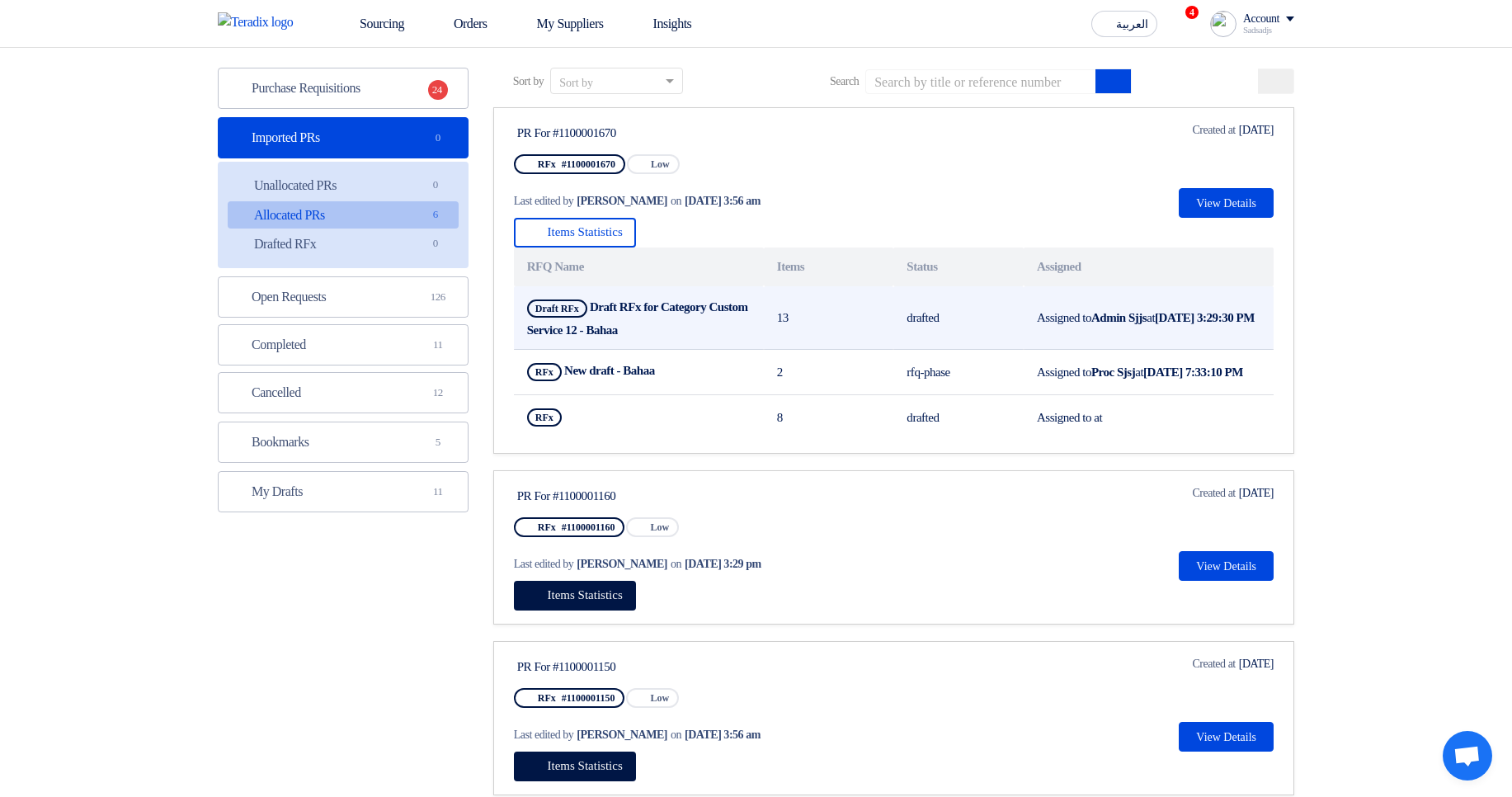
drag, startPoint x: 686, startPoint y: 301, endPoint x: 713, endPoint y: 323, distance: 34.8
click at [713, 323] on td "Draft RFx Draft RFx for Category Custom Service 12 - Bahaa" at bounding box center [639, 318] width 250 height 64
click at [714, 323] on td "Draft RFx Draft RFx for Category Custom Service 12 - Bahaa" at bounding box center [639, 318] width 250 height 64
drag, startPoint x: 1107, startPoint y: 302, endPoint x: 1168, endPoint y: 308, distance: 61.3
click at [1168, 308] on td "Assigned to Admin Sjjs at [DATE] 3:29:30 PM" at bounding box center [1149, 318] width 250 height 64
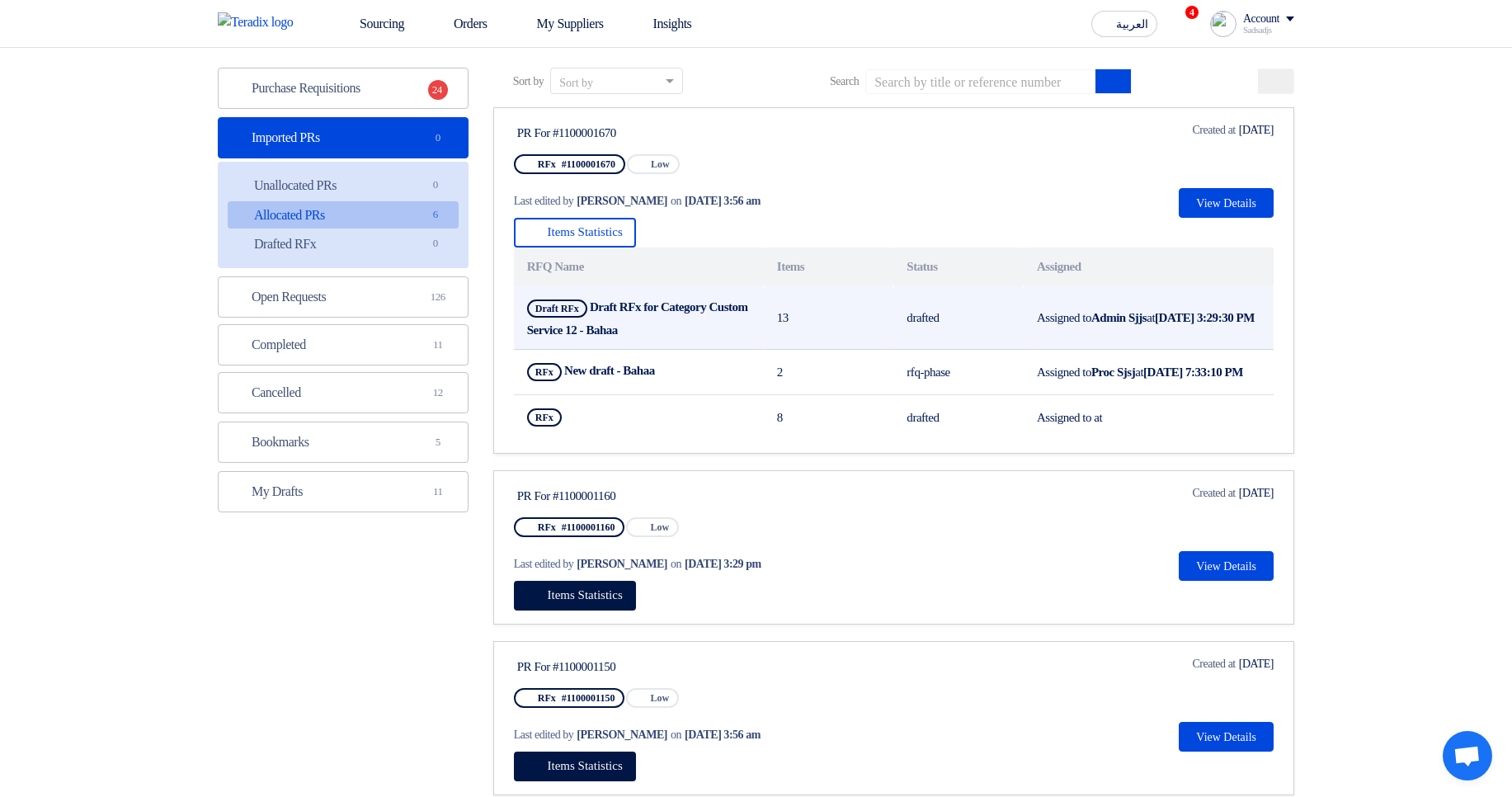
click at [1168, 308] on td "Assigned to Admin Sjjs at [DATE] 3:29:30 PM" at bounding box center [1149, 318] width 250 height 64
drag, startPoint x: 1168, startPoint y: 308, endPoint x: 1105, endPoint y: 308, distance: 63.0
click at [1105, 308] on td "Assigned to Admin Sjjs at [DATE] 3:29:30 PM" at bounding box center [1149, 318] width 250 height 64
click at [1113, 312] on b "Admin Sjjs" at bounding box center [1119, 317] width 56 height 13
drag, startPoint x: 1113, startPoint y: 312, endPoint x: 1153, endPoint y: 309, distance: 40.1
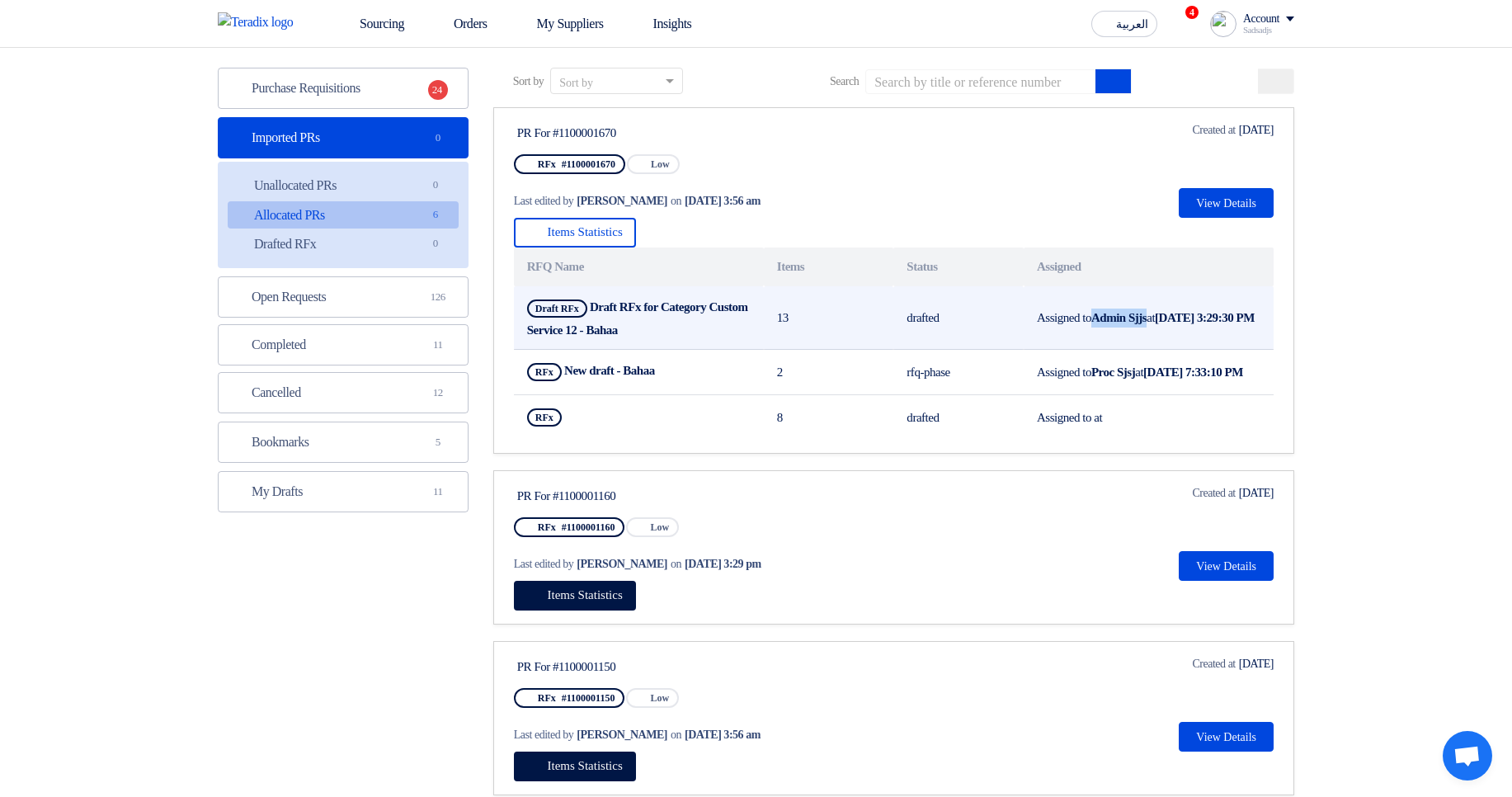
click at [1147, 311] on b "Admin Sjjs" at bounding box center [1119, 317] width 56 height 13
drag, startPoint x: 1154, startPoint y: 309, endPoint x: 1133, endPoint y: 313, distance: 21.4
click at [1133, 313] on b "Admin Sjjs" at bounding box center [1119, 317] width 56 height 13
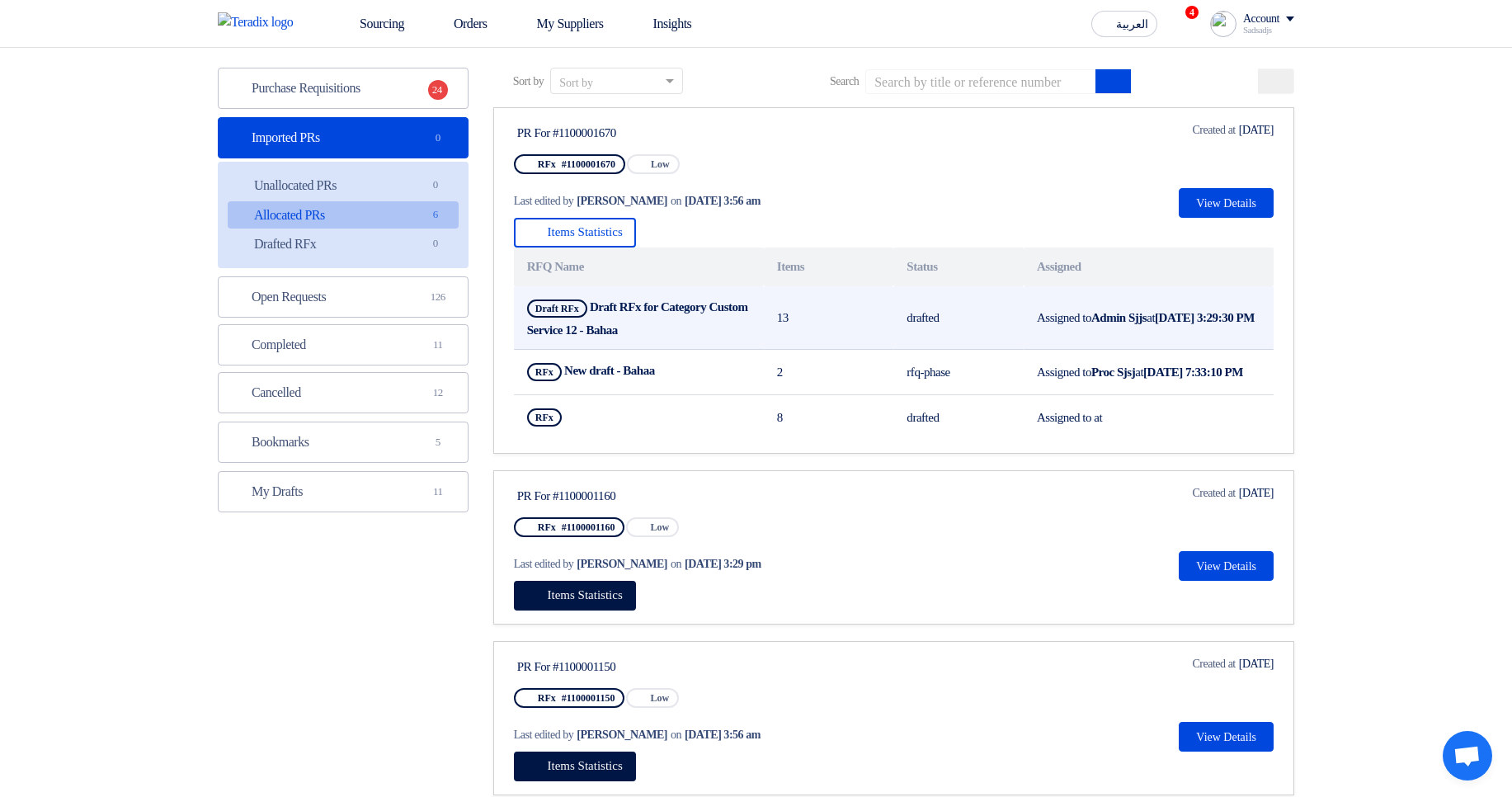
click at [1122, 311] on b "Admin Sjjs" at bounding box center [1119, 317] width 56 height 13
drag, startPoint x: 1122, startPoint y: 311, endPoint x: 1158, endPoint y: 312, distance: 36.0
click at [1147, 312] on b "Admin Sjjs" at bounding box center [1119, 317] width 56 height 13
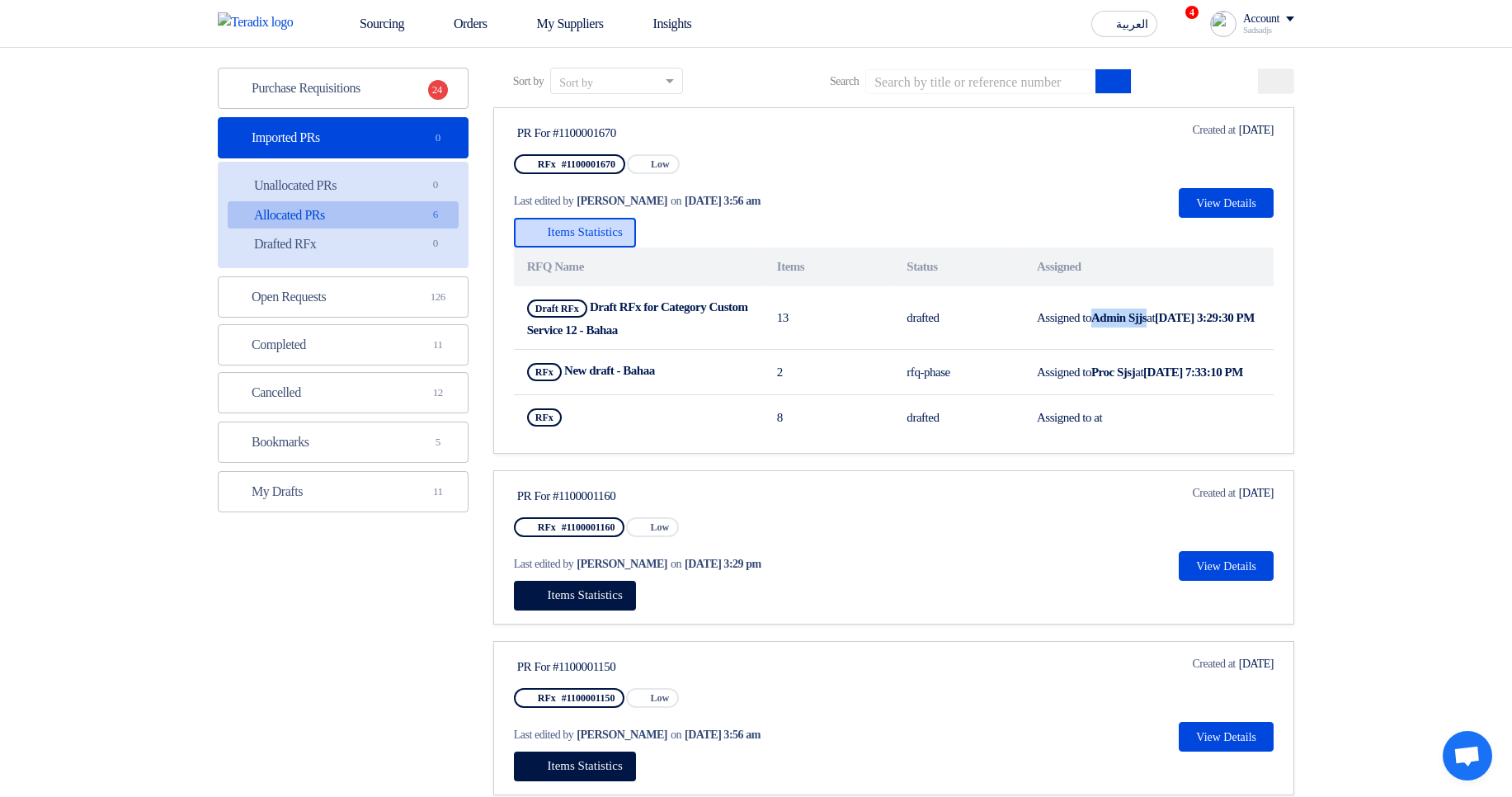
click at [623, 239] on span "Items Statistics" at bounding box center [585, 231] width 75 height 13
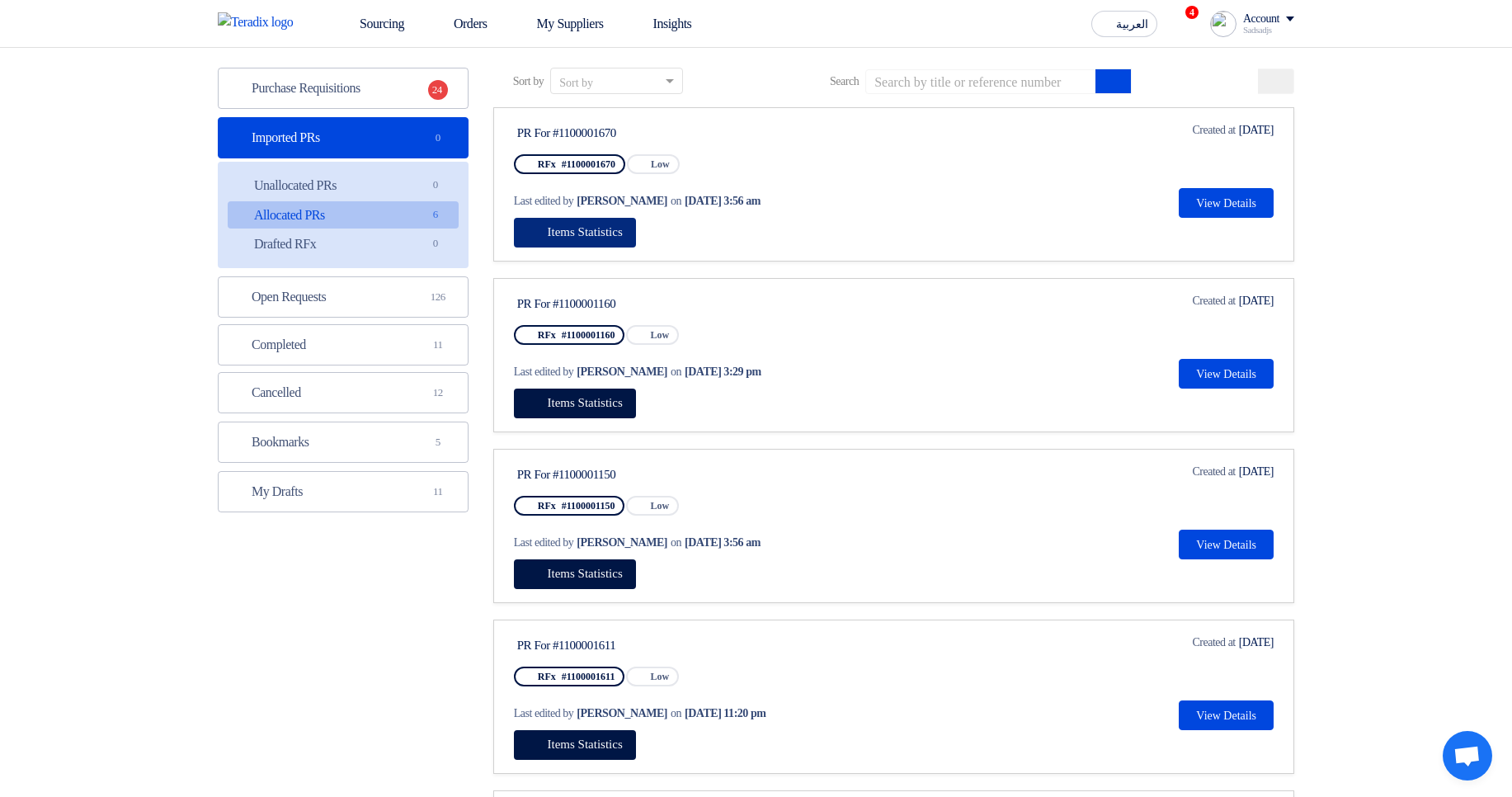
click at [623, 239] on span "Items Statistics" at bounding box center [585, 231] width 75 height 13
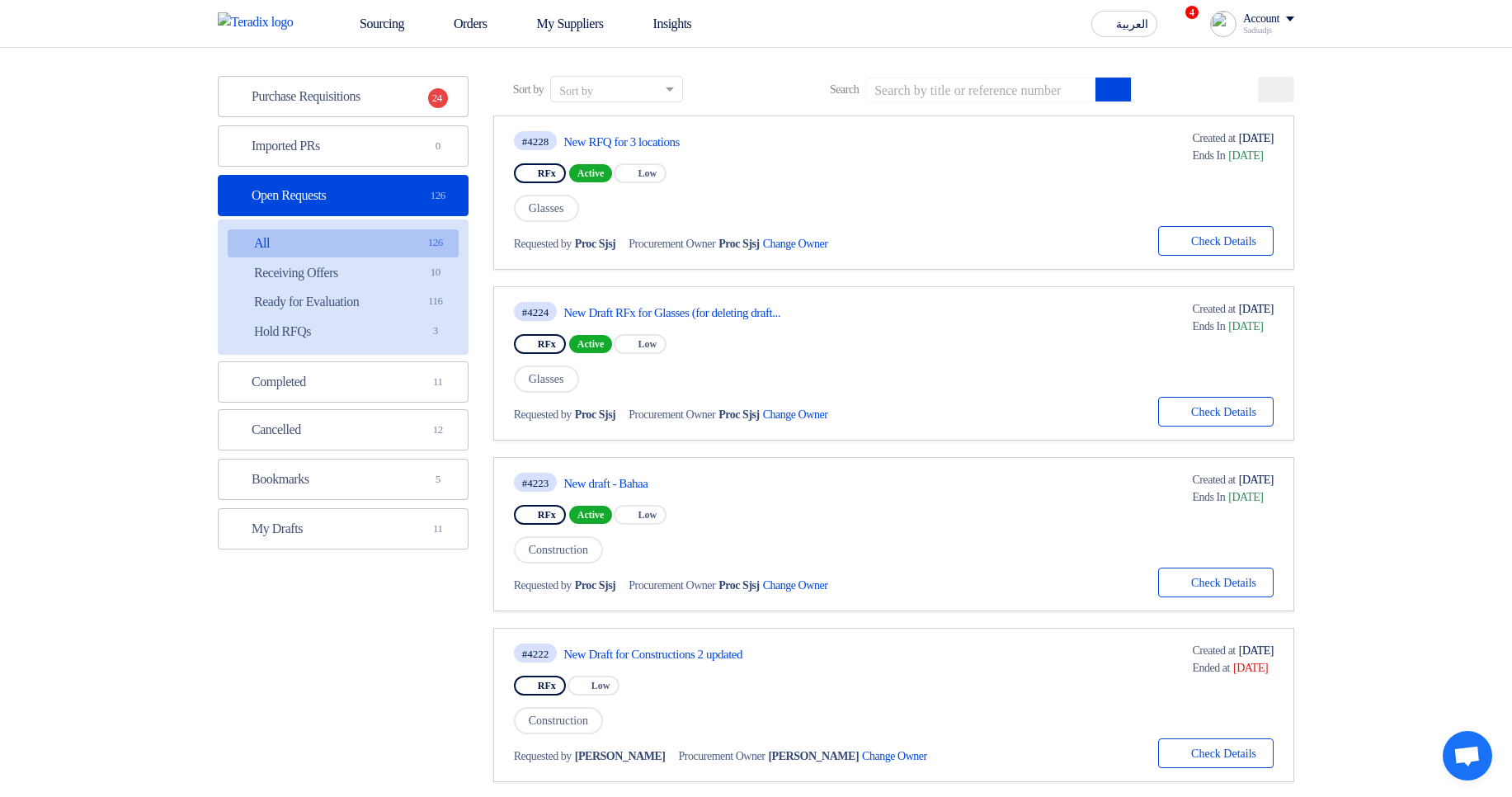
scroll to position [198, 0]
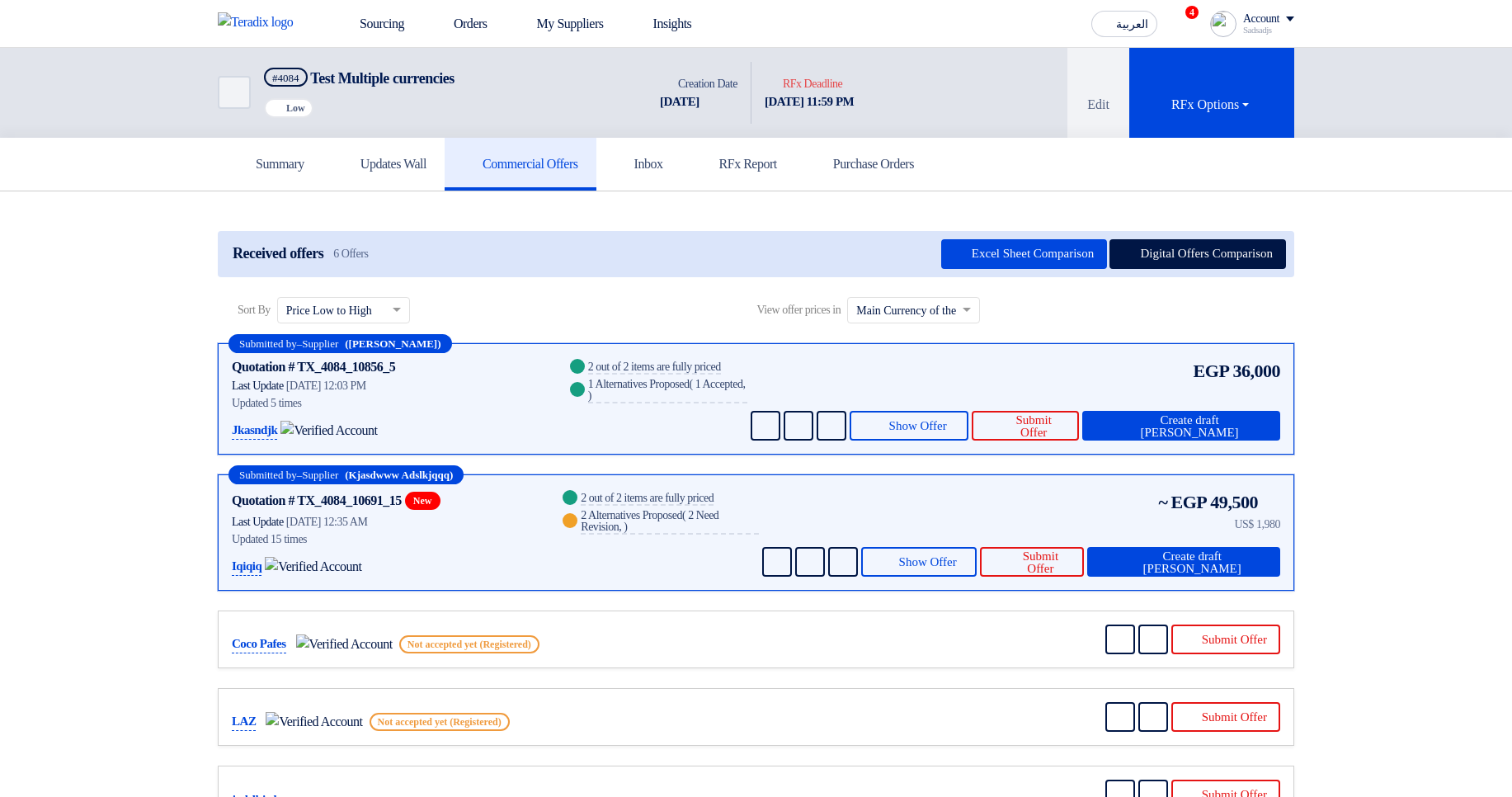
drag, startPoint x: 792, startPoint y: 397, endPoint x: 1310, endPoint y: 407, distance: 518.1
click at [1376, 363] on html "Sourcing Orders My Suppliers Insights العربية ع 4 Congratulations! "Auction mul…" at bounding box center [756, 658] width 1512 height 1315
click at [957, 565] on span "Show Offer" at bounding box center [927, 562] width 57 height 13
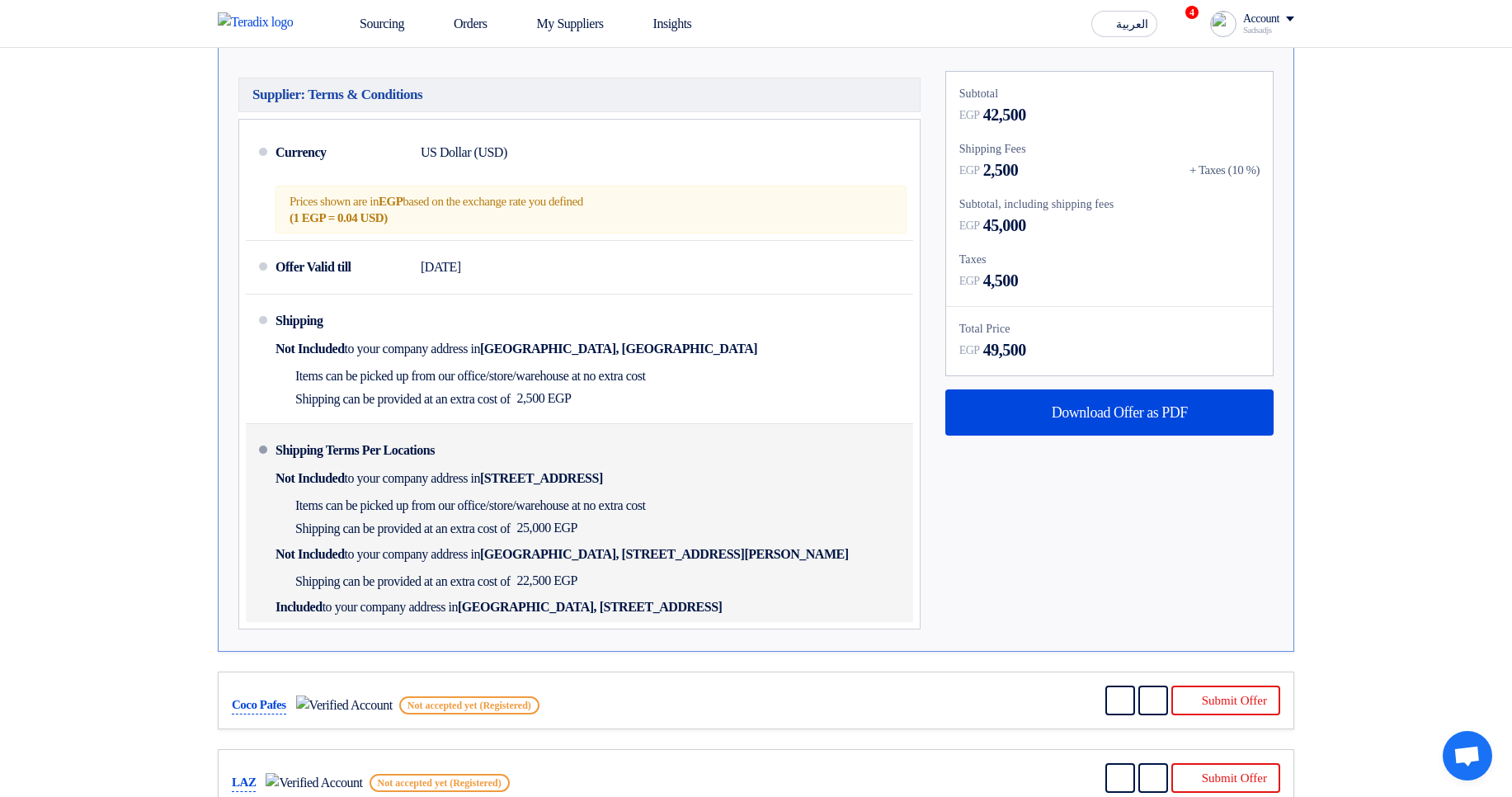
scroll to position [990, 0]
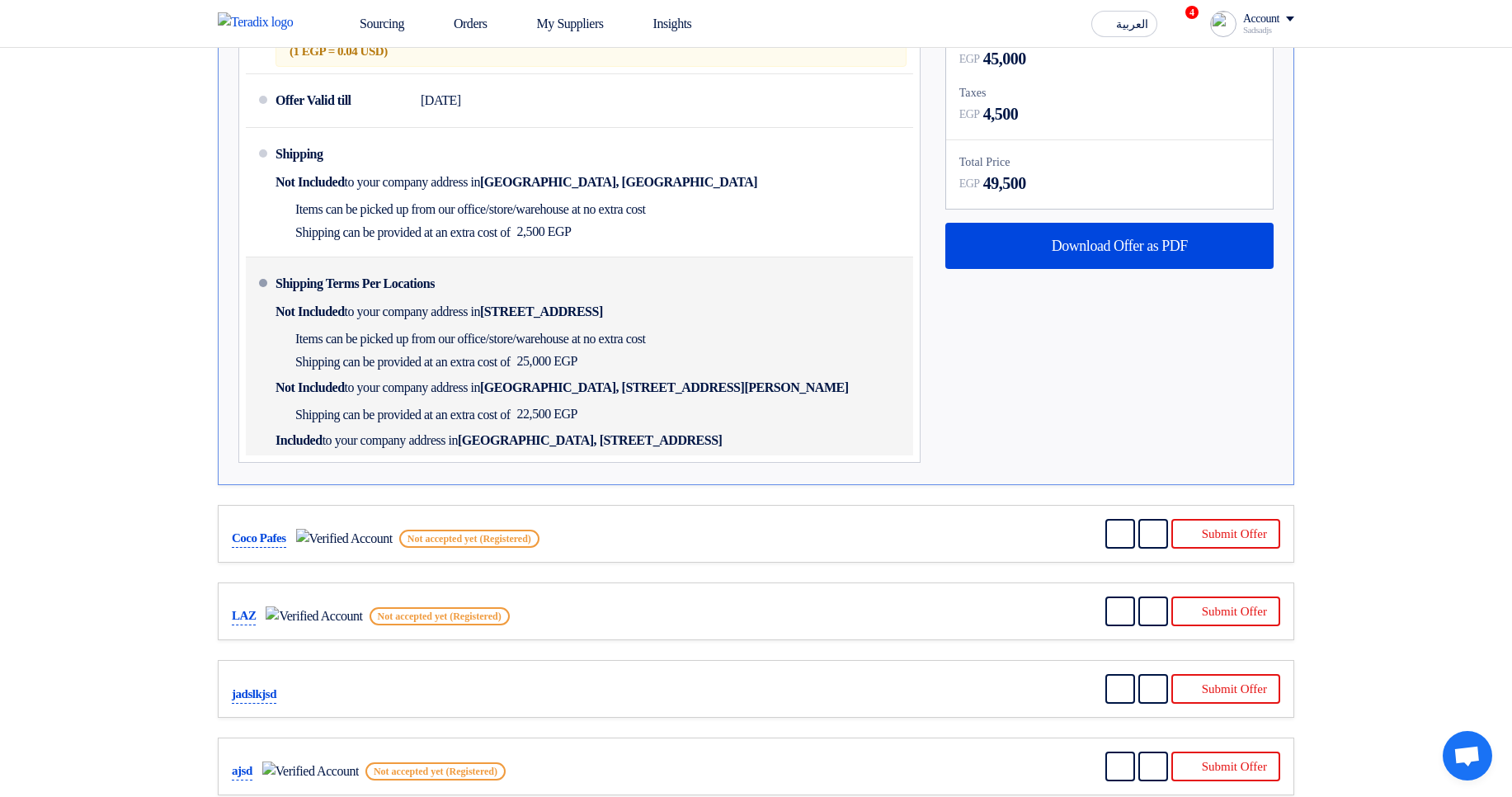
drag, startPoint x: 335, startPoint y: 286, endPoint x: 862, endPoint y: 444, distance: 550.2
click at [848, 435] on div "Shipping Terms Per Locations Not Included to your company address in Egypt, الق…" at bounding box center [591, 356] width 631 height 185
click at [867, 445] on div "Shipping Terms Per Locations Not Included to your company address in Egypt, الق…" at bounding box center [591, 356] width 631 height 185
drag, startPoint x: 884, startPoint y: 447, endPoint x: 284, endPoint y: 264, distance: 627.3
click at [284, 264] on li "Shipping Terms Per Locations Not Included to your company address in Egypt, الق…" at bounding box center [579, 356] width 668 height 198
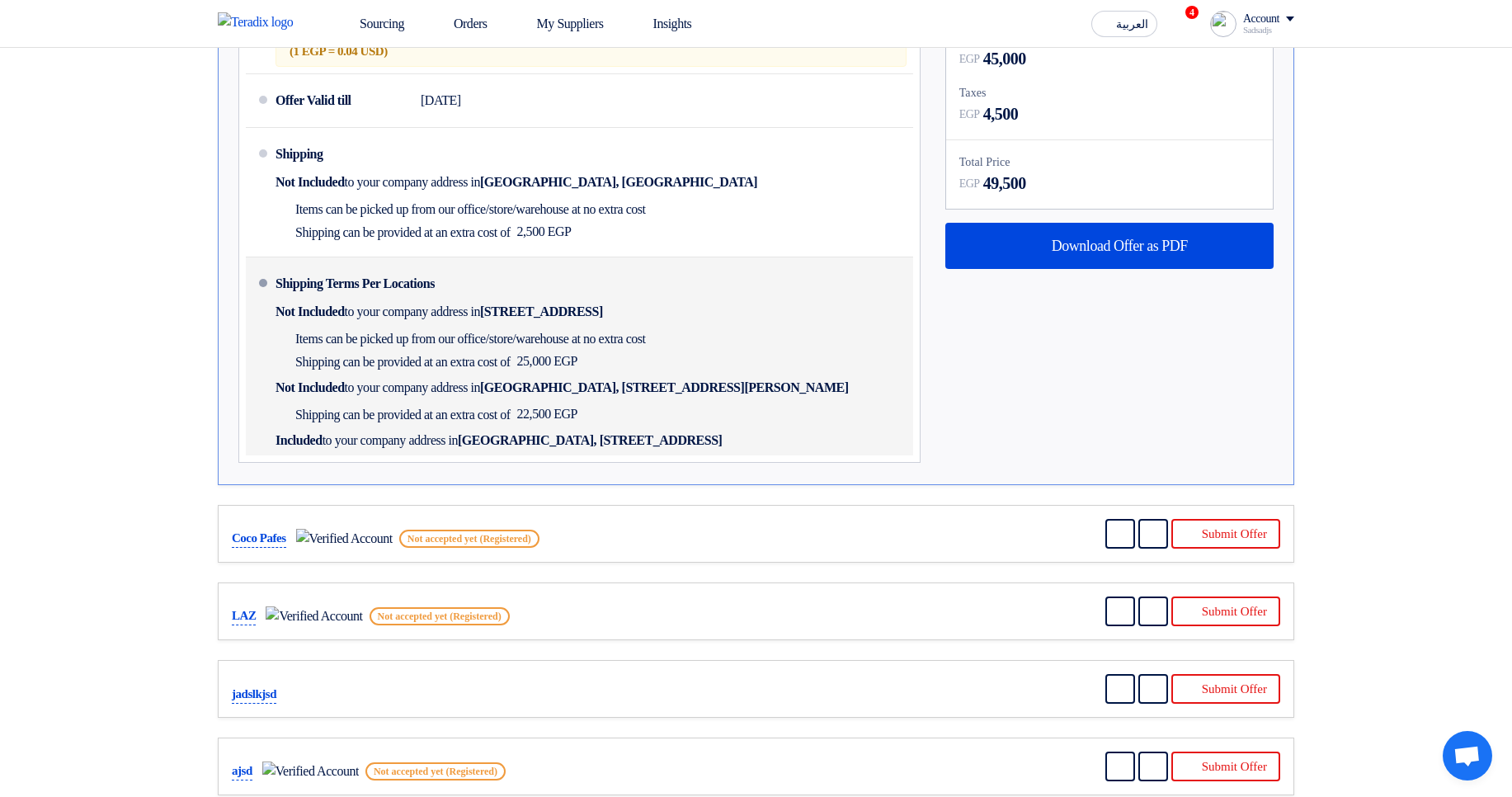
click at [337, 281] on div "Shipping Terms Per Locations" at bounding box center [355, 283] width 159 height 39
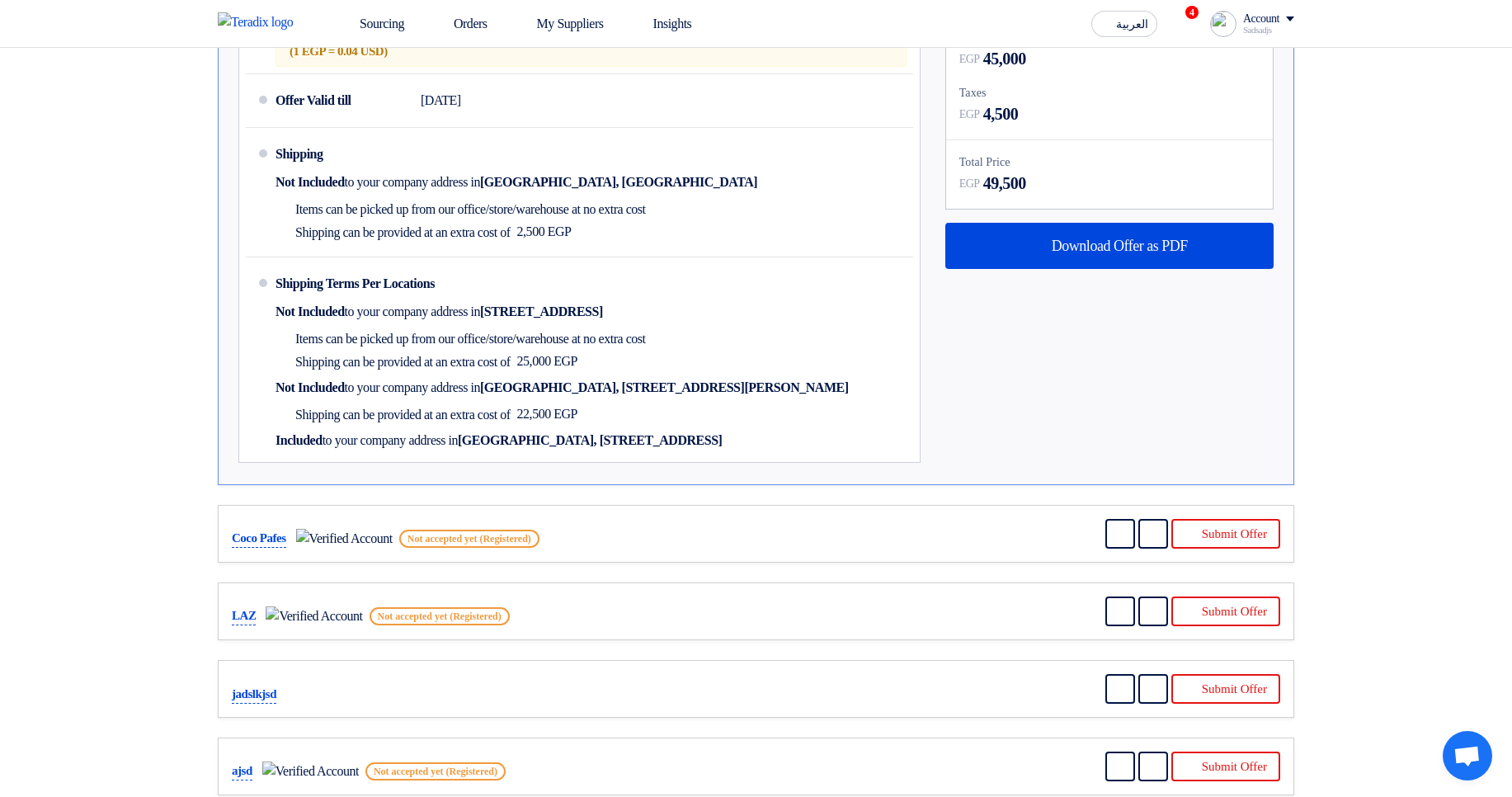
drag, startPoint x: 269, startPoint y: 271, endPoint x: 933, endPoint y: 449, distance: 687.4
click at [932, 445] on div "Supplier: Terms & Conditions Currency US Dollar (USD) Prices shown are in egp b…" at bounding box center [579, 188] width 707 height 567
click at [933, 449] on div "Subtotal EGP 42,500 Shipping Fees EGP 2,500 + Taxes (10 %) Subtotal, including …" at bounding box center [1109, 188] width 353 height 567
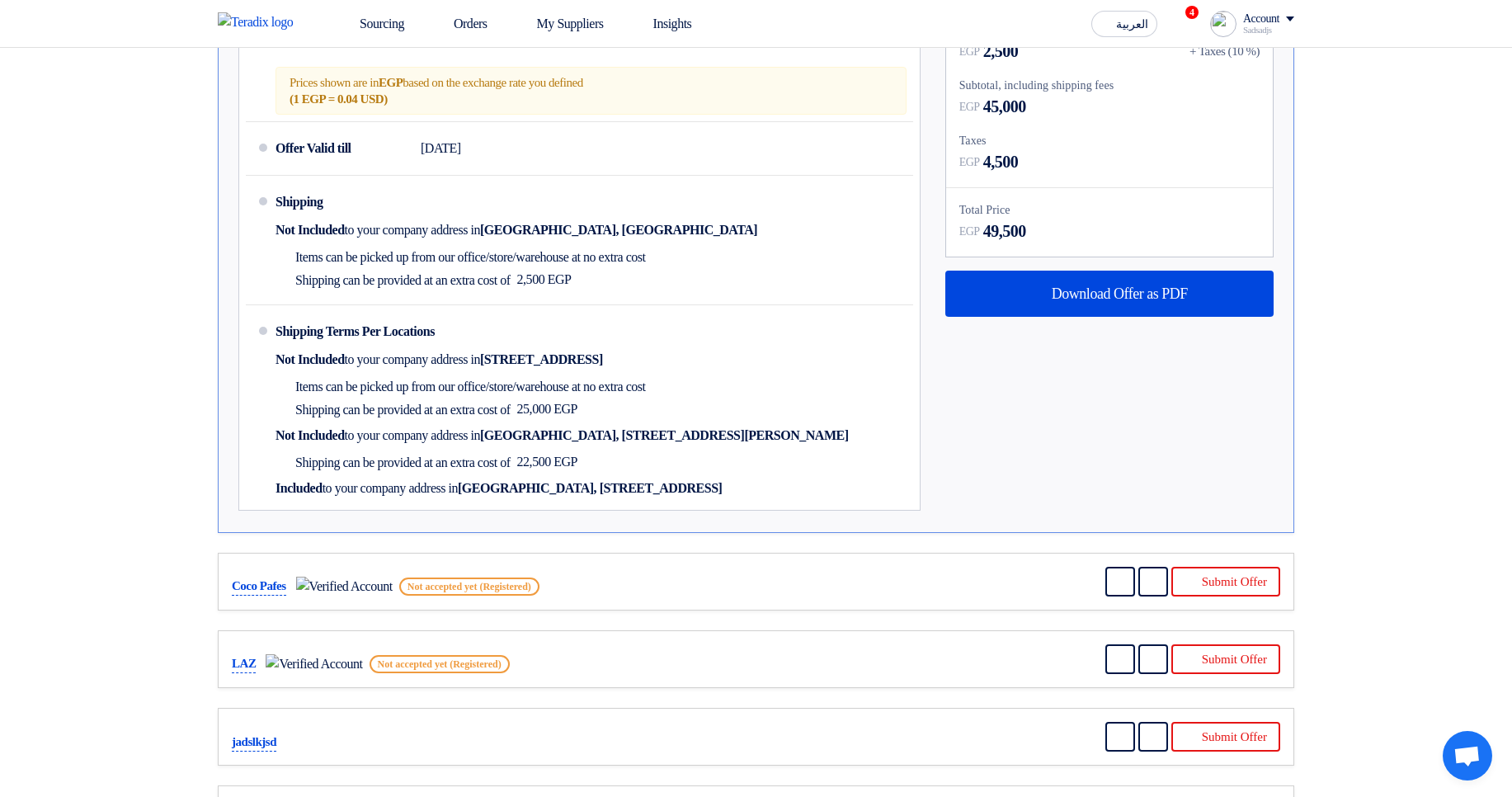
scroll to position [891, 0]
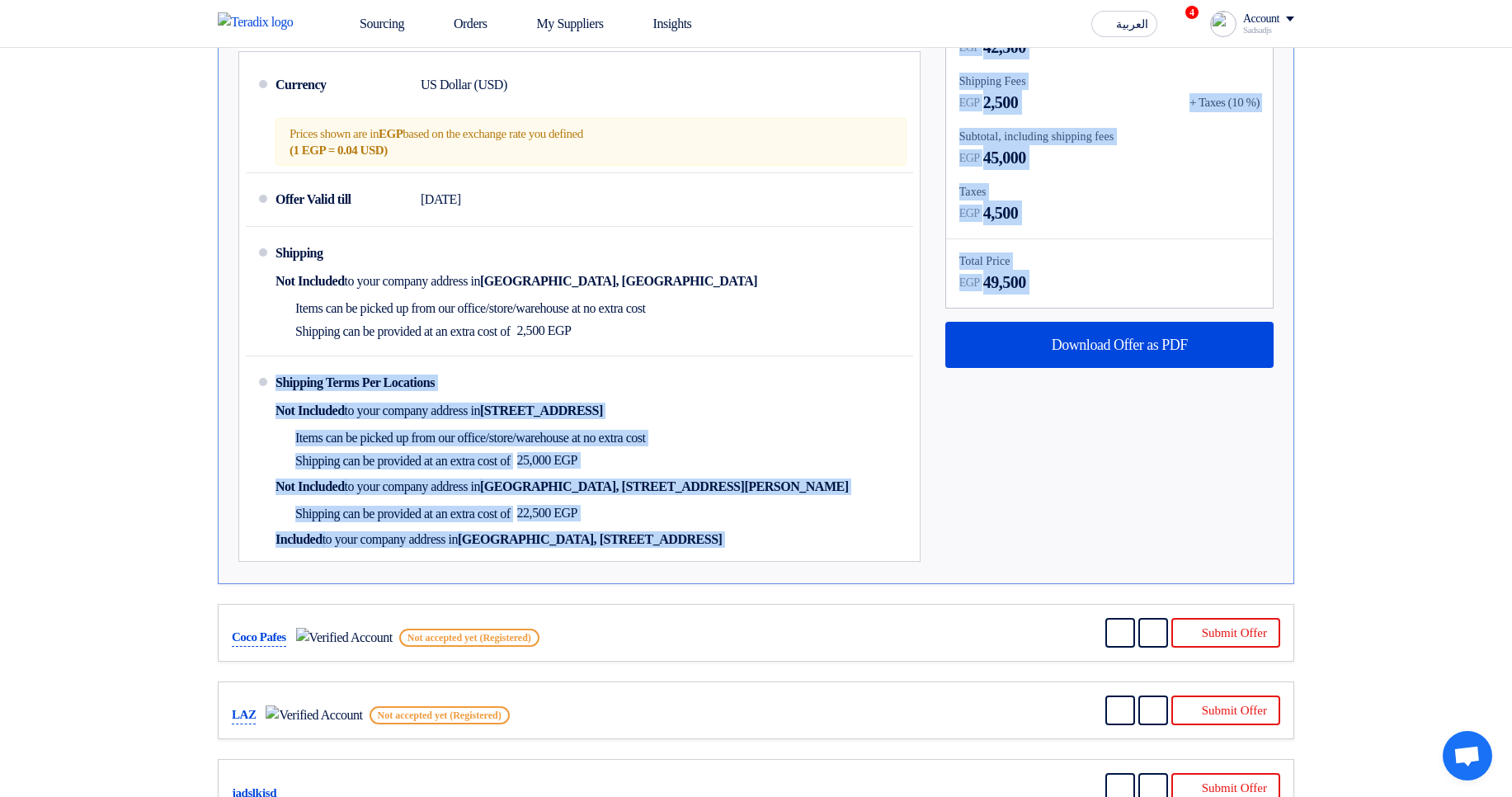
drag, startPoint x: 257, startPoint y: 362, endPoint x: 989, endPoint y: 528, distance: 750.6
click at [989, 528] on div "Supplier: Terms & Conditions Currency US Dollar (USD) Prices shown are in egp b…" at bounding box center [756, 287] width 1060 height 567
click at [930, 518] on div "Supplier: Terms & Conditions Currency US Dollar (USD) Prices shown are in egp b…" at bounding box center [579, 287] width 707 height 567
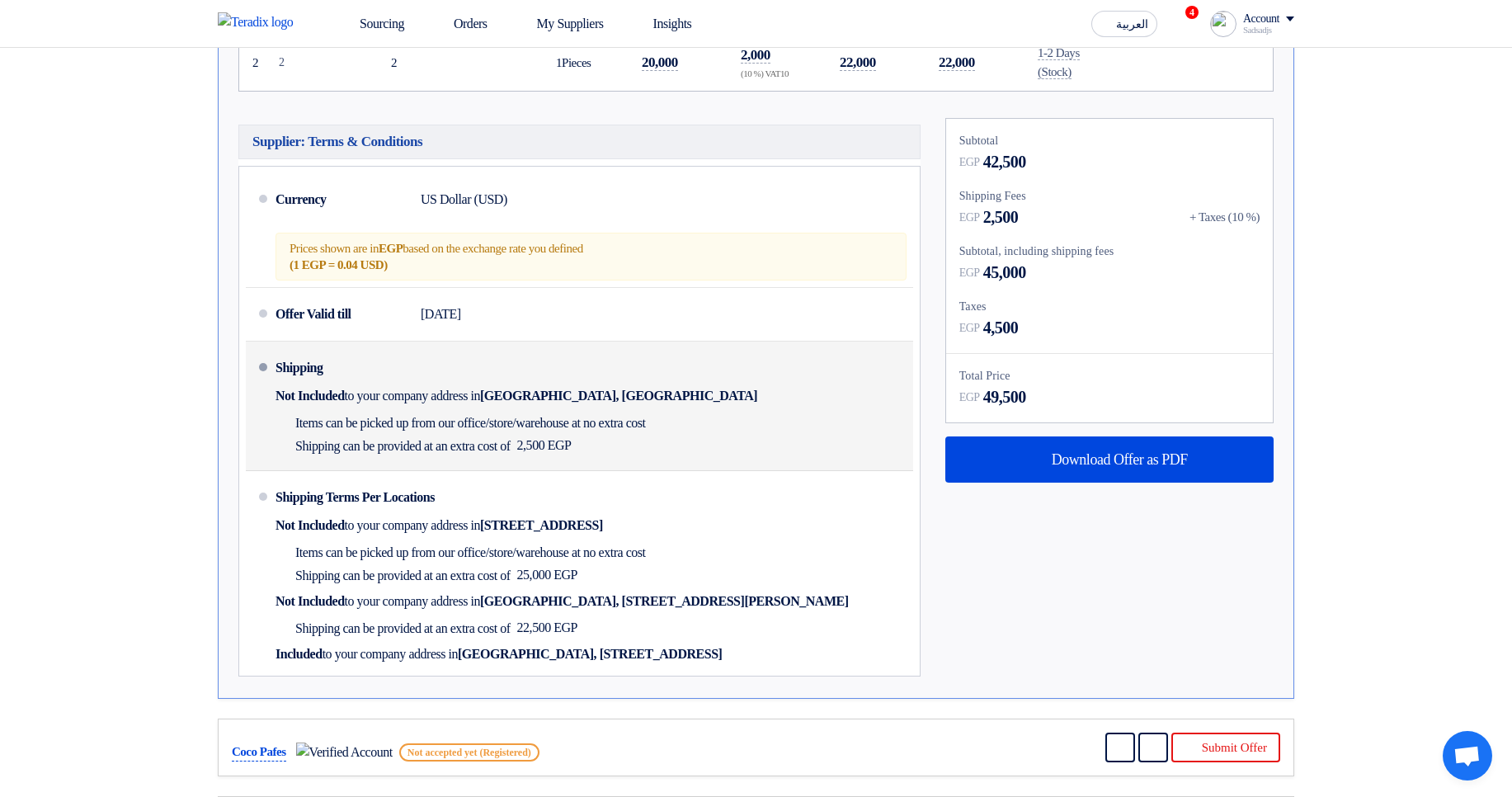
scroll to position [792, 0]
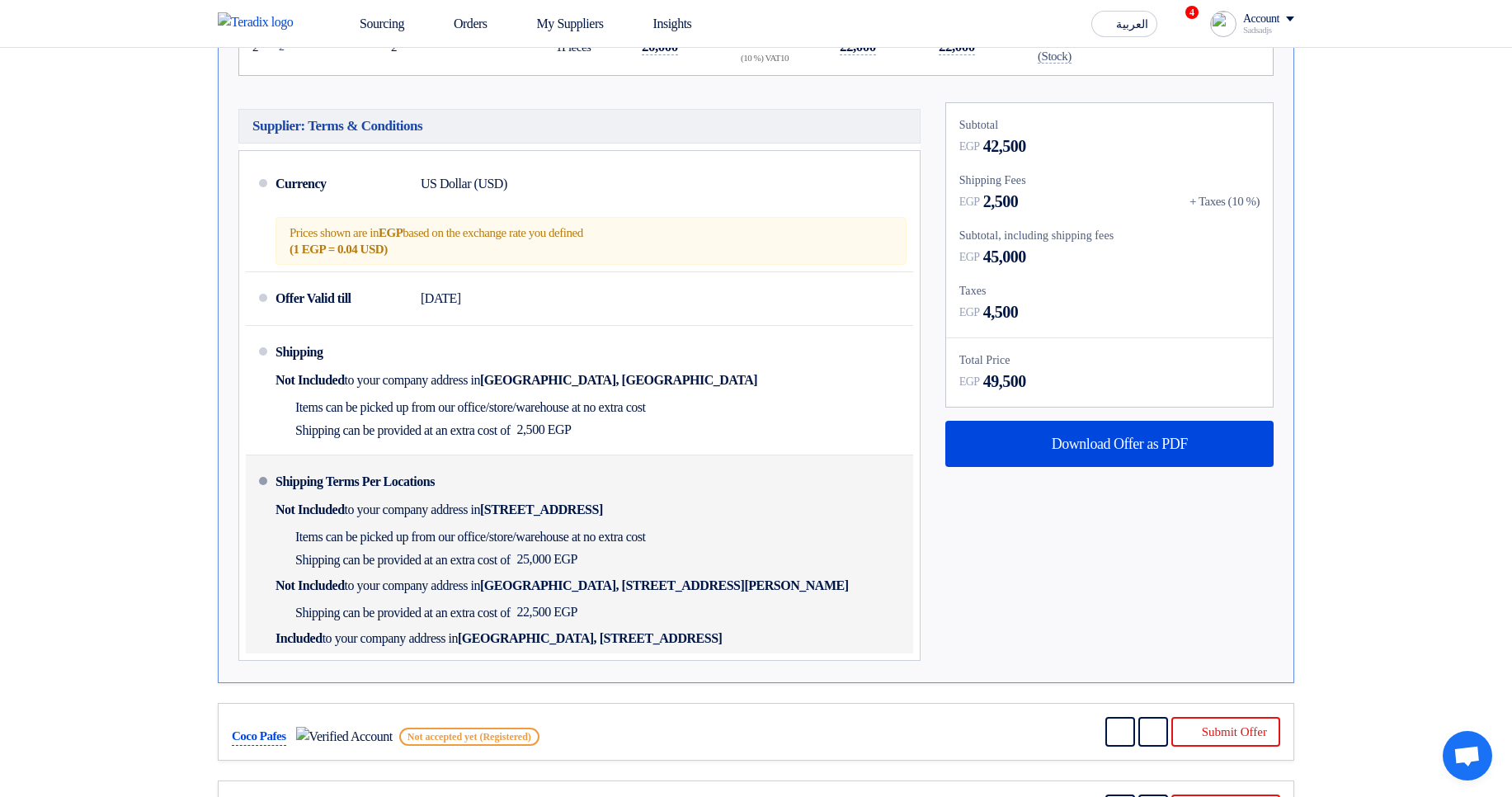
drag, startPoint x: 290, startPoint y: 541, endPoint x: 745, endPoint y: 545, distance: 455.0
click at [745, 545] on div "Shipping Terms Per Locations Not Included to your company address in Egypt, الق…" at bounding box center [591, 554] width 631 height 185
click at [337, 547] on div "Items can be picked up from our office/store/warehouse at no extra cost Shippin…" at bounding box center [465, 547] width 377 height 46
drag, startPoint x: 332, startPoint y: 535, endPoint x: 744, endPoint y: 545, distance: 412.1
click at [744, 545] on div "Shipping Terms Per Locations Not Included to your company address in Egypt, الق…" at bounding box center [591, 554] width 631 height 185
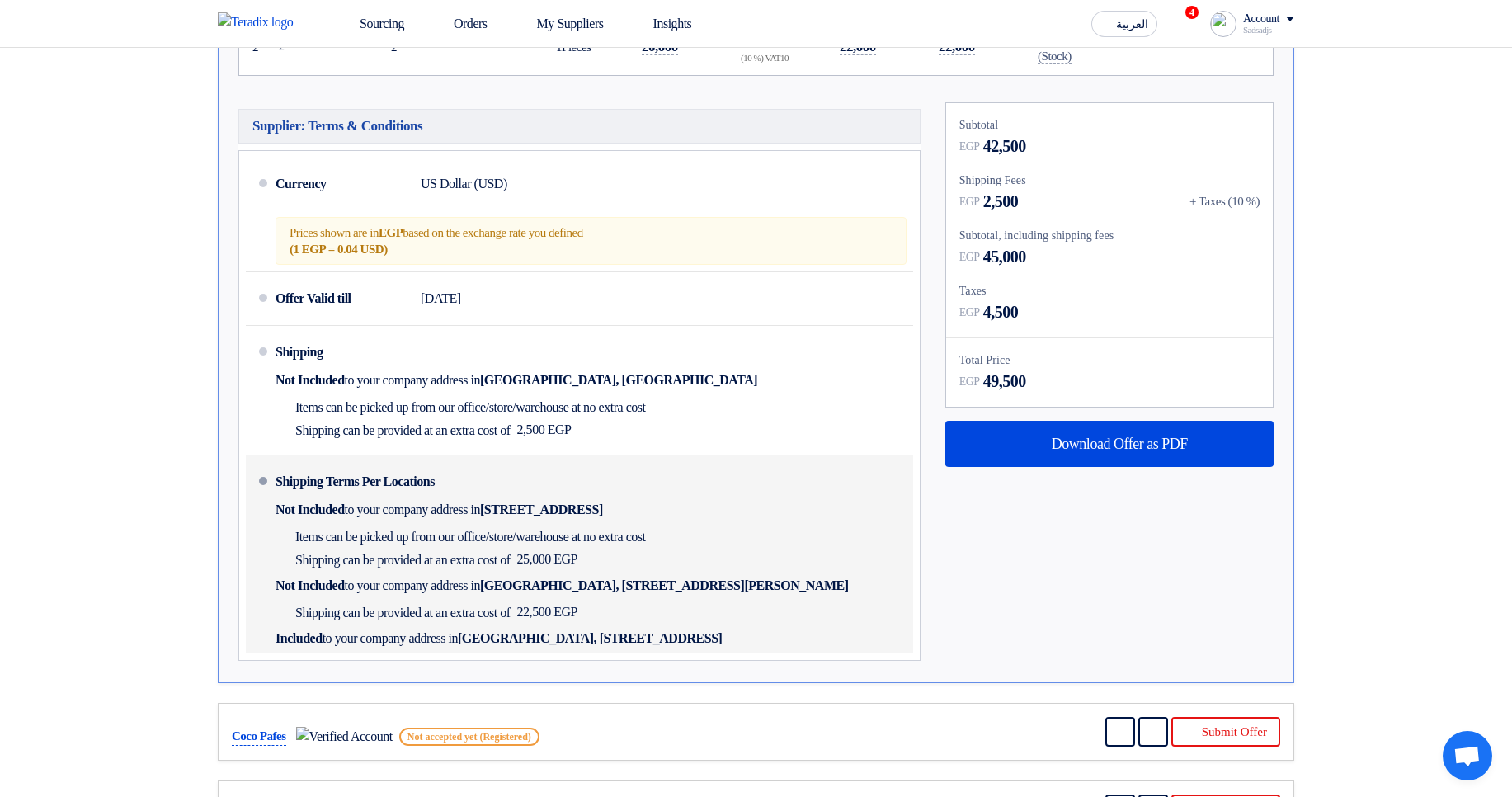
click at [376, 530] on span "Items can be picked up from our office/store/warehouse at no extra cost" at bounding box center [470, 537] width 351 height 16
drag, startPoint x: 376, startPoint y: 530, endPoint x: 737, endPoint y: 543, distance: 361.2
click at [737, 542] on div "Shipping Terms Per Locations Not Included to your company address in Egypt, الق…" at bounding box center [591, 554] width 631 height 185
click at [737, 538] on div "Shipping Terms Per Locations Not Included to your company address in Egypt, الق…" at bounding box center [591, 554] width 631 height 185
drag, startPoint x: 737, startPoint y: 538, endPoint x: 372, endPoint y: 542, distance: 365.0
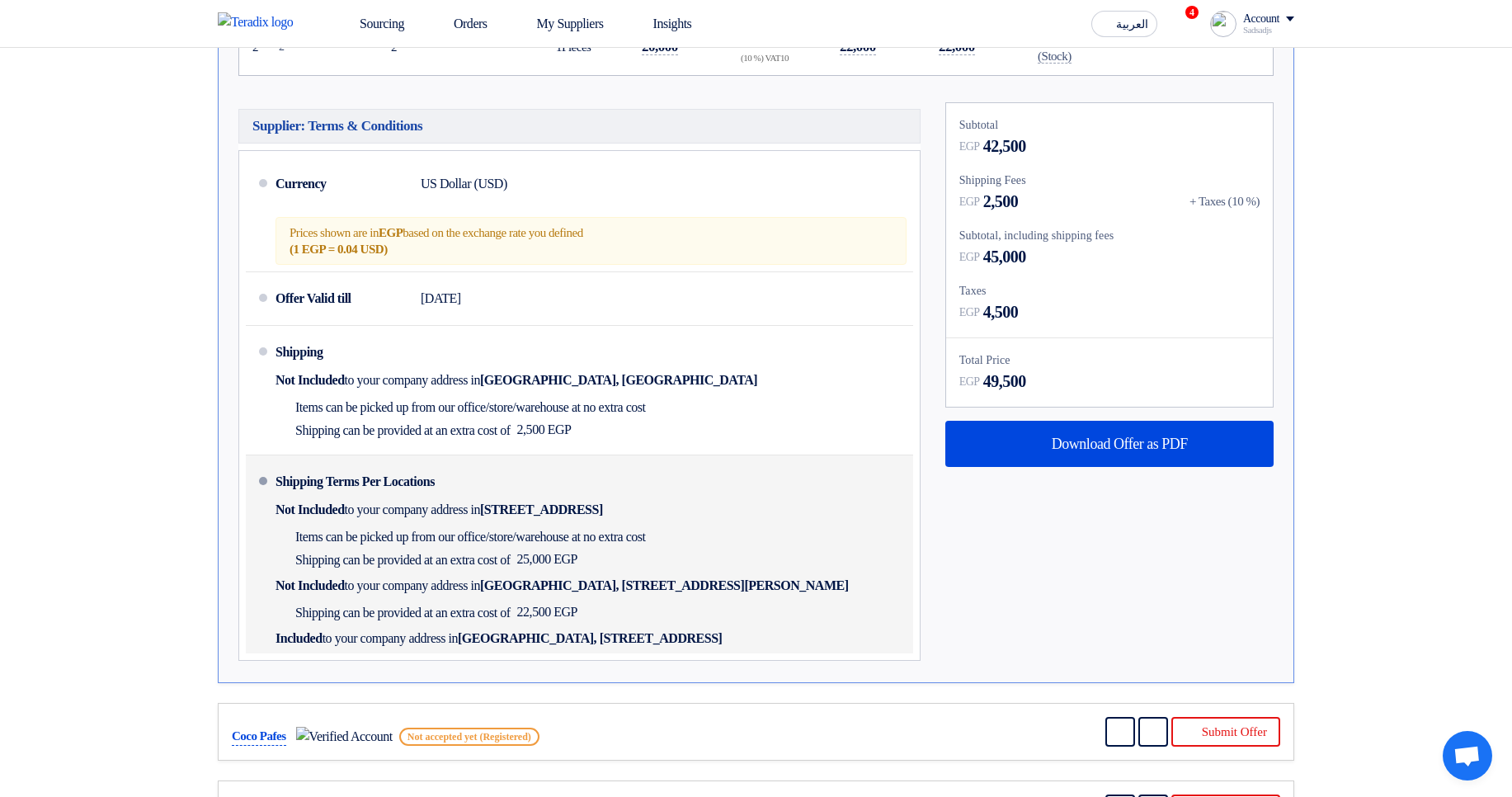
click at [372, 542] on div "Shipping Terms Per Locations Not Included to your company address in Egypt, الق…" at bounding box center [591, 554] width 631 height 185
click at [372, 542] on span "Items can be picked up from our office/store/warehouse at no extra cost" at bounding box center [470, 537] width 351 height 16
drag, startPoint x: 653, startPoint y: 568, endPoint x: 301, endPoint y: 561, distance: 352.1
click at [301, 561] on div "Shipping can be provided at an extra cost of 25,000 EGP" at bounding box center [465, 558] width 377 height 23
click at [311, 573] on div "Shipping Terms Per Locations Not Included to your company address in Egypt, الق…" at bounding box center [591, 554] width 631 height 185
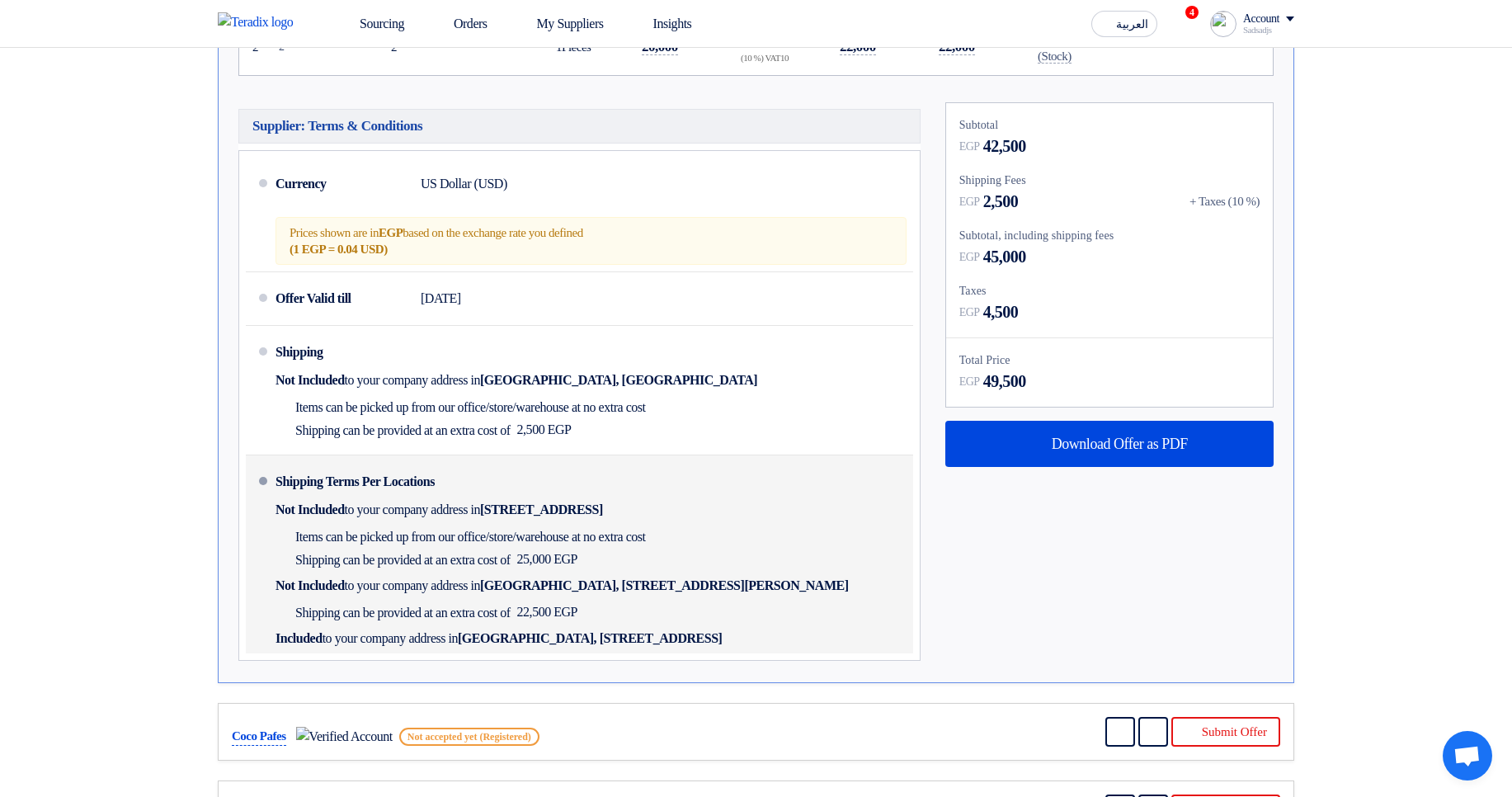
drag, startPoint x: 291, startPoint y: 567, endPoint x: 640, endPoint y: 570, distance: 349.0
click at [640, 570] on div "Shipping can be provided at an extra cost of 25,000 EGP" at bounding box center [465, 558] width 377 height 23
click at [325, 557] on span "Shipping can be provided at an extra cost of" at bounding box center [403, 560] width 215 height 16
click at [302, 562] on span "Shipping can be provided at an extra cost of" at bounding box center [403, 560] width 215 height 16
drag, startPoint x: 302, startPoint y: 563, endPoint x: 532, endPoint y: 563, distance: 230.0
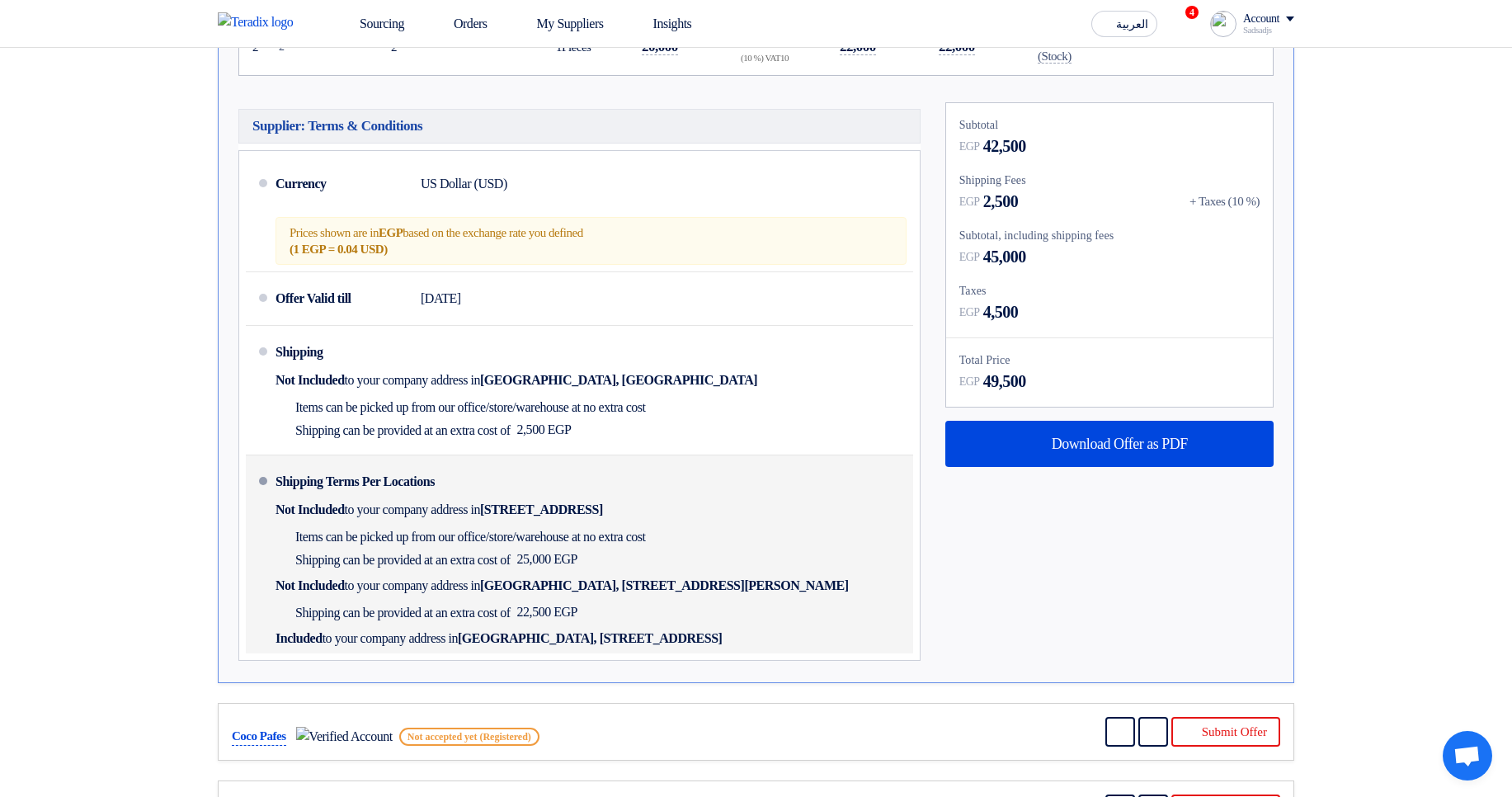
click at [511, 563] on span "Shipping can be provided at an extra cost of" at bounding box center [403, 560] width 215 height 16
